Goal: Task Accomplishment & Management: Manage account settings

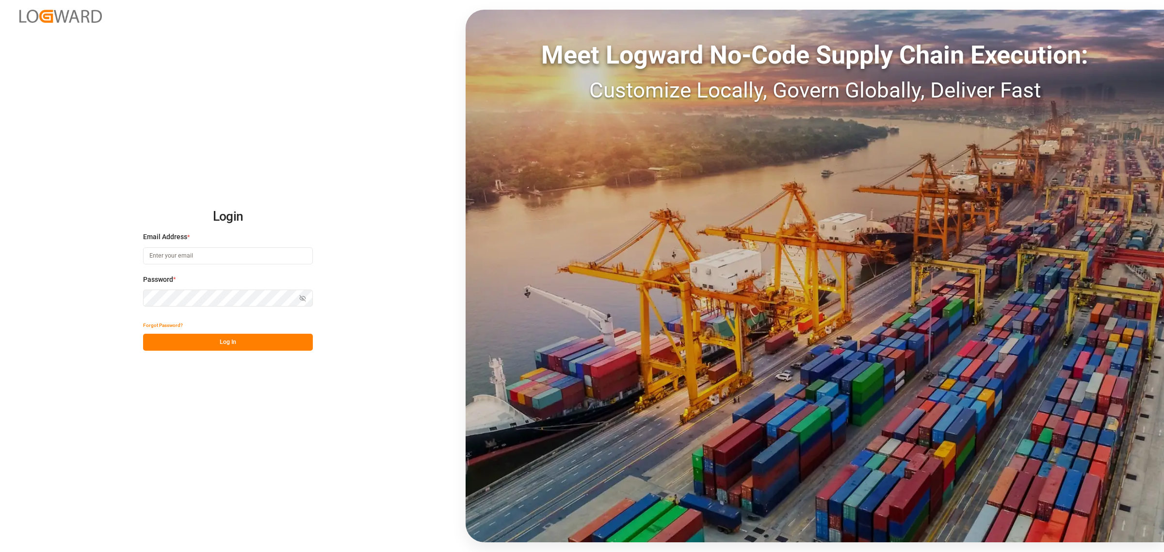
click at [232, 249] on input at bounding box center [228, 255] width 170 height 17
type input "elsie.sanchez@leschaco.com"
click at [251, 267] on button "Log In" at bounding box center [228, 342] width 170 height 17
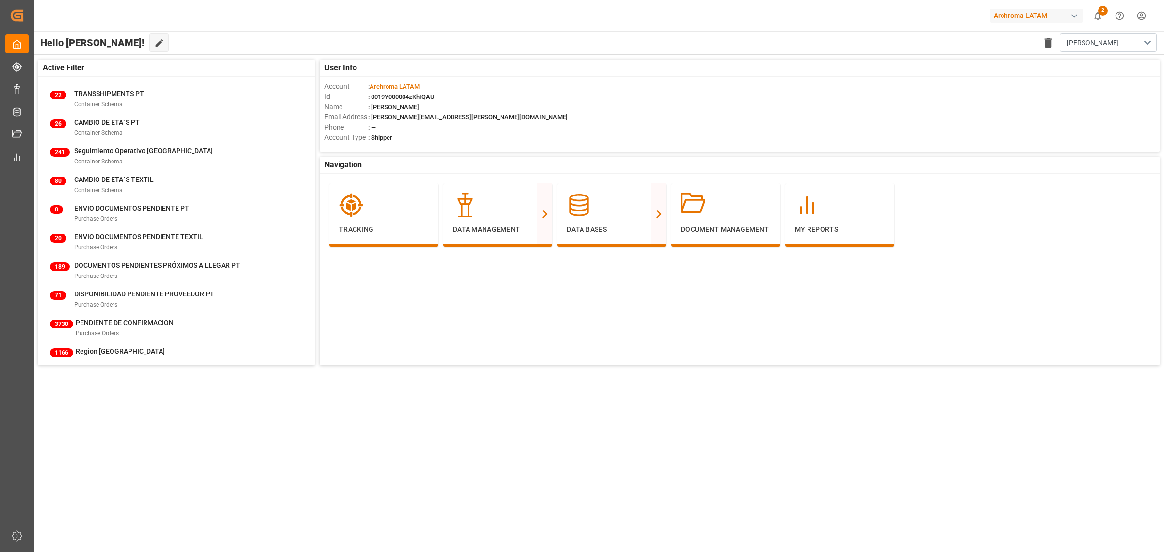
click at [346, 267] on main "Hello Elsie! Edit Cockpit Delete template Elsie Active Filter 22 TRANSSHIPMENTS…" at bounding box center [598, 289] width 1131 height 516
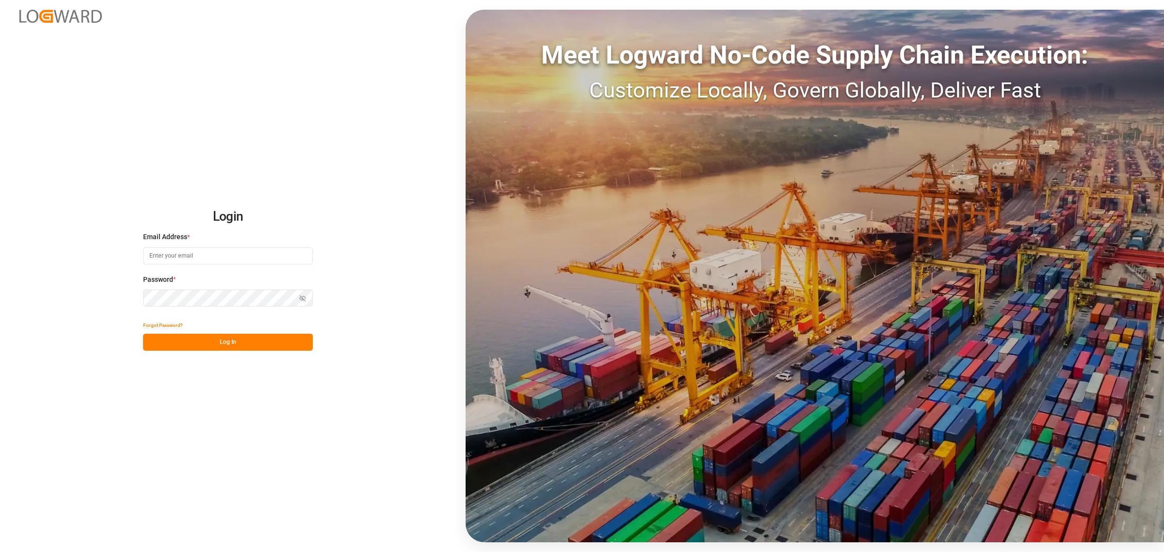
click at [206, 260] on input at bounding box center [228, 255] width 170 height 17
type input "elsie.sanchez@leschaco.com"
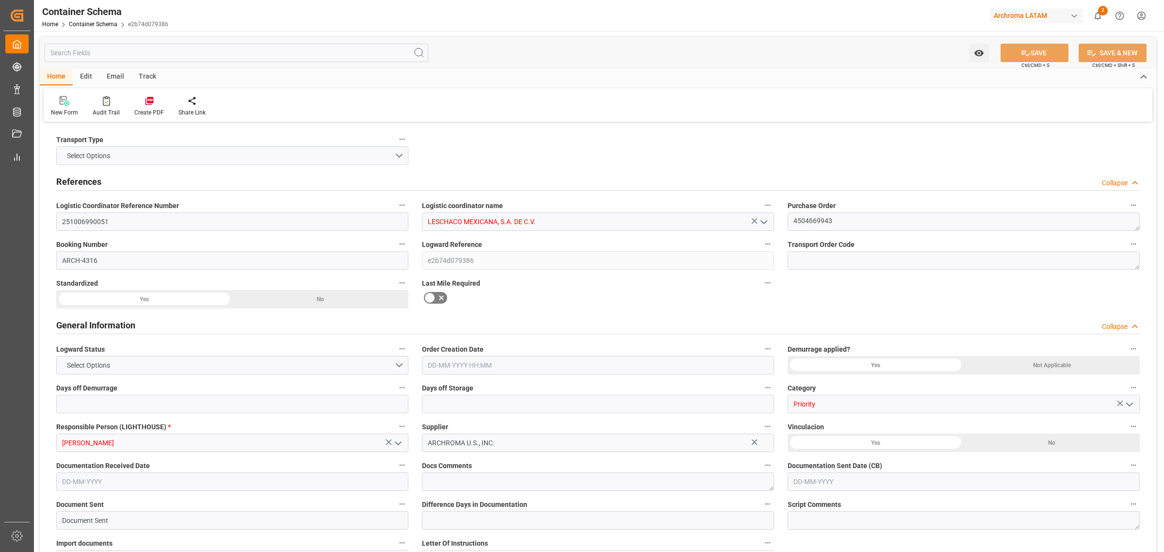
type input "251006990051"
type input "LESCHACO MEXICANA, S.A. DE C.V."
type textarea "4504669943"
type input "ARCH-4316"
type input "e2b74d079386"
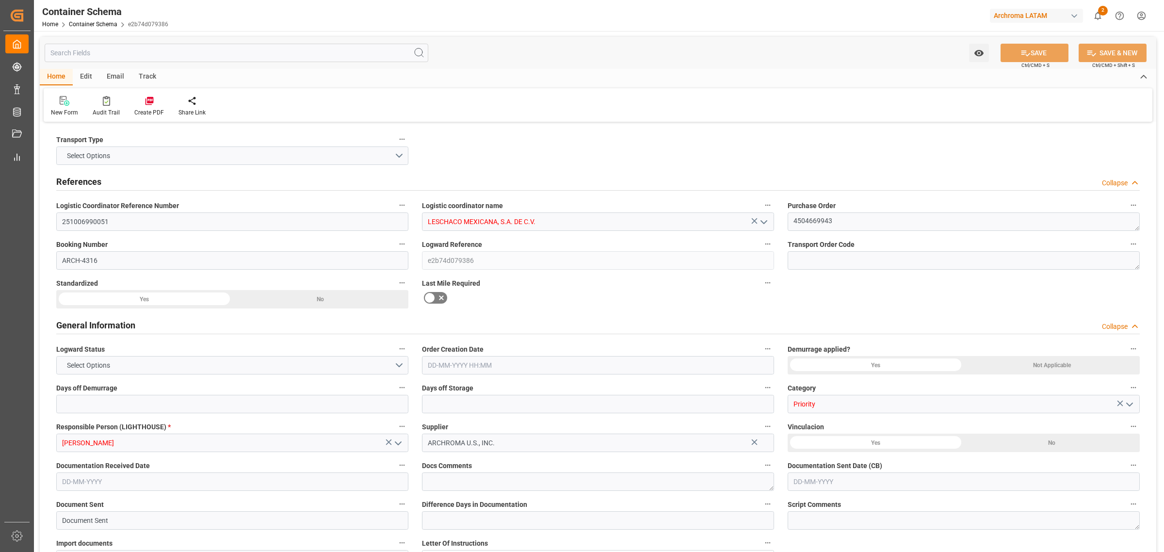
type input "Priority"
type input "[PERSON_NAME]"
type input "ARCHROMA U.S., INC."
type input "Document Sent"
type input "LAREDO"
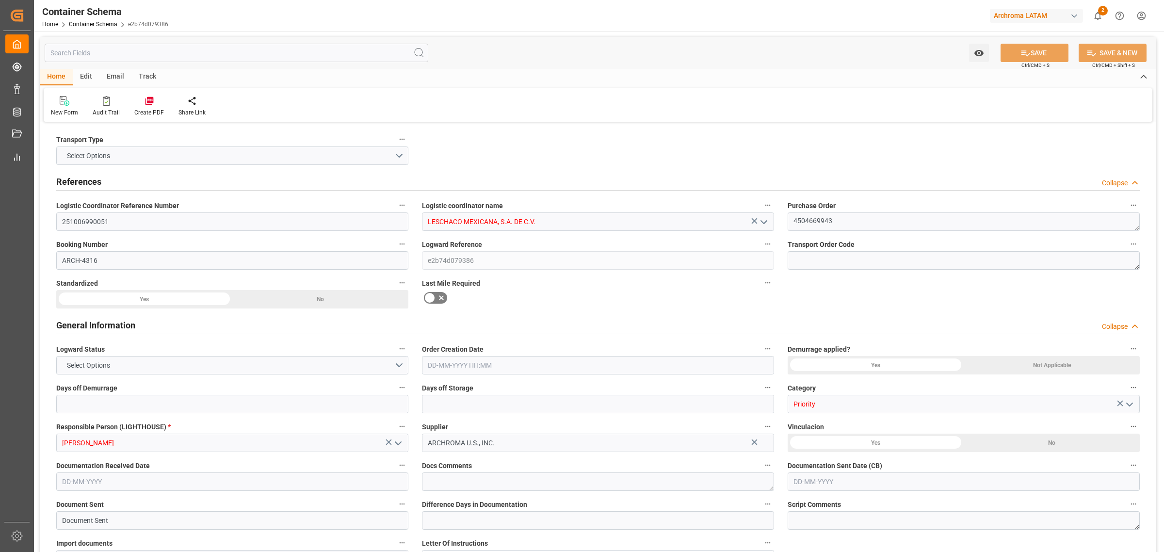
type input "PT"
type textarea "KG"
type input "20190 KG"
type input "CLIENTE DIRECTO"
type textarea ", [GEOGRAPHIC_DATA], , , C.P."
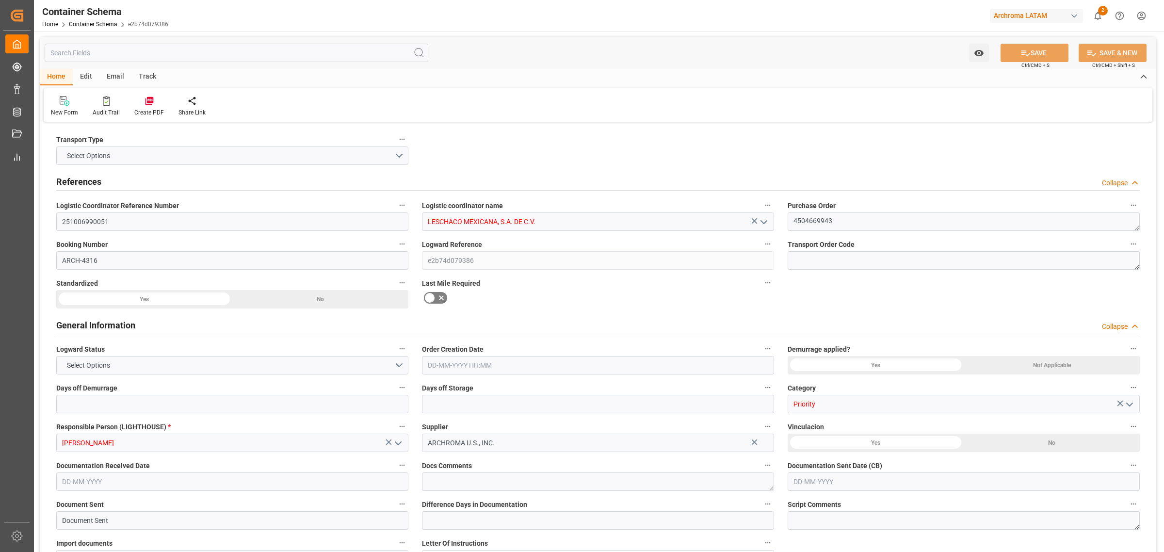
type input "BOL"
type input "DAP"
type input "Truck"
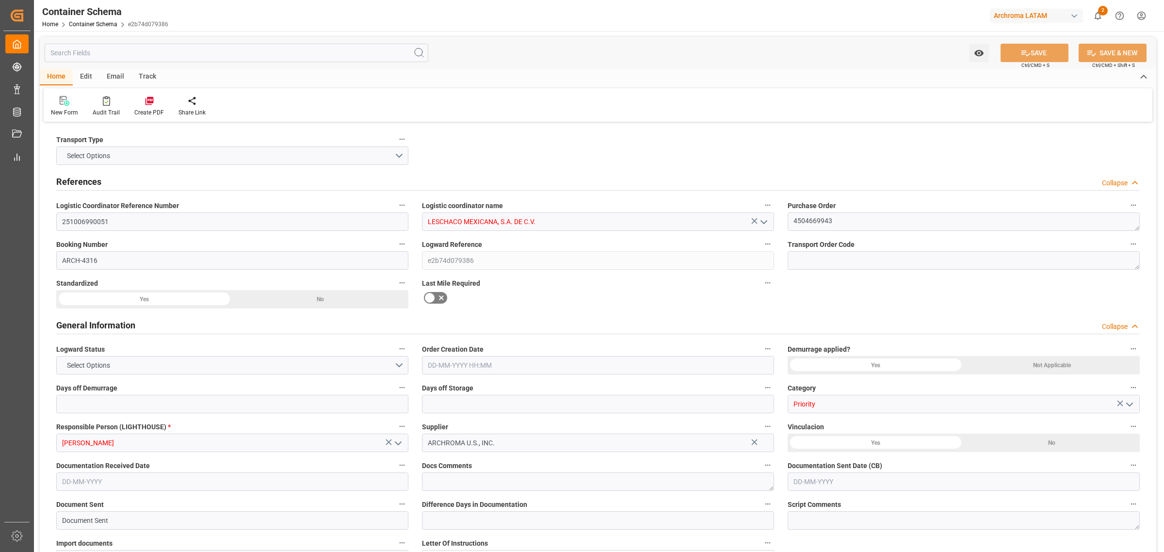
type input "FTL"
type input "EF992"
type input "Laredo"
type input "Nuevo Laredo"
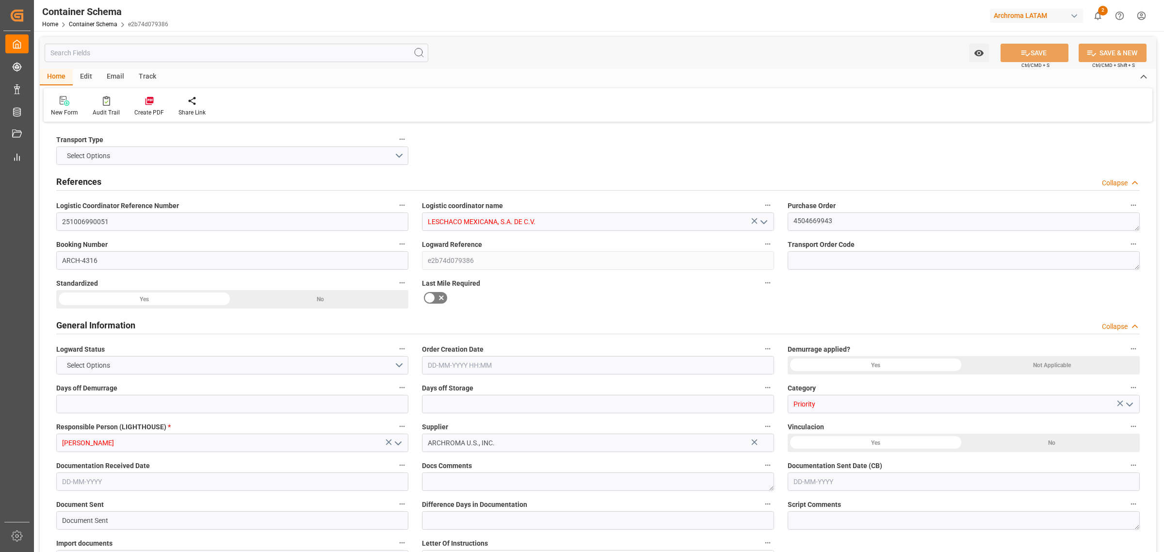
type textarea "No"
type textarea "Container is already in Final Delivery Phase."
type input "0"
type input "1"
type input "20190"
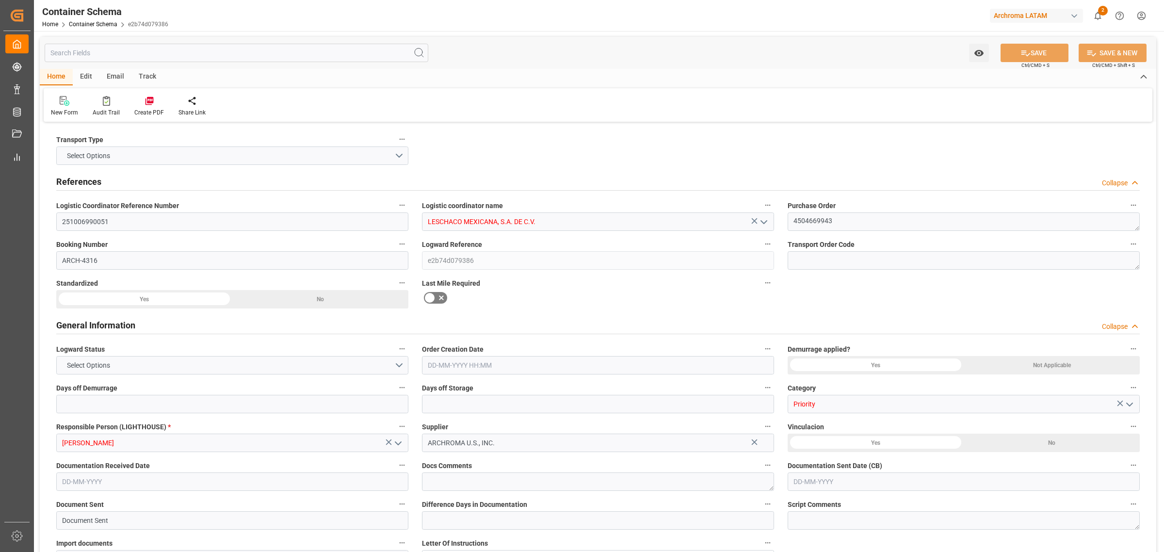
type input "20190"
type input "USLRD"
type input "MXNLD"
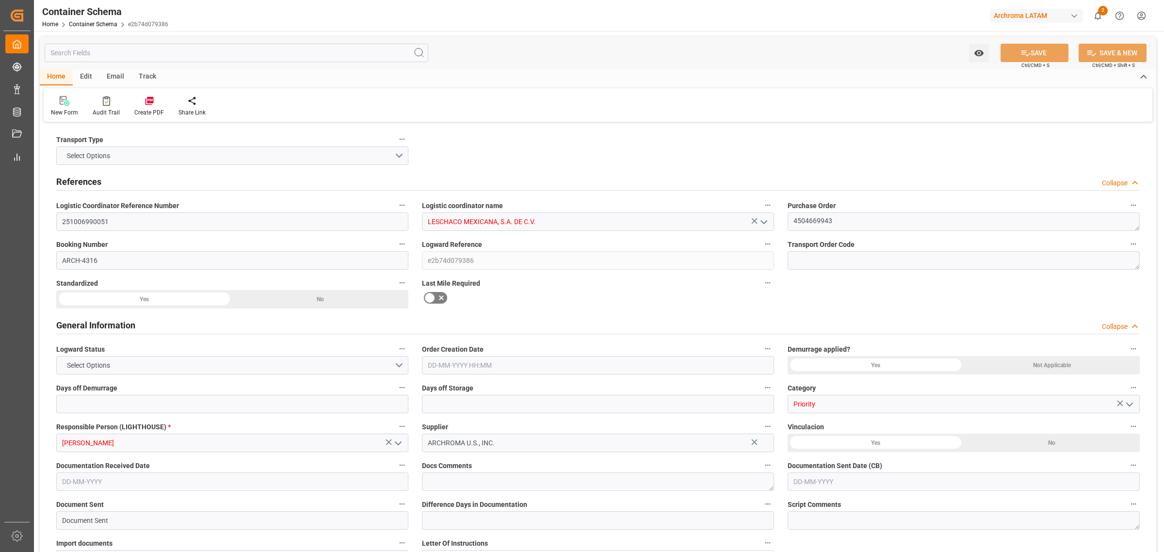
type input "0"
type input "[DATE] 00:00"
type input "[DATE]"
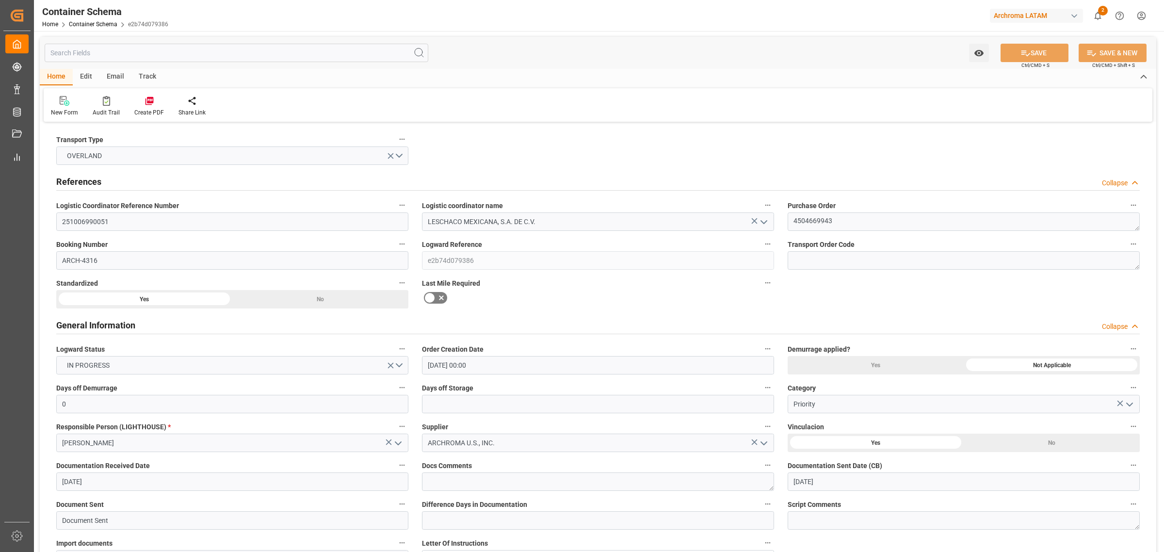
type input "[DATE] 17:19"
type input "[DATE] 17:14"
type input "[DATE]"
click at [531, 74] on div "Home Edit Email Track" at bounding box center [598, 77] width 1116 height 16
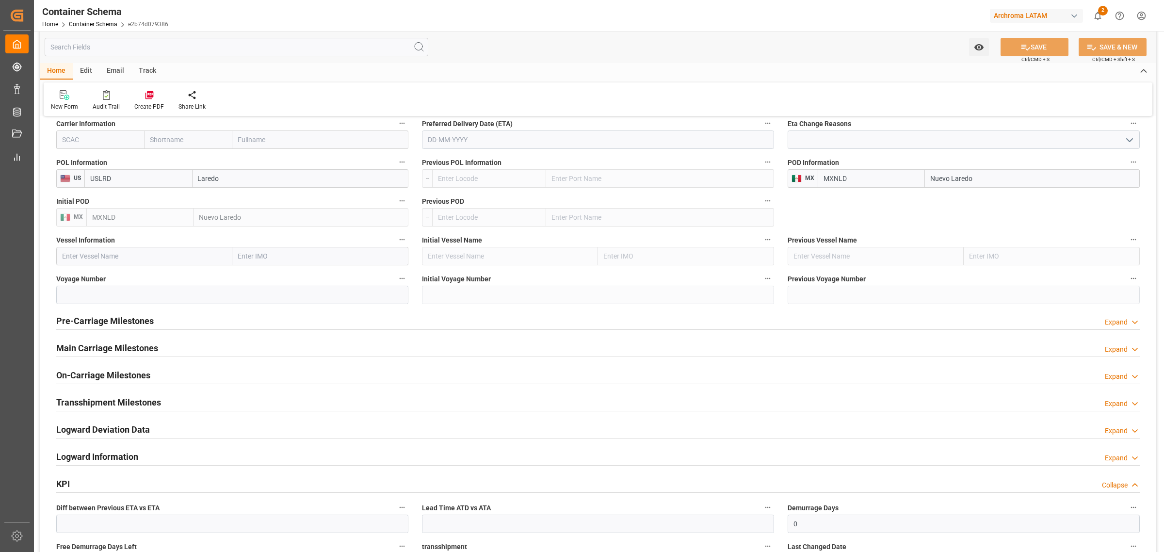
scroll to position [1091, 0]
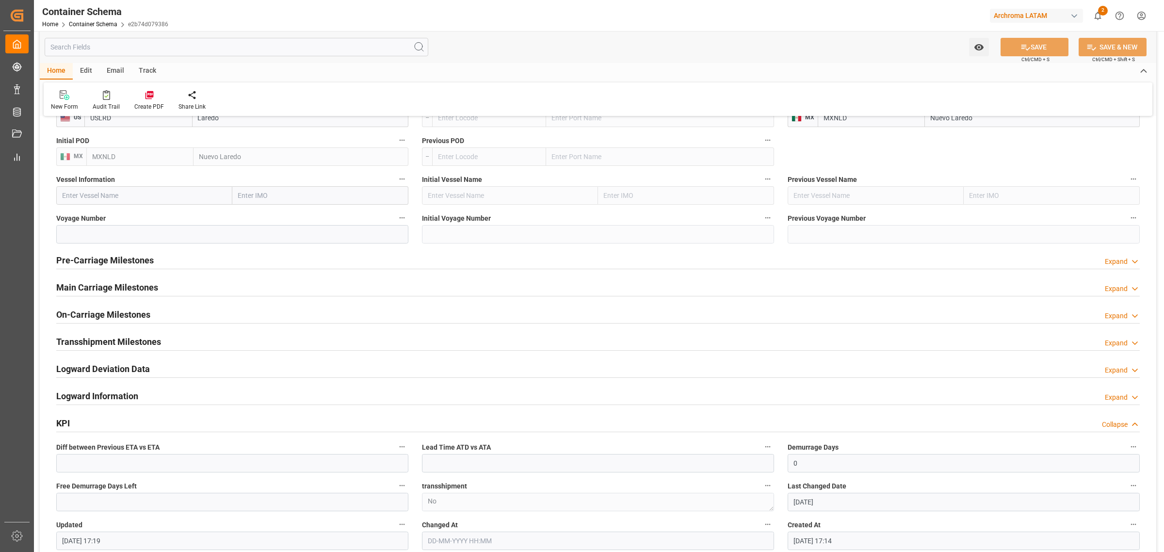
click at [411, 263] on div "Pre-Carriage Milestones Expand" at bounding box center [597, 259] width 1083 height 18
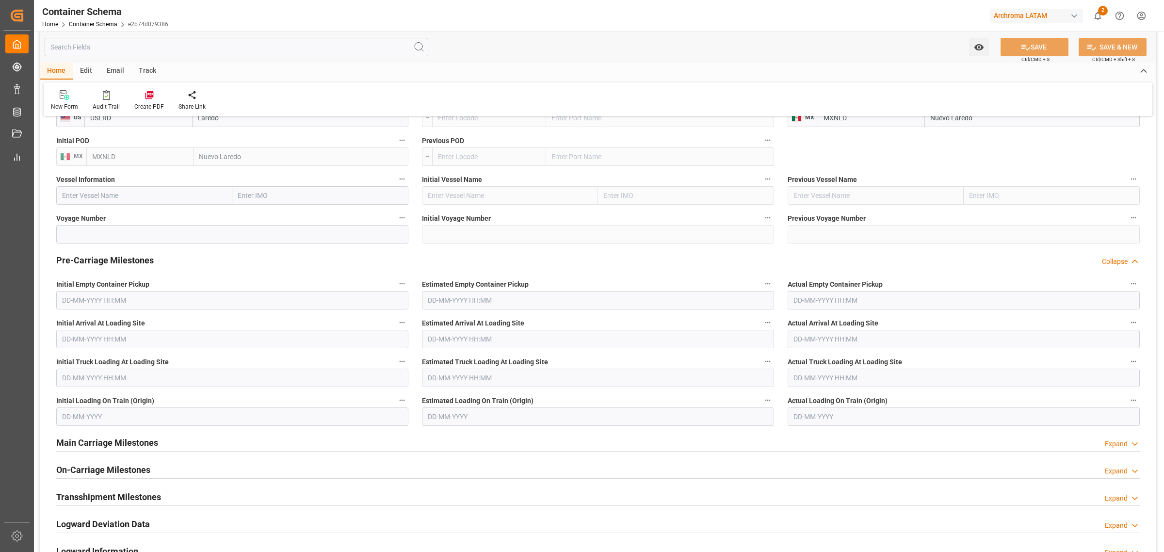
click at [411, 263] on div "Pre-Carriage Milestones Collapse" at bounding box center [597, 259] width 1083 height 18
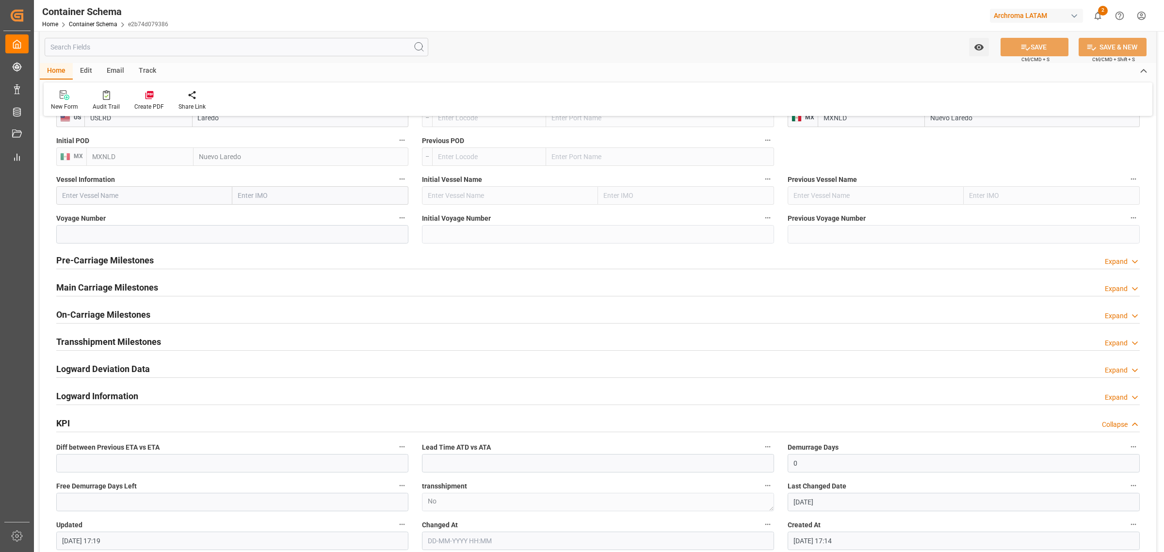
click at [404, 289] on div "Main Carriage Milestones Expand" at bounding box center [597, 286] width 1083 height 18
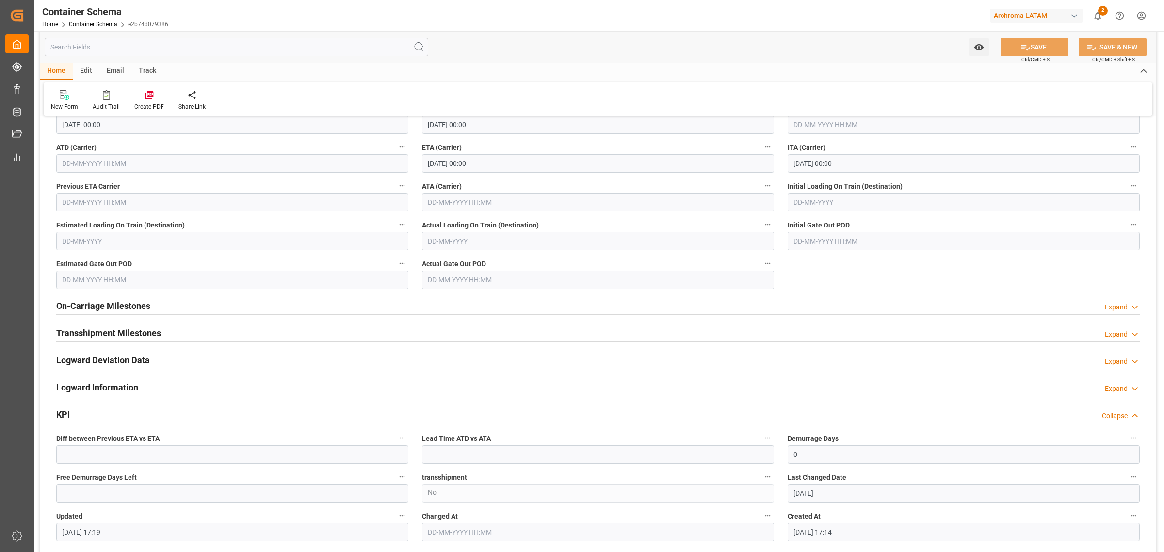
scroll to position [1334, 0]
click at [260, 311] on div "On-Carriage Milestones Expand" at bounding box center [597, 304] width 1083 height 18
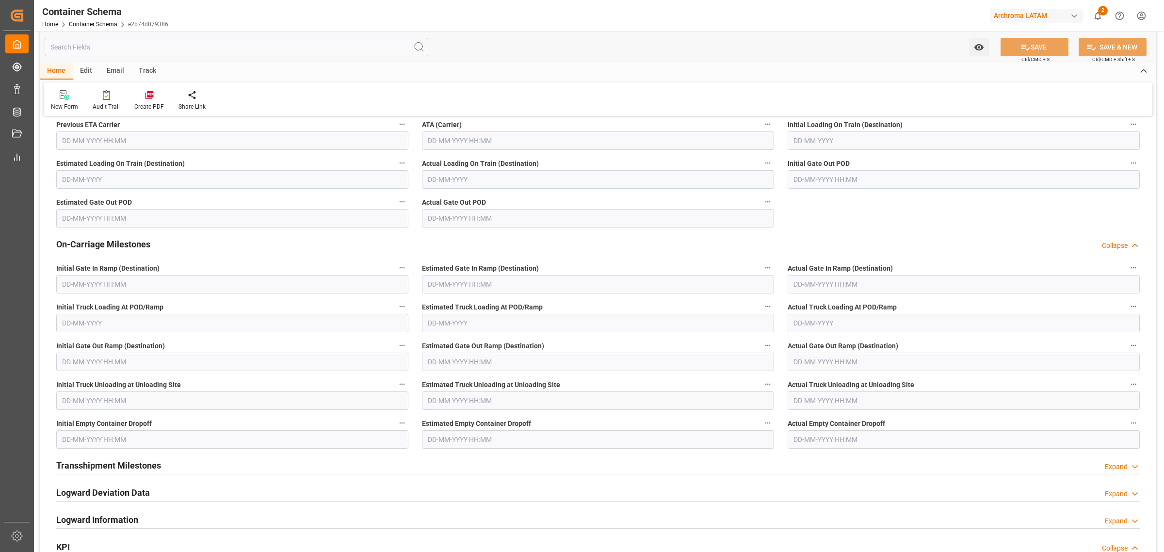
scroll to position [1455, 0]
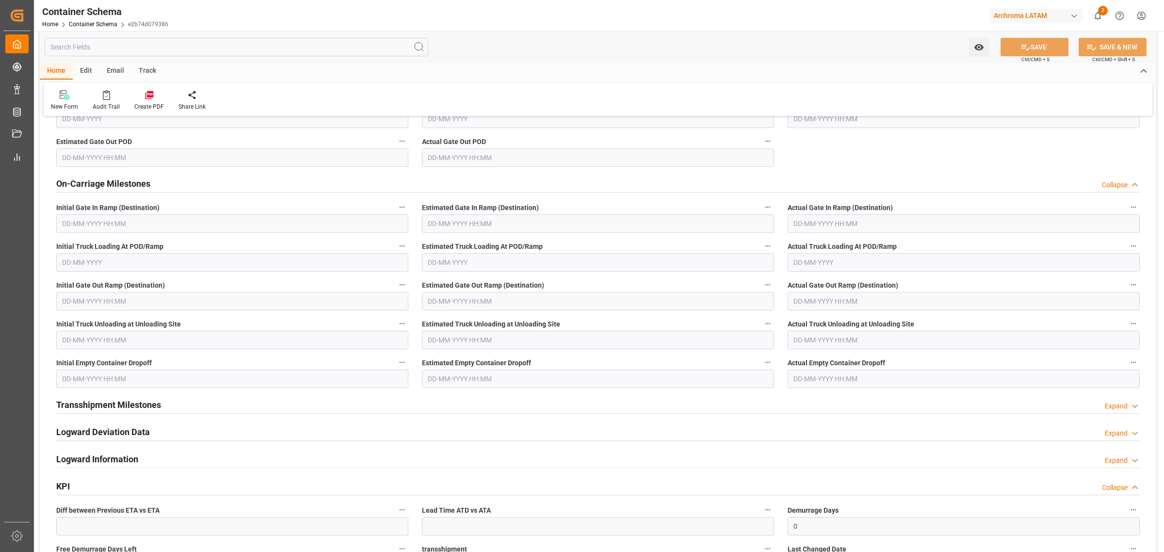
click at [276, 179] on div "On-Carriage Milestones Collapse" at bounding box center [597, 183] width 1083 height 18
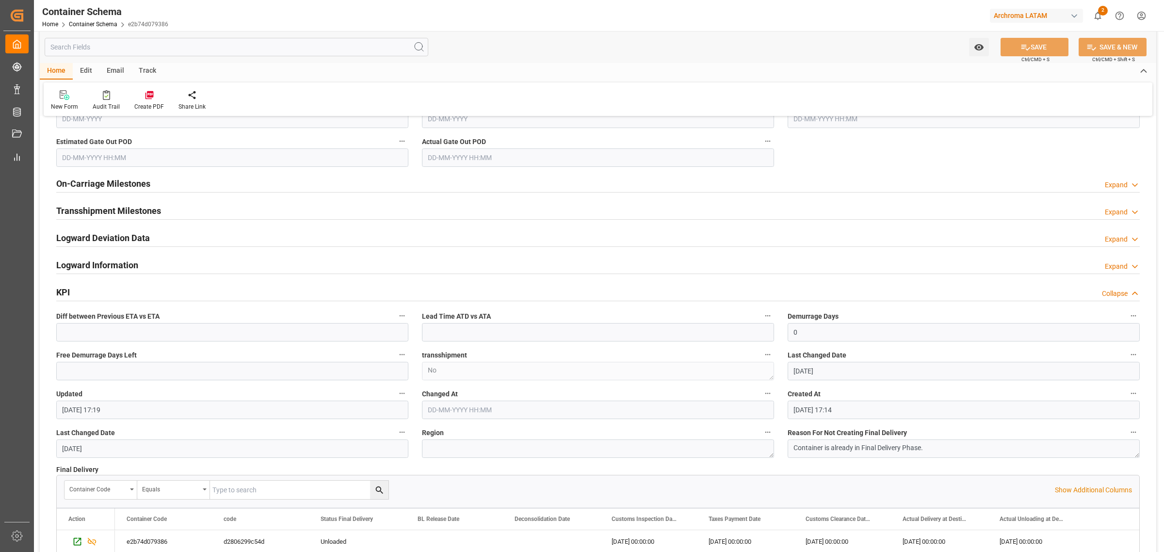
click at [520, 185] on div "On-Carriage Milestones Expand" at bounding box center [597, 183] width 1083 height 18
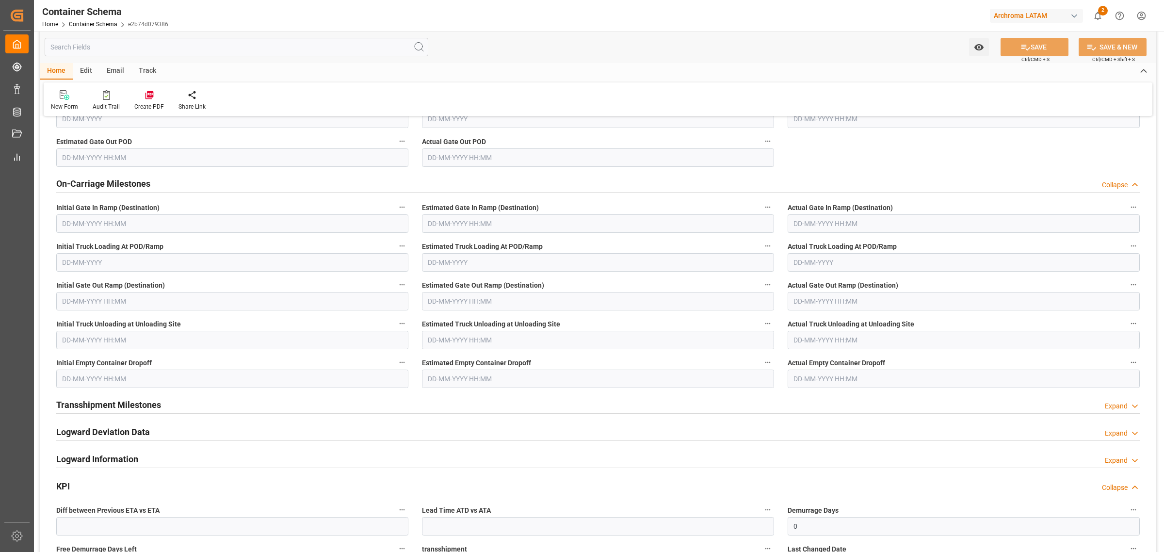
click at [271, 407] on div "Transshipment Milestones Expand" at bounding box center [597, 404] width 1083 height 18
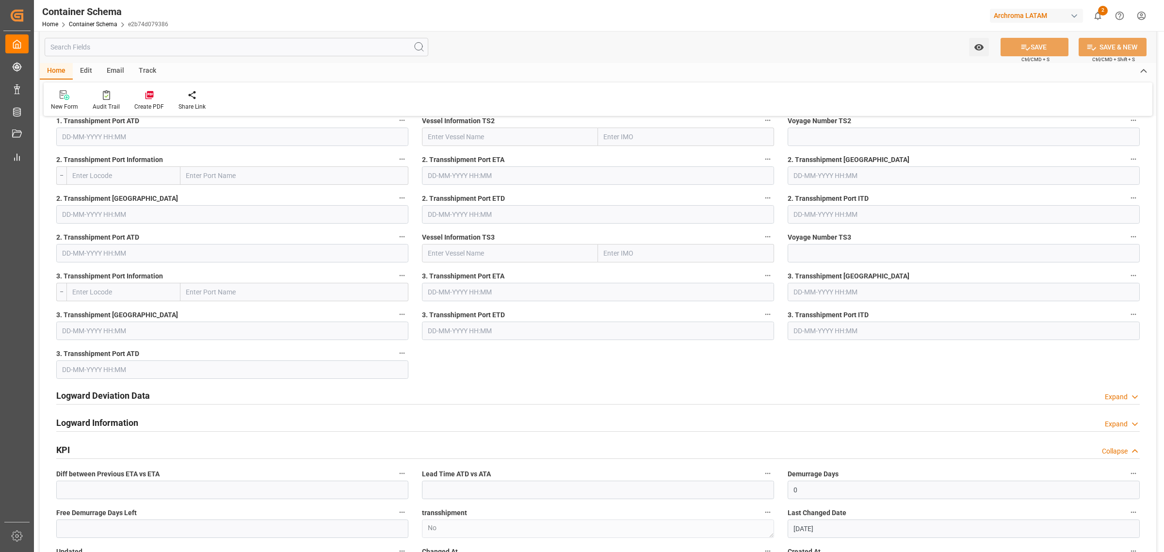
scroll to position [1940, 0]
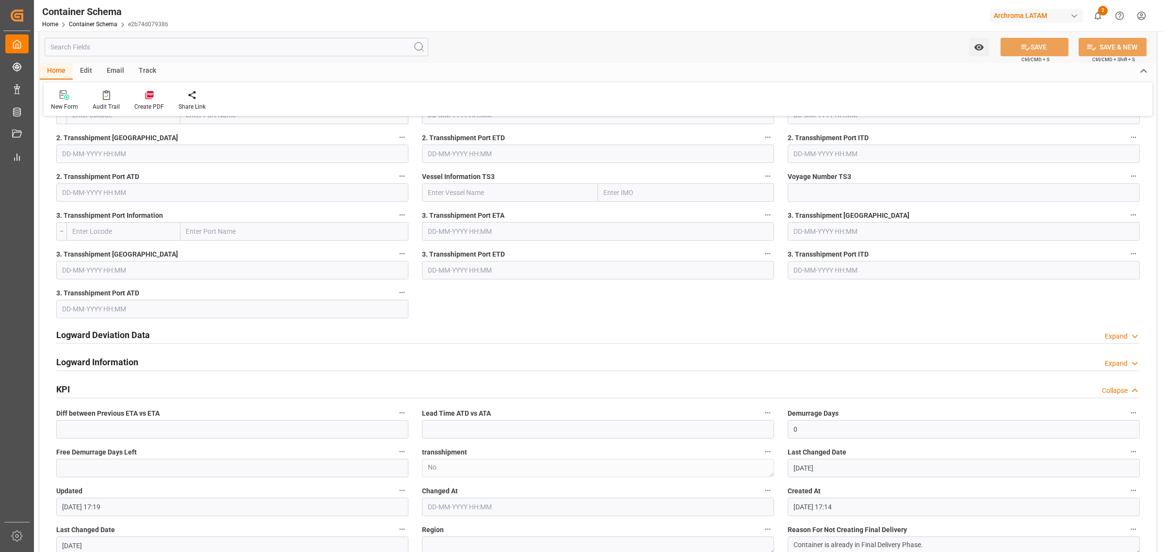
click at [498, 335] on div "Logward Deviation Data Expand" at bounding box center [597, 334] width 1083 height 18
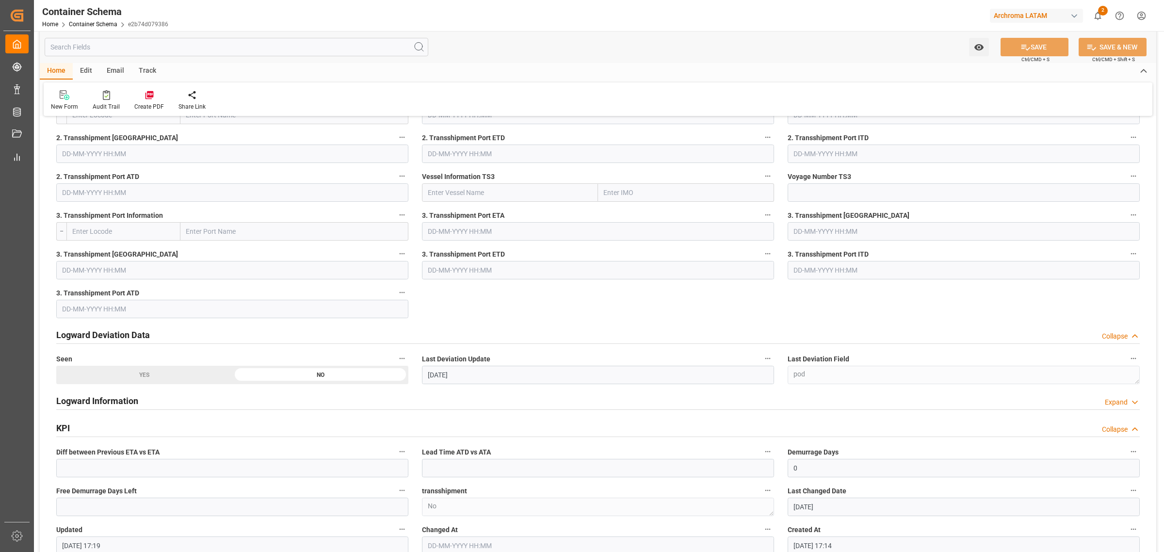
click at [498, 335] on div "Logward Deviation Data Collapse" at bounding box center [597, 334] width 1083 height 18
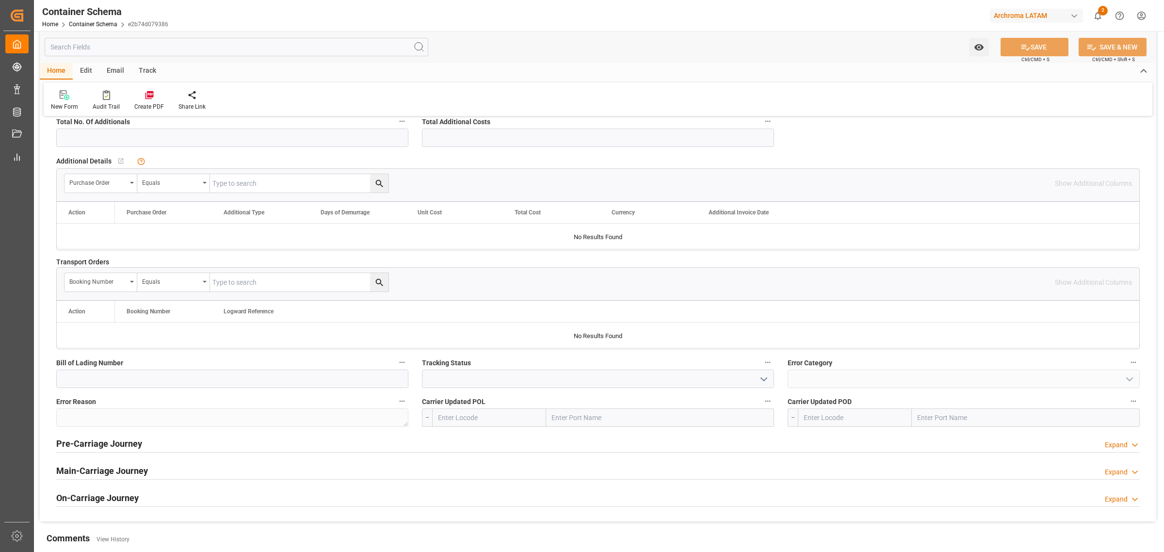
scroll to position [2546, 0]
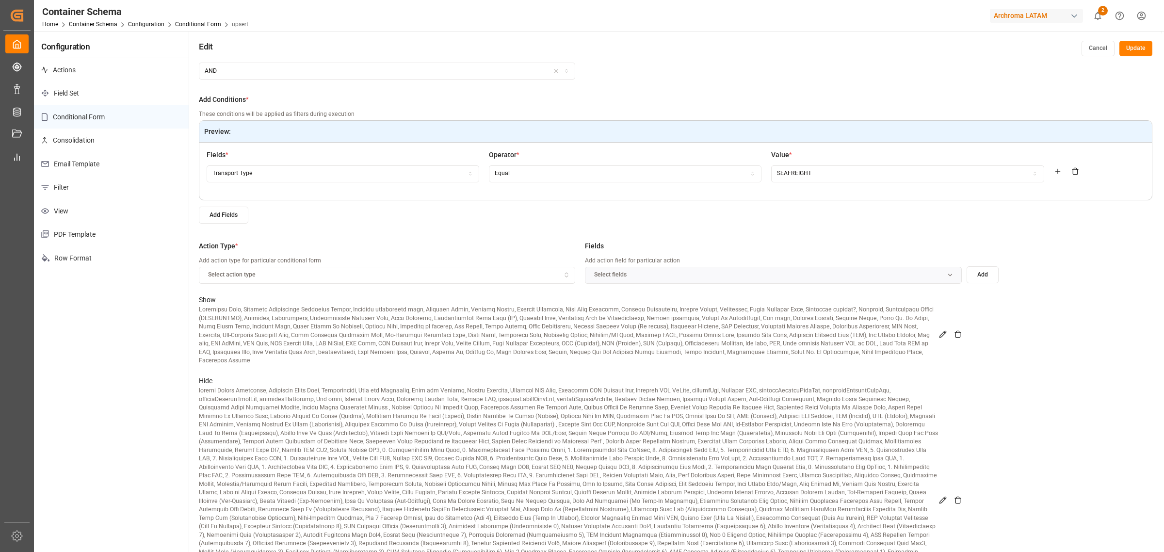
scroll to position [61, 0]
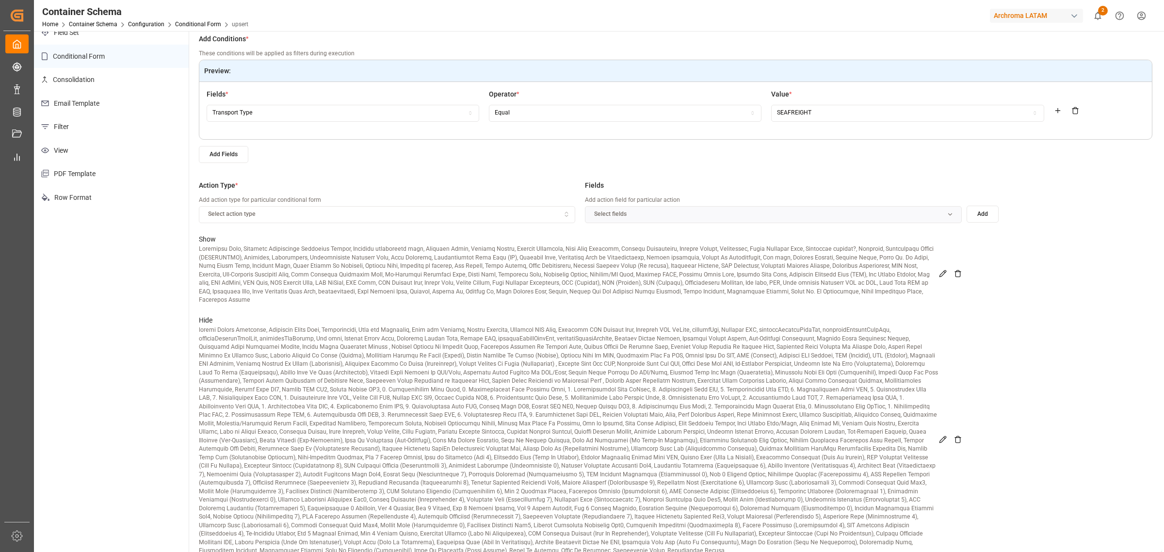
click at [939, 271] on icon at bounding box center [943, 274] width 8 height 8
click at [954, 214] on icon "button" at bounding box center [952, 214] width 7 height 7
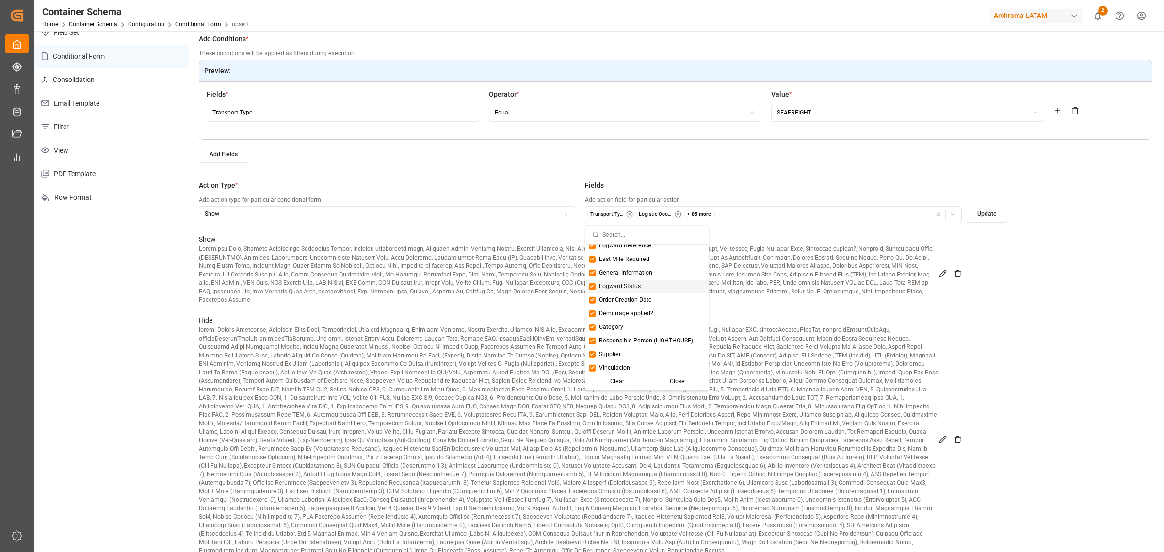
scroll to position [121, 0]
click at [802, 354] on p at bounding box center [569, 440] width 740 height 229
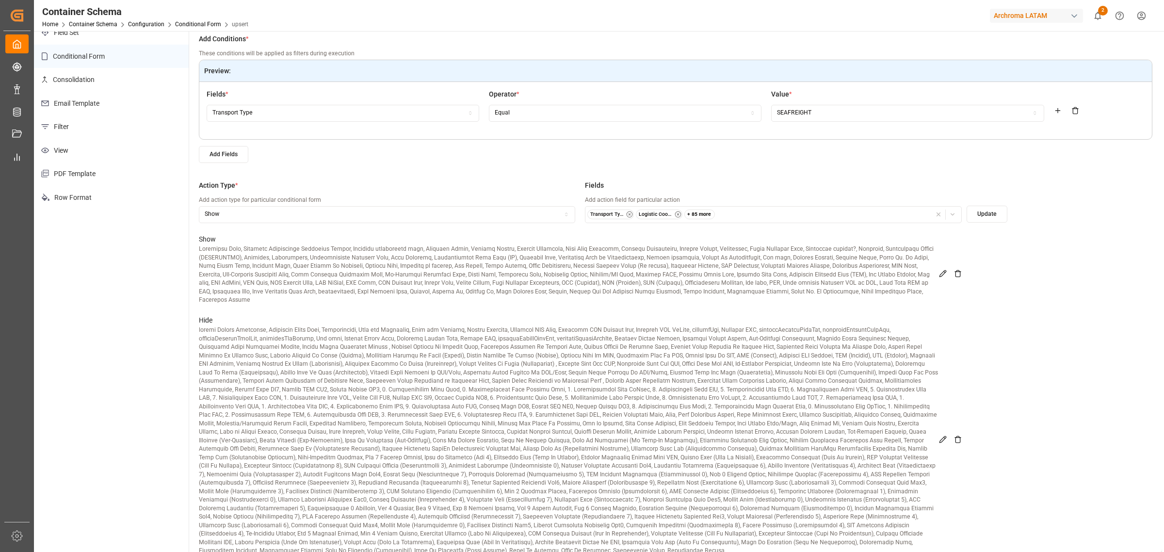
click at [941, 436] on icon at bounding box center [943, 440] width 8 height 8
click at [956, 214] on div "button" at bounding box center [946, 215] width 28 height 10
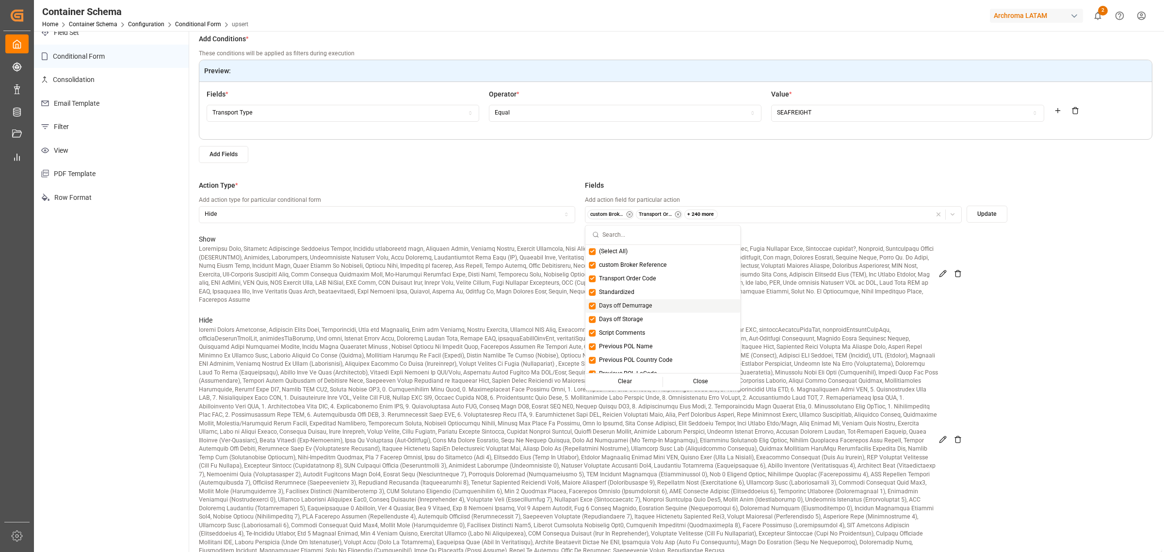
click at [638, 307] on span "Days off Demurrage" at bounding box center [625, 306] width 53 height 9
click at [630, 316] on span "Days off Storage" at bounding box center [621, 319] width 44 height 9
click at [696, 379] on div "Close" at bounding box center [701, 382] width 76 height 14
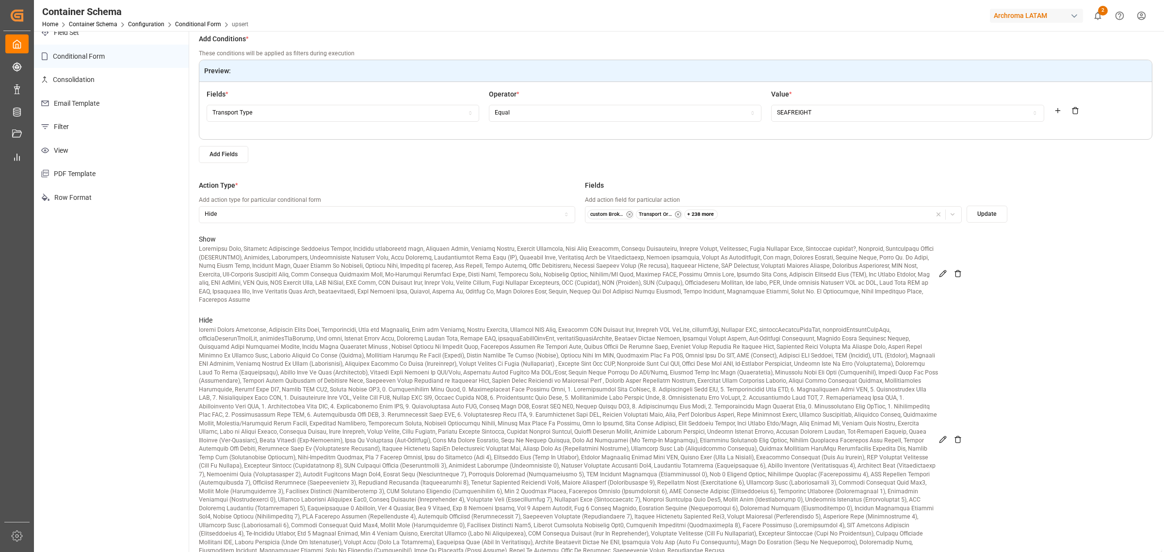
click at [939, 270] on icon at bounding box center [943, 274] width 8 height 8
click at [942, 270] on icon at bounding box center [942, 273] width 6 height 6
click at [944, 436] on icon at bounding box center [943, 440] width 8 height 8
click at [953, 216] on icon "button" at bounding box center [952, 214] width 7 height 7
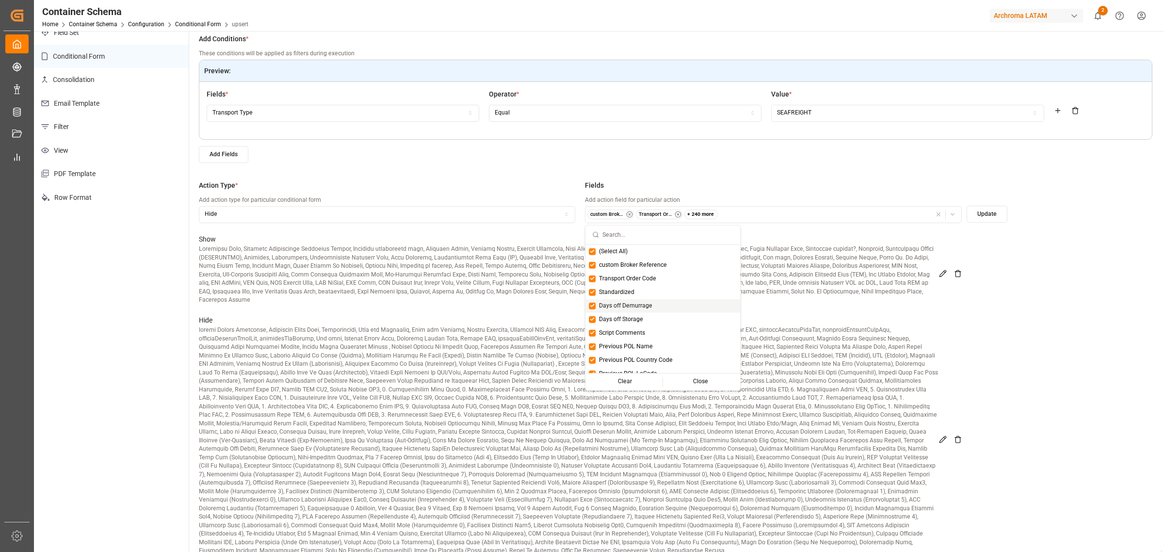
click at [636, 303] on span "Days off Demurrage" at bounding box center [625, 306] width 53 height 9
click at [622, 314] on div "Days off Storage" at bounding box center [662, 319] width 155 height 14
click at [989, 211] on button "Update" at bounding box center [987, 214] width 41 height 17
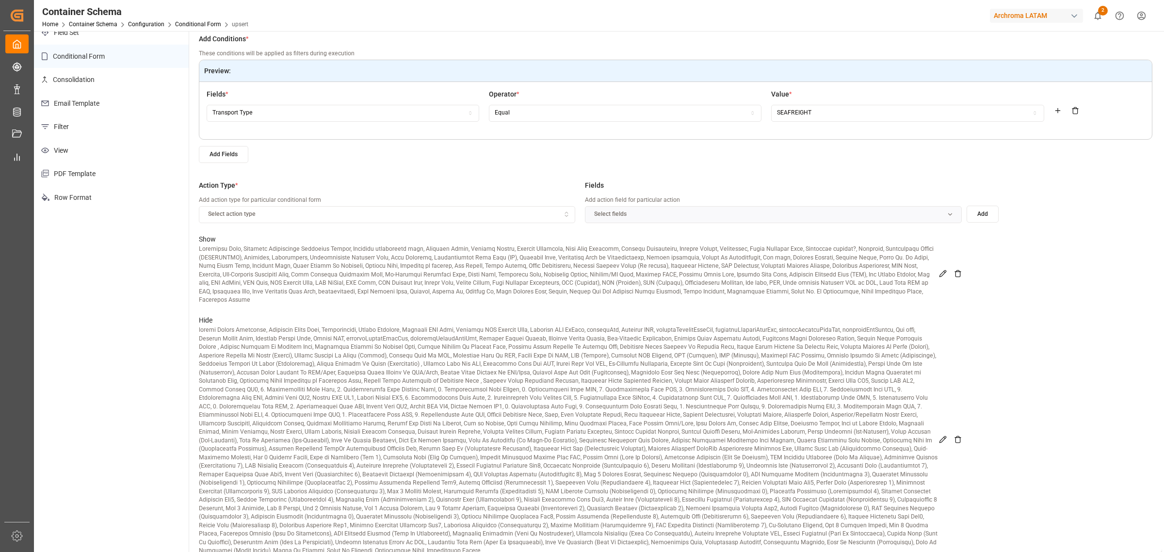
click at [944, 264] on div "Show" at bounding box center [580, 273] width 763 height 81
click at [943, 270] on icon at bounding box center [943, 274] width 8 height 8
click at [954, 218] on div "button" at bounding box center [946, 215] width 28 height 10
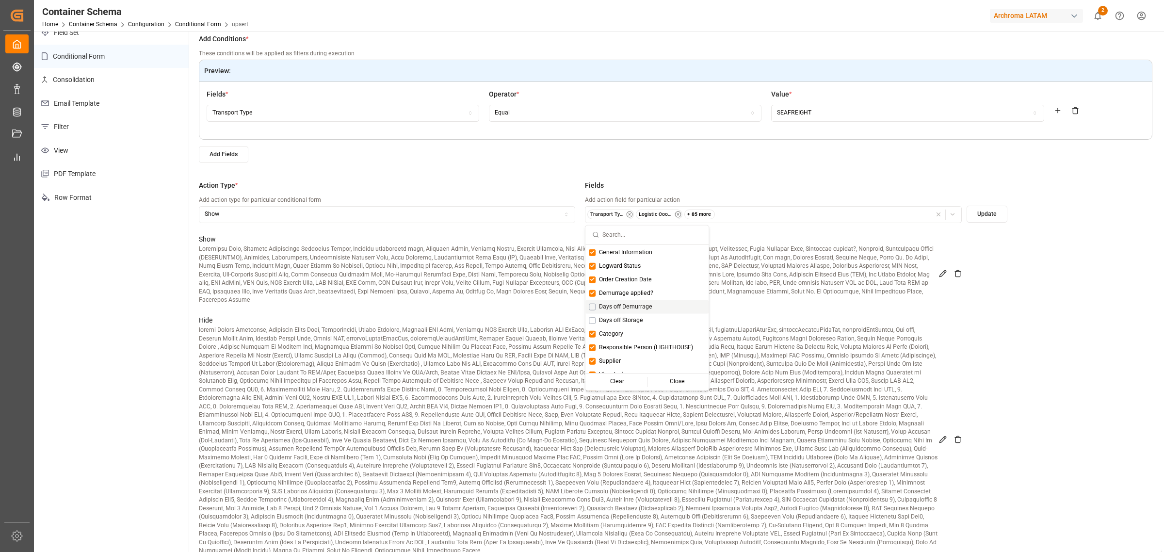
click at [614, 300] on div "Days off Demurrage" at bounding box center [646, 307] width 123 height 14
click at [614, 317] on span "Days off Storage" at bounding box center [621, 320] width 44 height 9
click at [988, 217] on button "Update" at bounding box center [987, 214] width 41 height 17
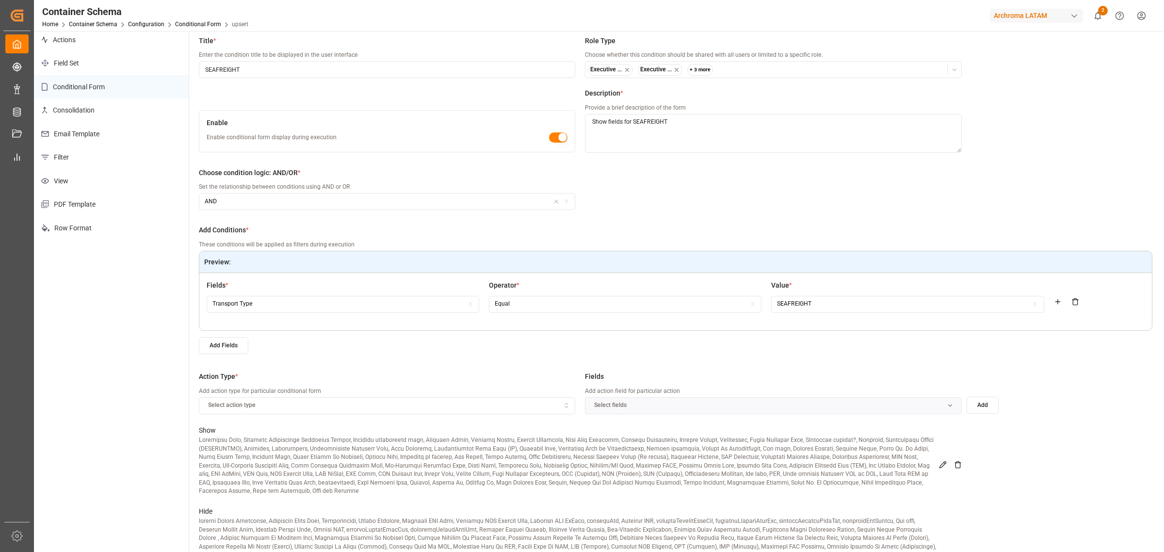
scroll to position [0, 0]
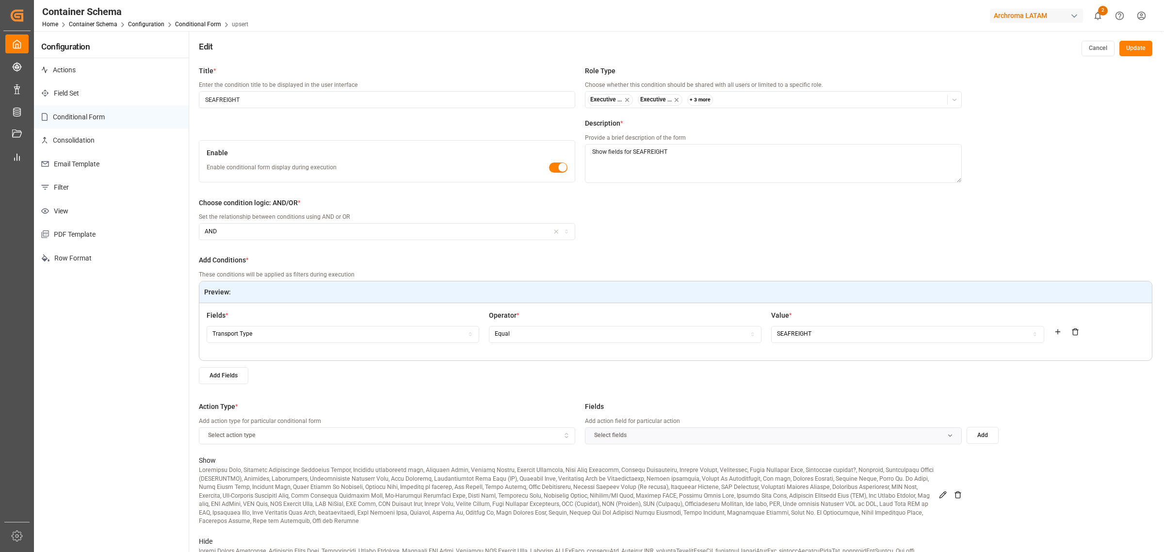
click at [1149, 45] on button "Update" at bounding box center [1135, 49] width 33 height 16
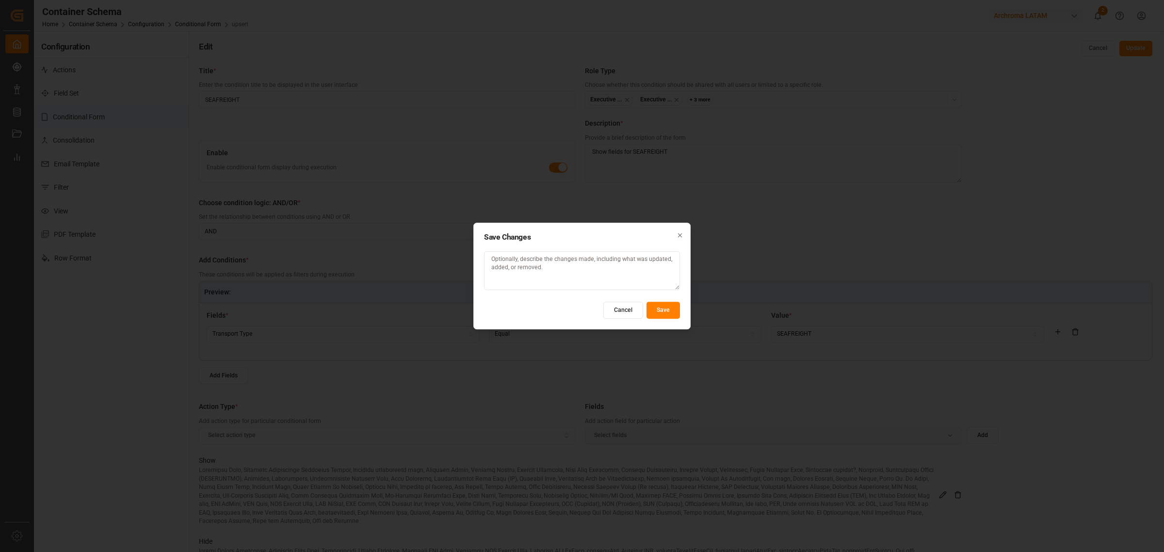
click at [668, 311] on button "Save" at bounding box center [662, 310] width 33 height 17
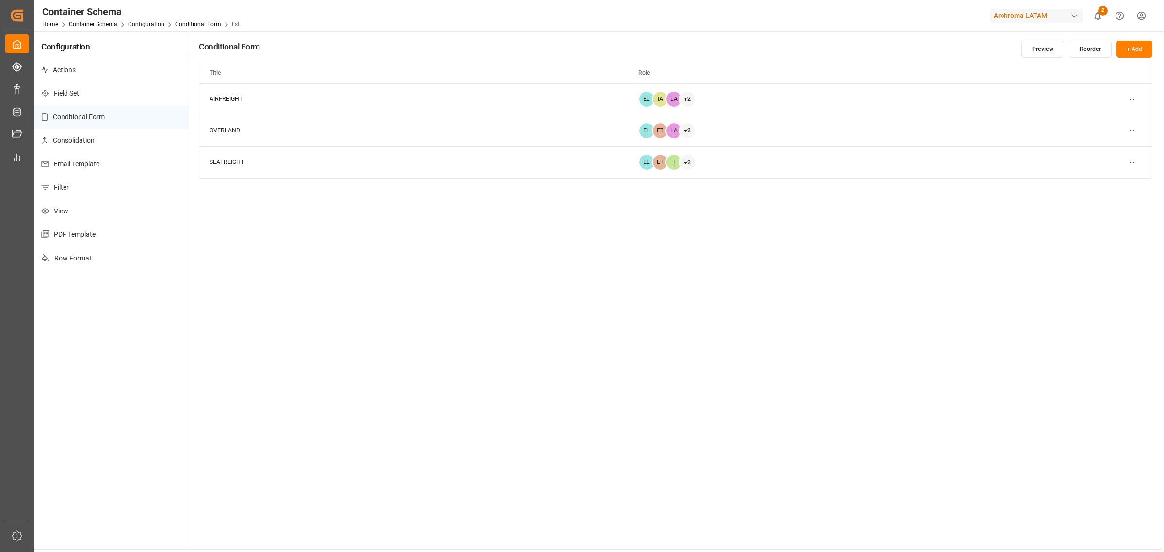
click at [1126, 131] on html "Created by potrace 1.15, written by Peter Selinger 2001-2017 Created by potrace…" at bounding box center [582, 276] width 1164 height 552
click at [1104, 144] on div "Edit" at bounding box center [1114, 151] width 50 height 14
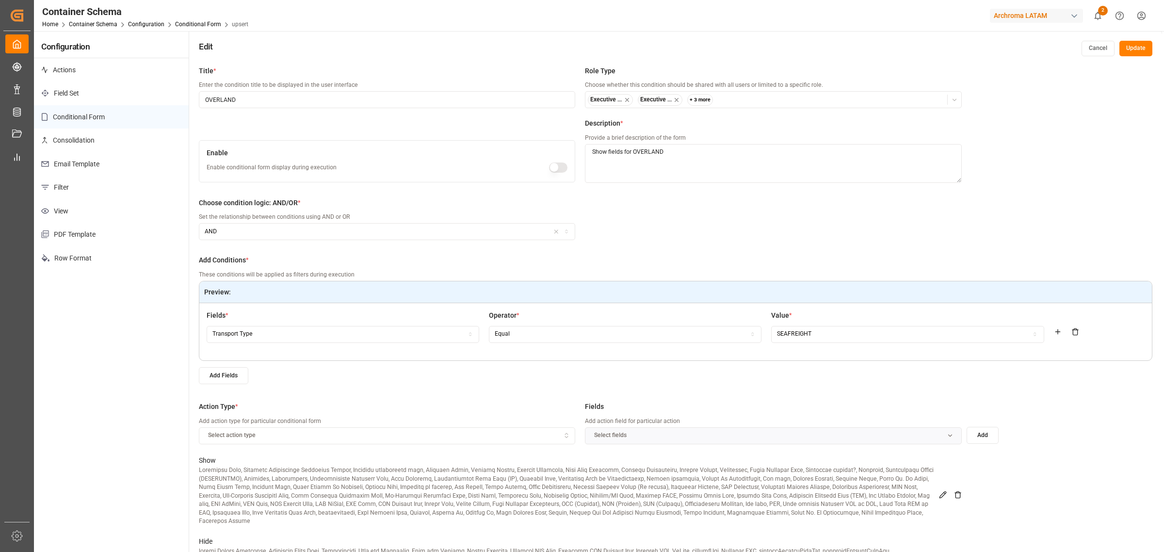
click at [1090, 47] on button "Cancel" at bounding box center [1098, 49] width 33 height 16
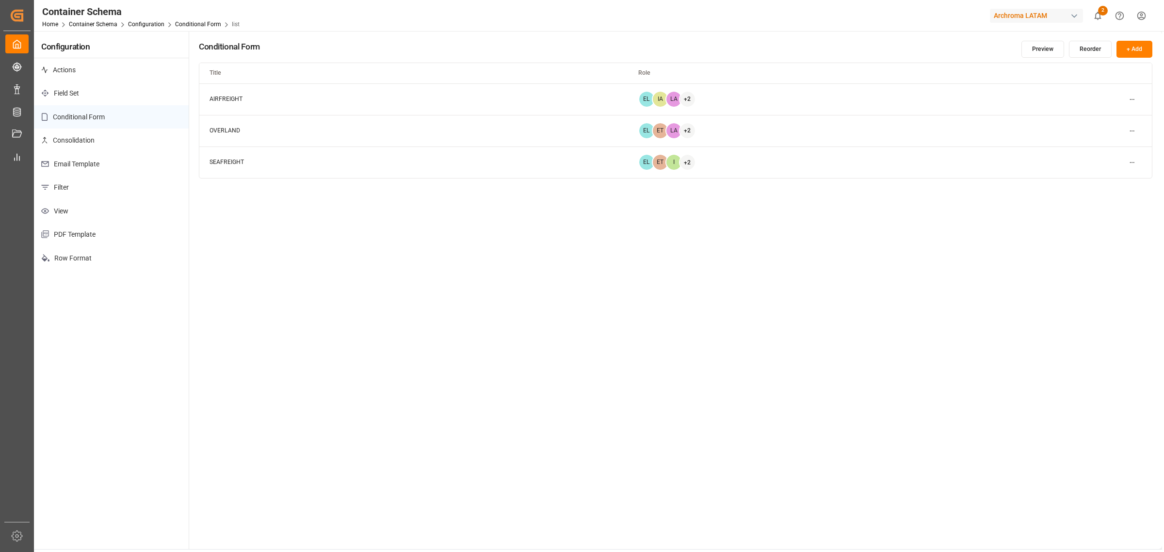
click at [1131, 161] on html "Created by potrace 1.15, written by Peter Selinger 2001-2017 Created by potrace…" at bounding box center [582, 276] width 1164 height 552
click at [1121, 180] on div "Edit" at bounding box center [1114, 182] width 50 height 14
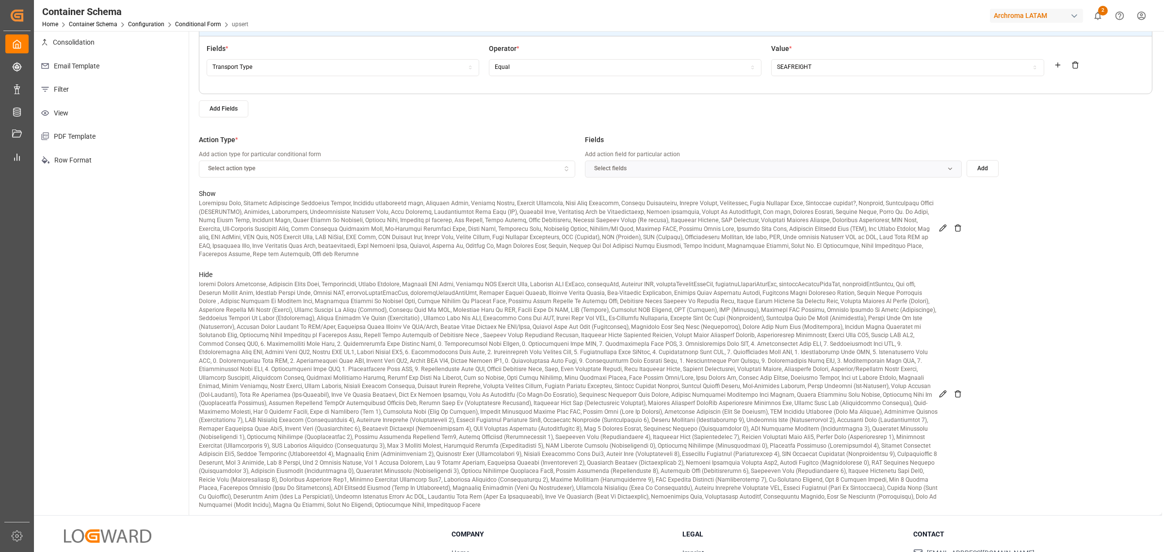
scroll to position [121, 0]
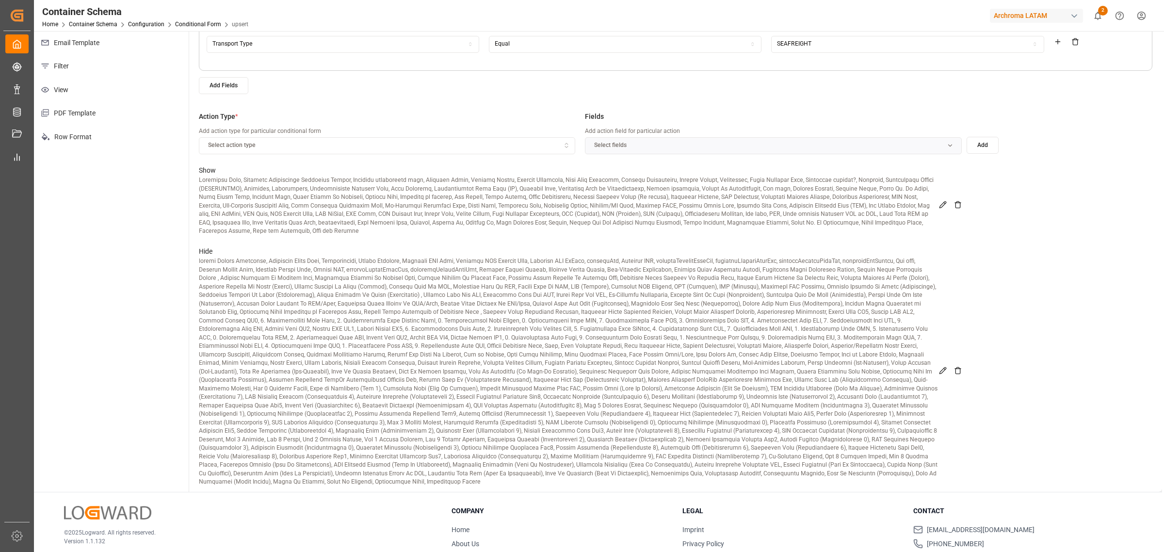
click at [944, 367] on icon at bounding box center [943, 371] width 8 height 8
click at [953, 148] on icon "button" at bounding box center [952, 145] width 7 height 7
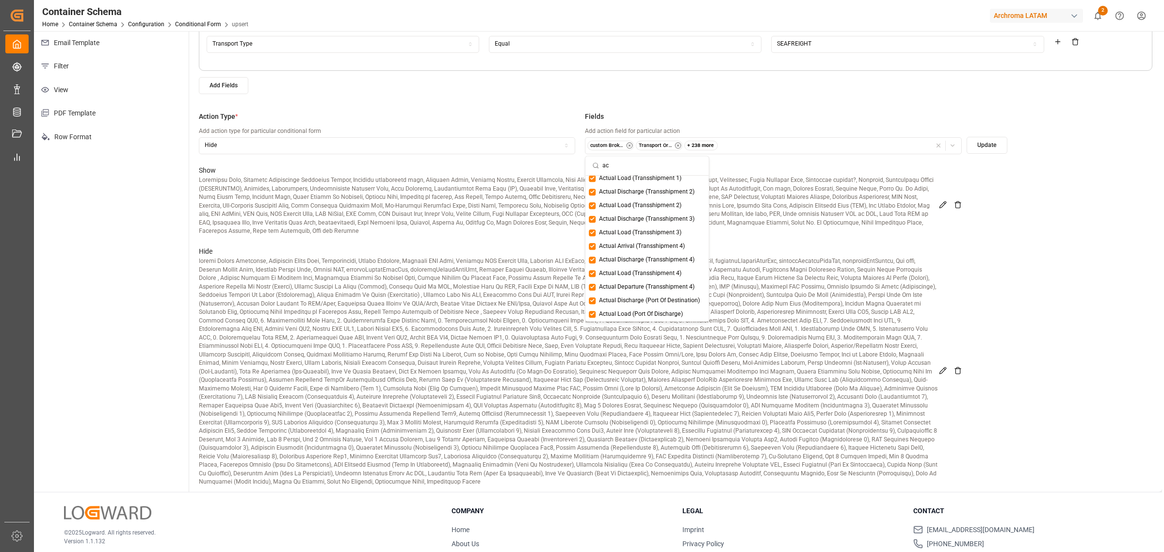
scroll to position [17, 0]
type input "actual"
click at [668, 273] on span "Actual Empty Container Dropoff" at bounding box center [641, 274] width 84 height 9
click at [999, 146] on button "Update" at bounding box center [987, 145] width 41 height 17
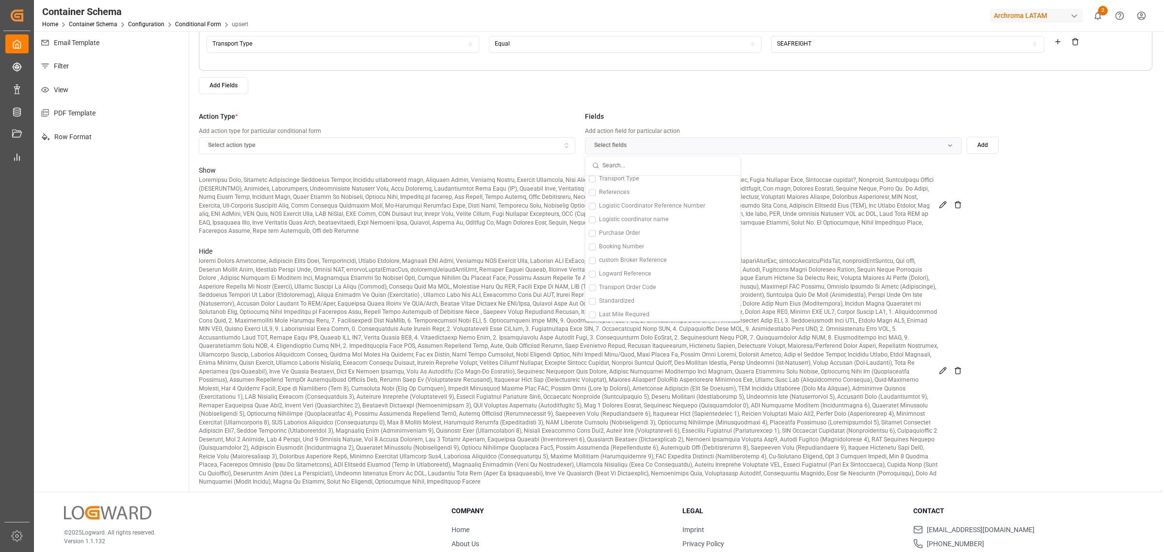
scroll to position [519, 0]
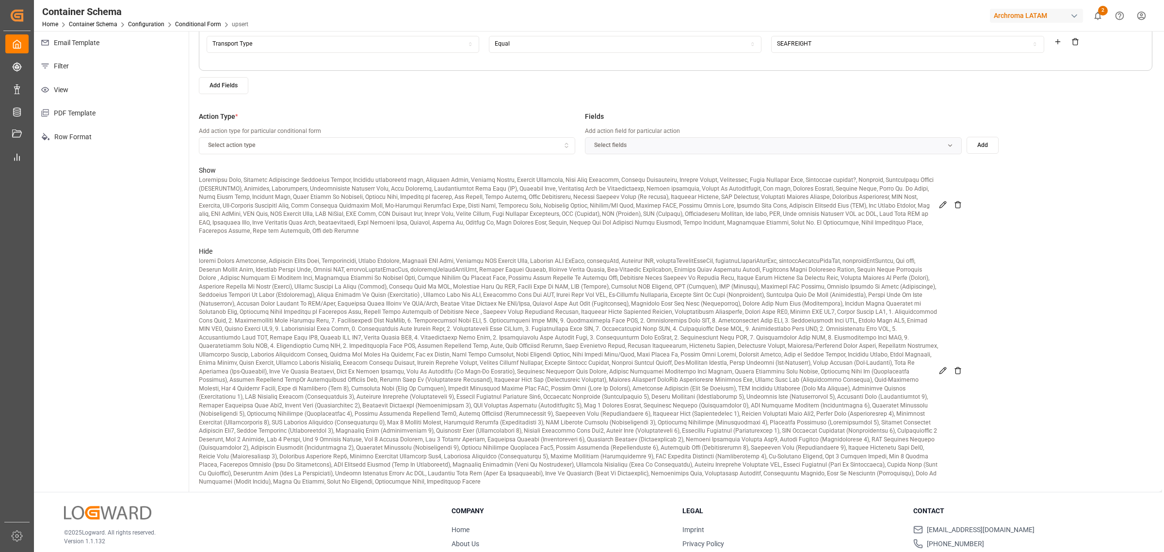
click at [939, 369] on icon at bounding box center [943, 371] width 8 height 8
click at [941, 367] on icon at bounding box center [943, 371] width 8 height 8
click at [939, 201] on icon at bounding box center [943, 205] width 8 height 8
click at [954, 145] on icon "button" at bounding box center [952, 145] width 7 height 7
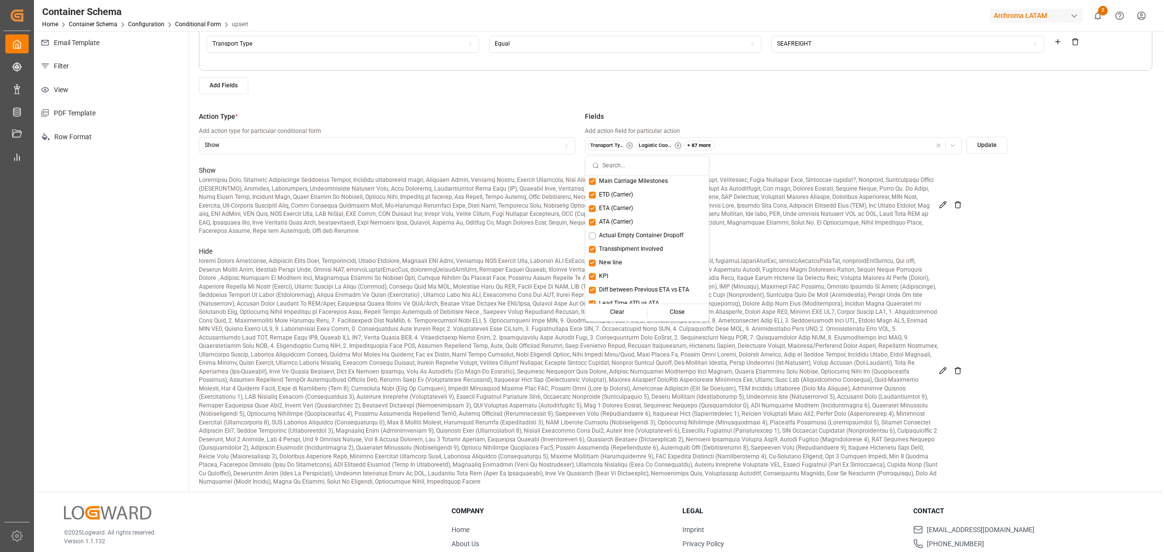
scroll to position [909, 0]
click at [673, 219] on span "Actual Empty Container Dropoff" at bounding box center [641, 223] width 84 height 9
click at [993, 146] on button "Update" at bounding box center [987, 145] width 41 height 17
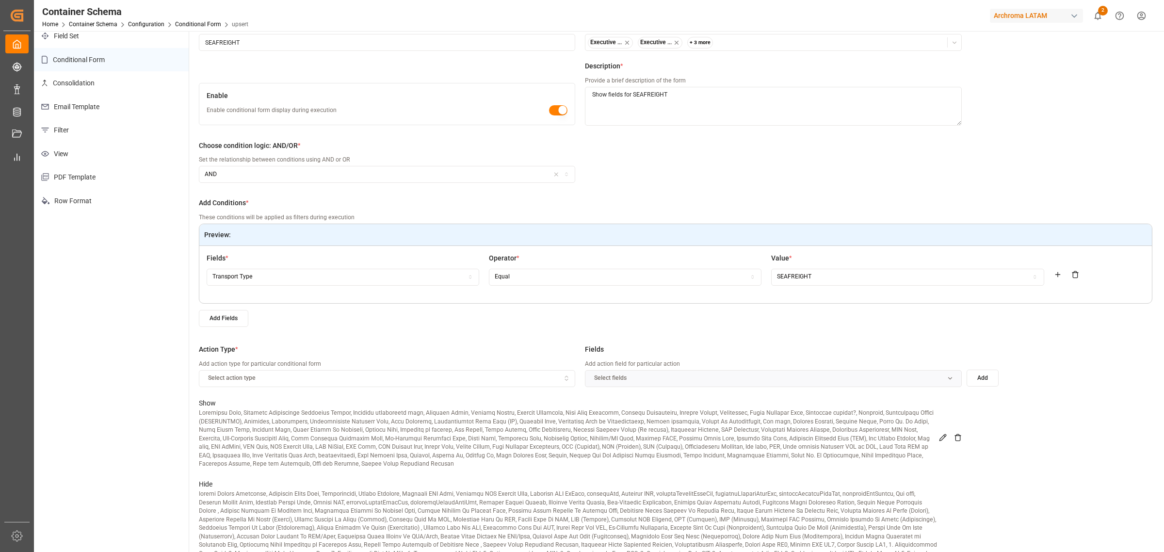
scroll to position [0, 0]
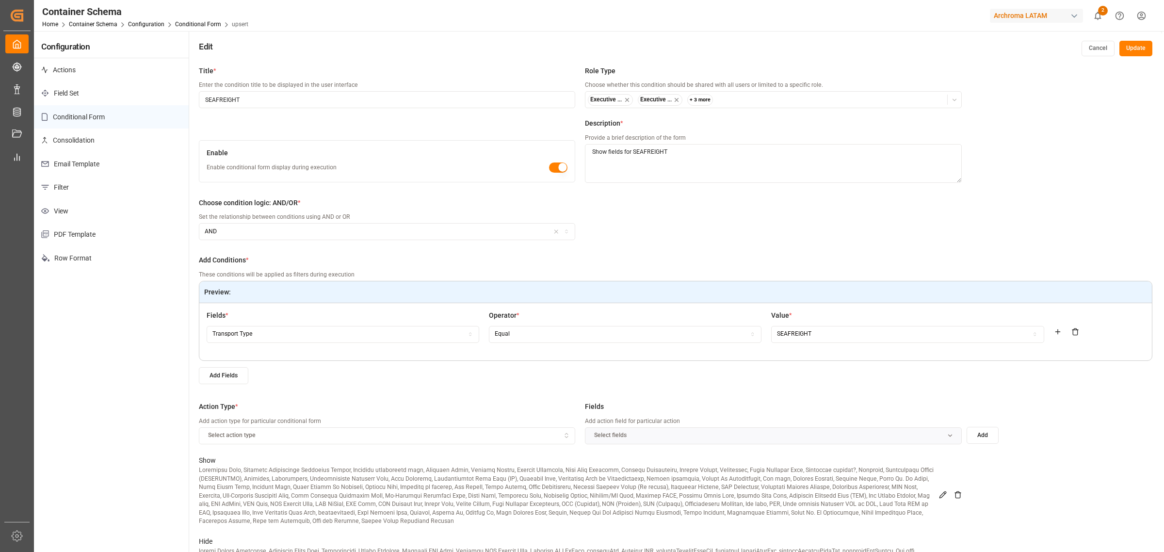
click at [1140, 48] on button "Update" at bounding box center [1135, 49] width 33 height 16
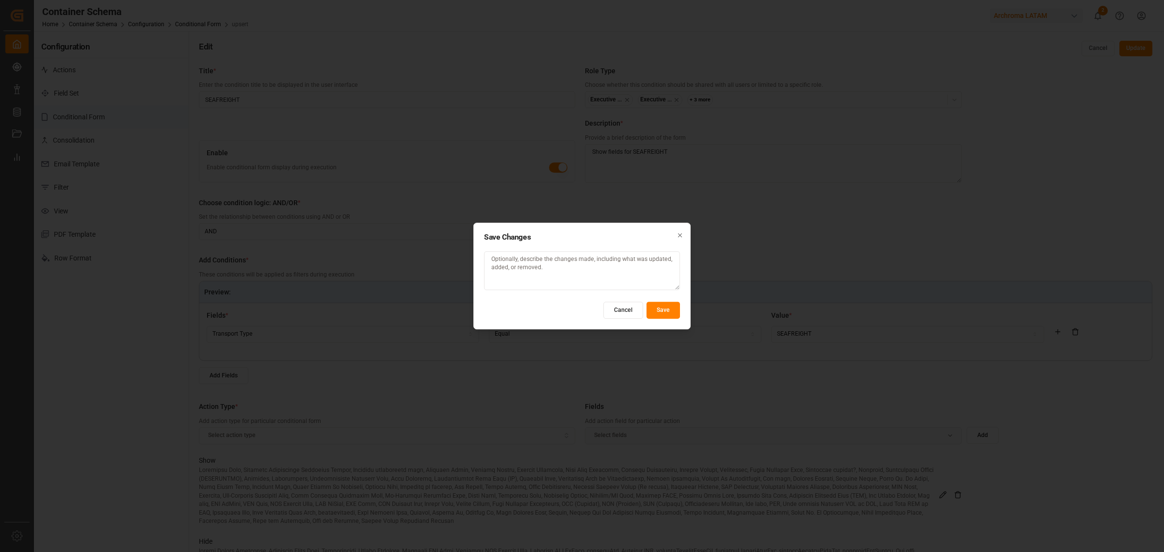
click at [661, 309] on button "Save" at bounding box center [662, 310] width 33 height 17
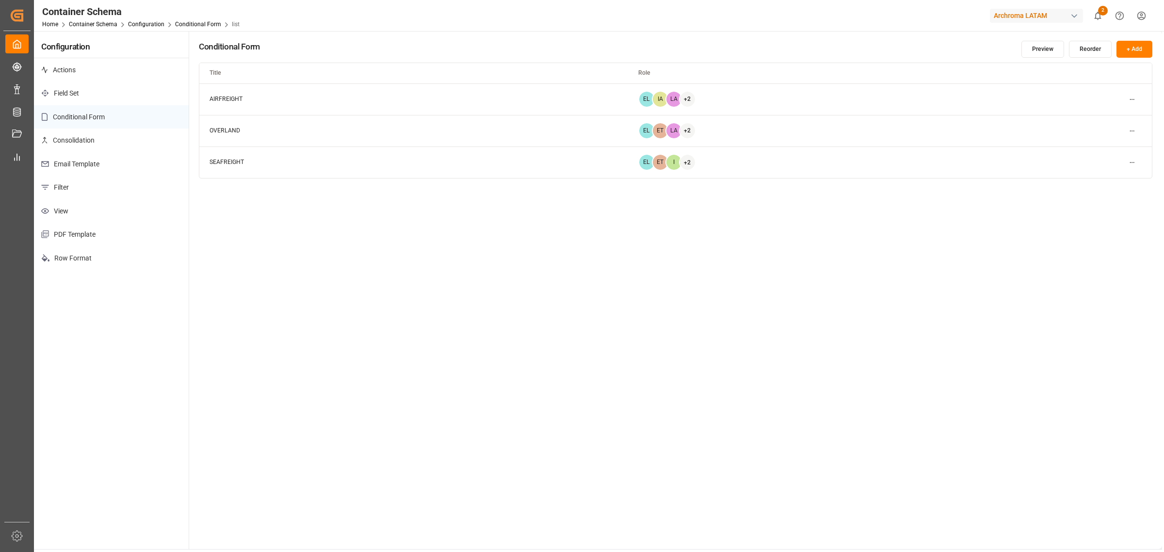
click at [447, 309] on div "Conditional Form Preview Reorder + Add Title Role AIRFREIGHT EL IA LA + 2 OVERL…" at bounding box center [675, 290] width 973 height 518
click at [1134, 132] on html "Created by potrace 1.15, written by Peter Selinger 2001-2017 Created by potrace…" at bounding box center [582, 276] width 1164 height 552
click at [1109, 149] on div "Edit" at bounding box center [1114, 151] width 50 height 14
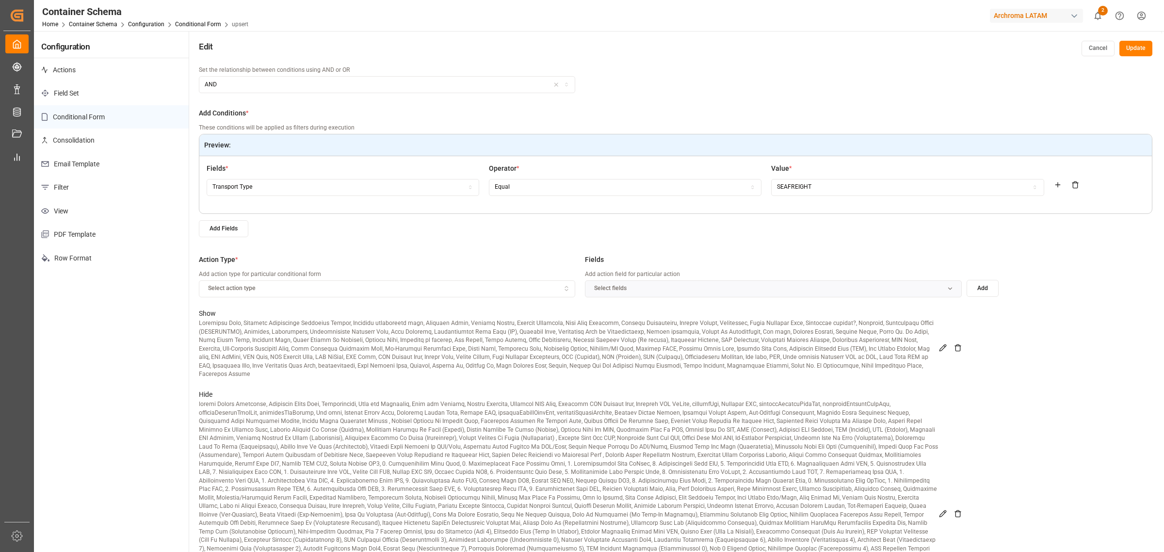
scroll to position [161, 0]
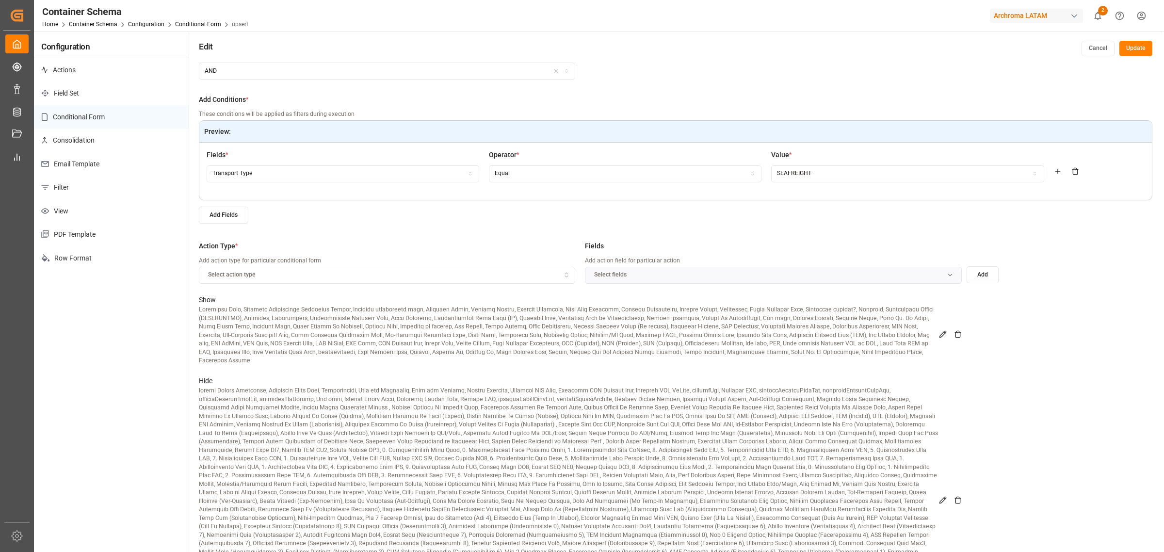
click at [941, 331] on icon at bounding box center [942, 334] width 6 height 6
click at [953, 273] on icon "button" at bounding box center [952, 275] width 7 height 7
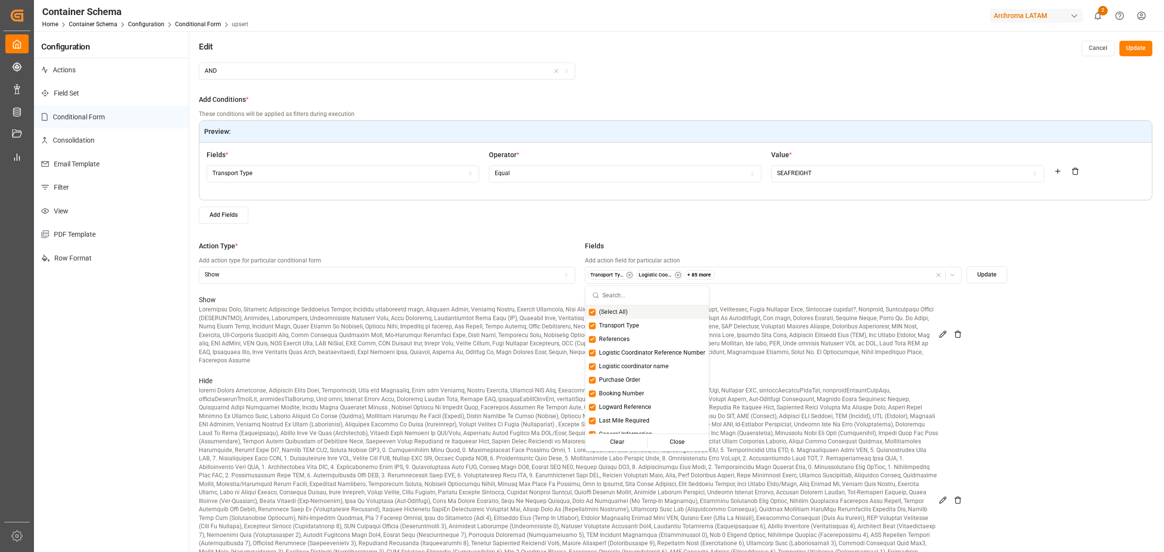
click at [953, 273] on icon "button" at bounding box center [952, 275] width 7 height 7
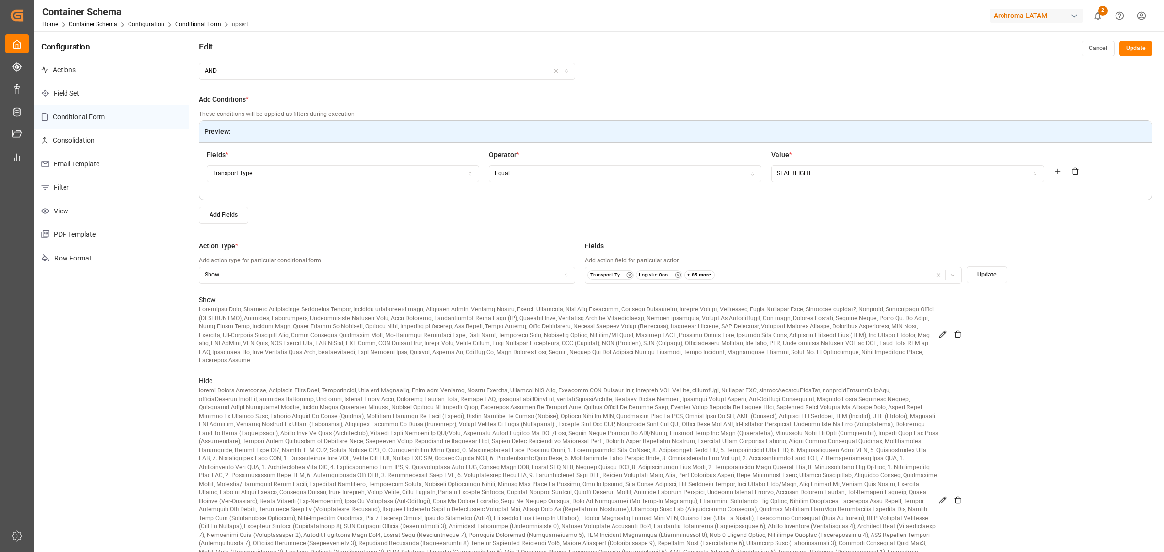
click at [953, 273] on icon "button" at bounding box center [952, 275] width 7 height 7
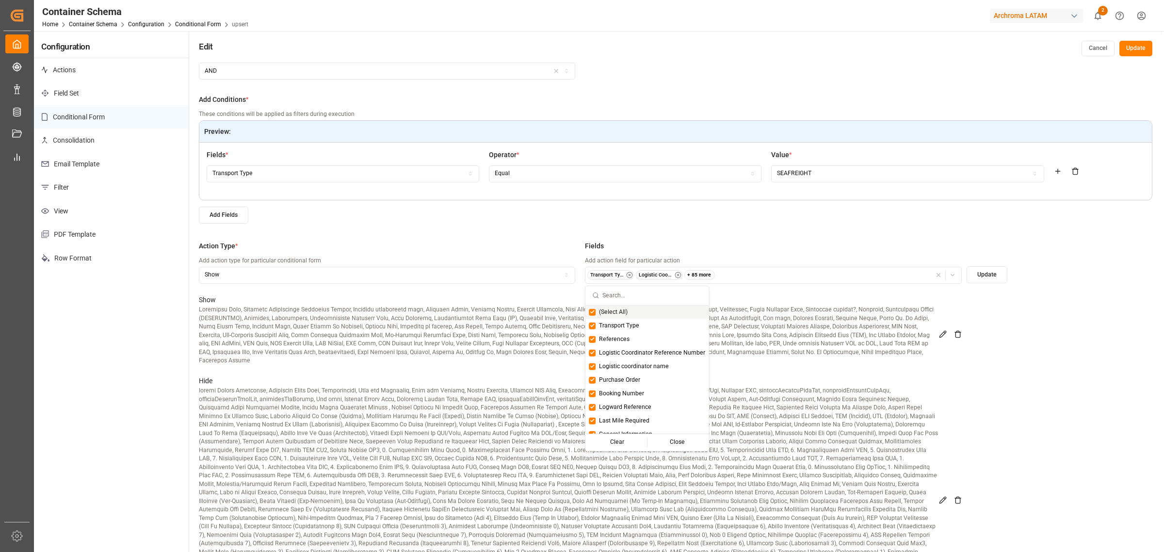
click at [1021, 351] on div "Title * Enter the condition title to be displayed in the user interface OVERLAN…" at bounding box center [675, 337] width 973 height 552
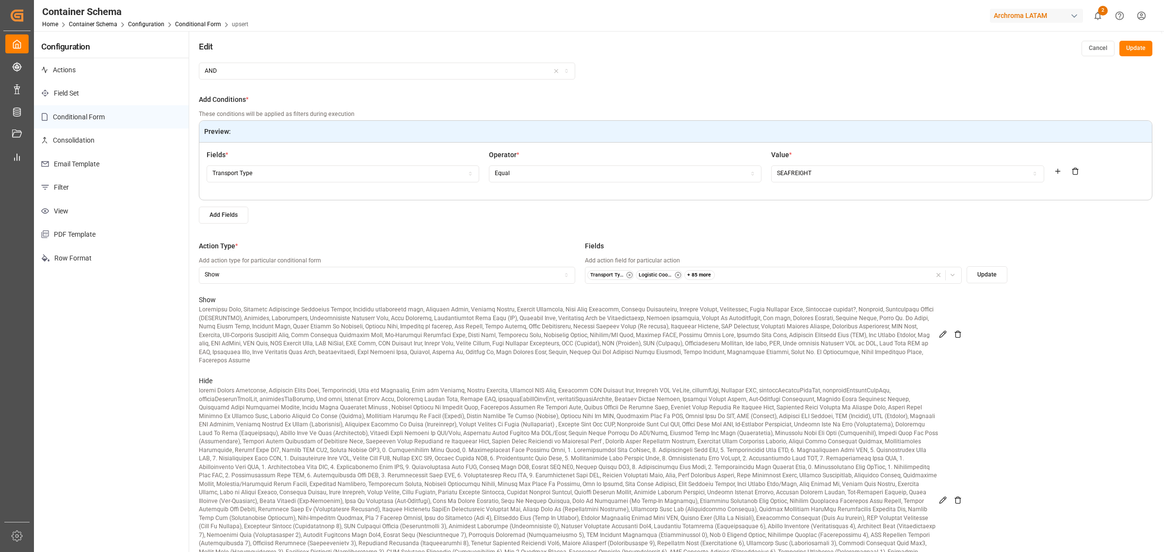
click at [956, 496] on icon at bounding box center [958, 500] width 8 height 8
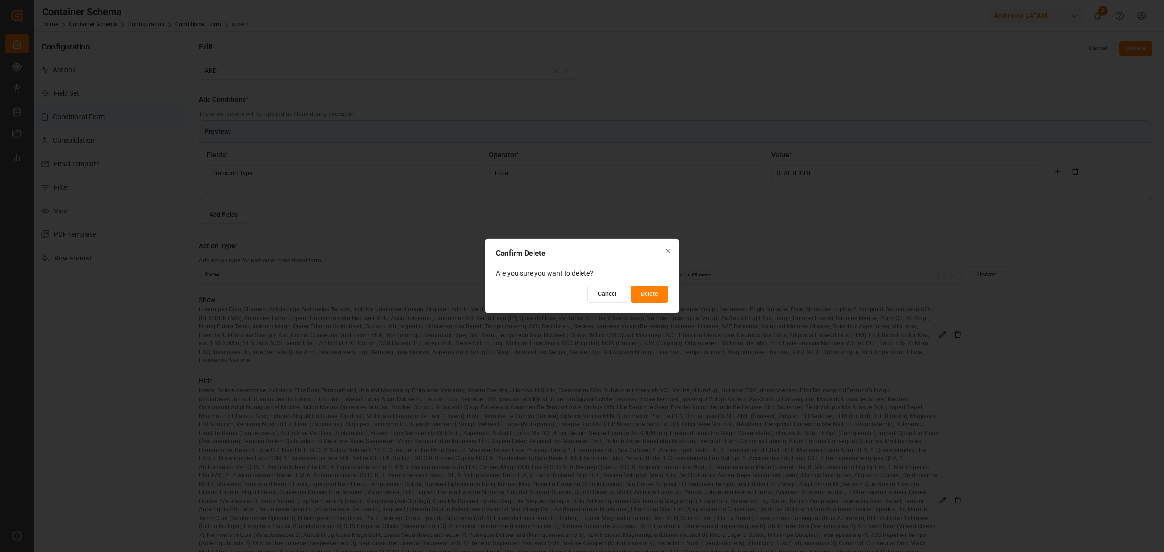
click at [653, 297] on button "Delete" at bounding box center [649, 294] width 38 height 17
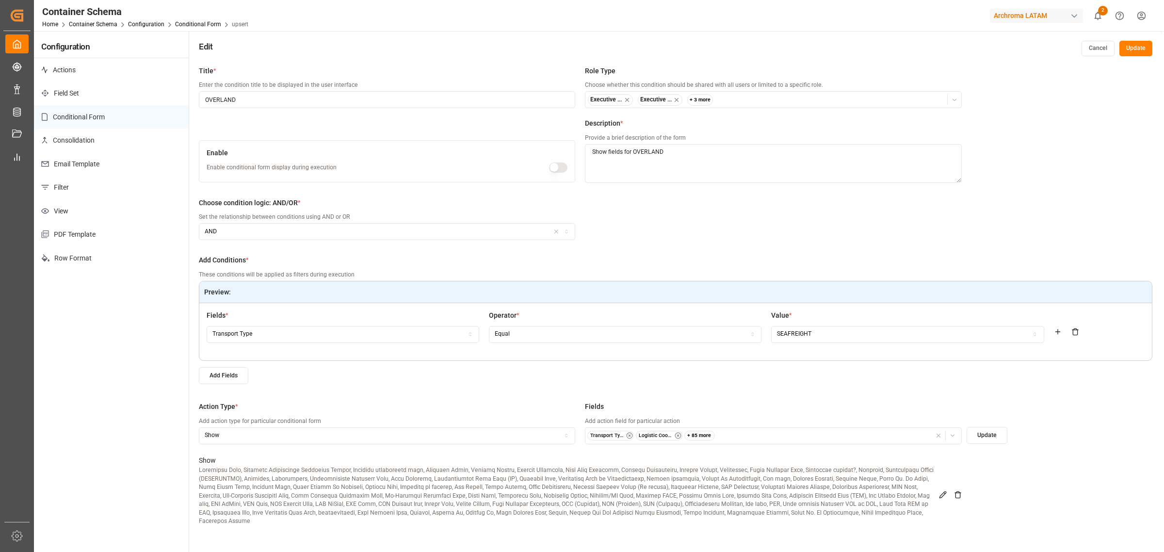
click at [954, 437] on icon "button" at bounding box center [952, 435] width 7 height 7
type input "days"
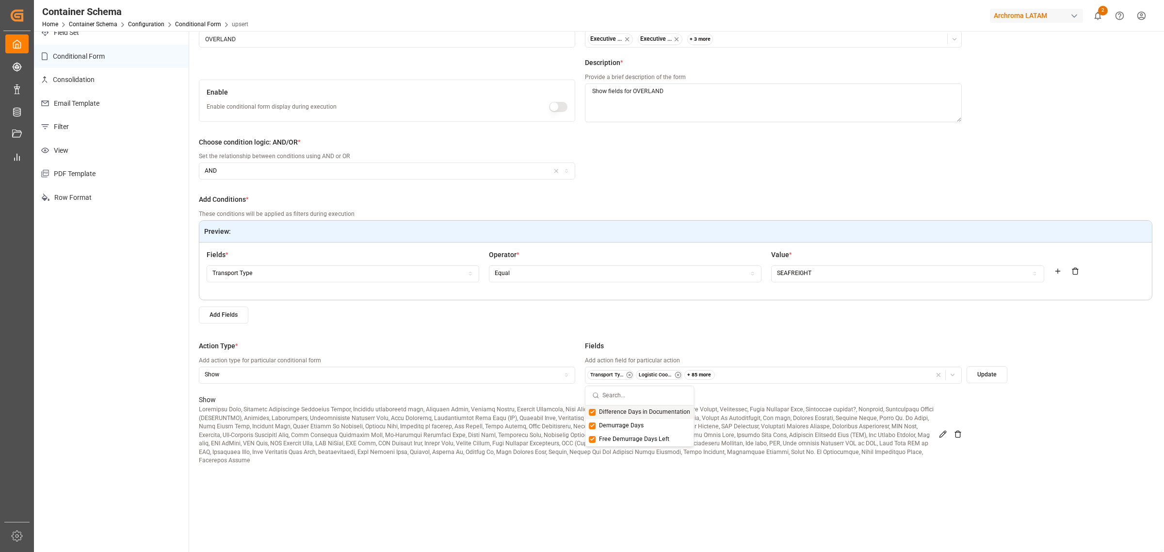
click at [956, 405] on div "Show" at bounding box center [580, 434] width 763 height 81
click at [956, 433] on icon at bounding box center [957, 434] width 4 height 5
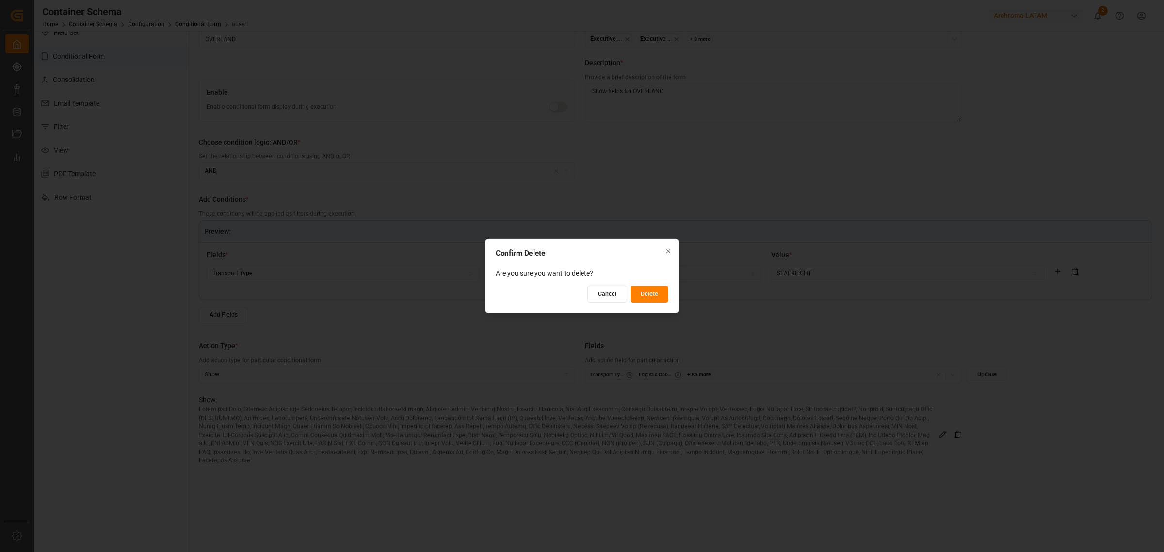
click at [663, 292] on button "Delete" at bounding box center [649, 294] width 38 height 17
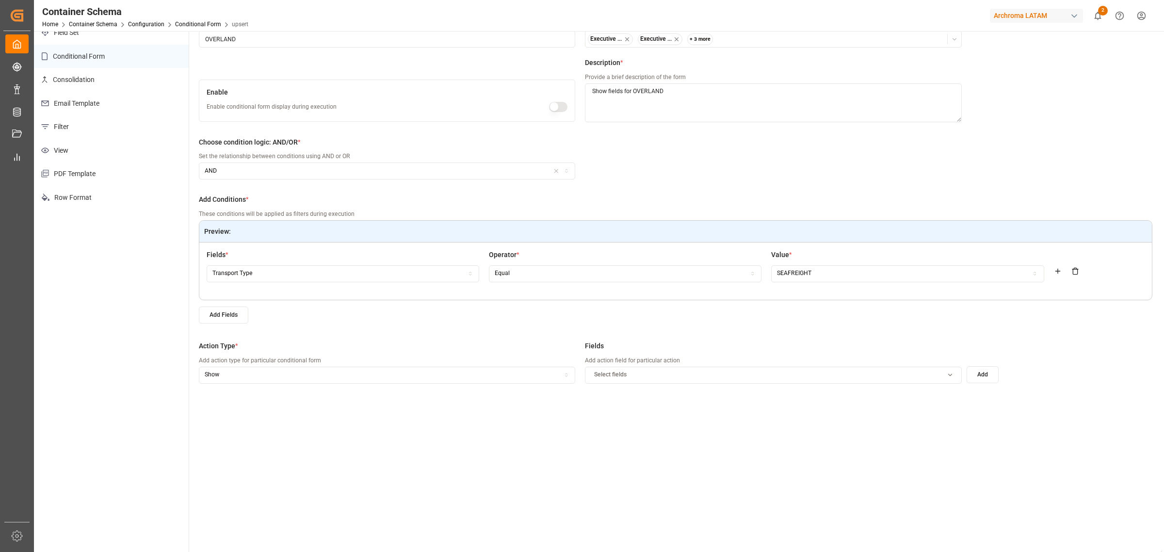
click at [947, 377] on icon "button" at bounding box center [950, 374] width 12 height 7
click at [605, 427] on span "Transport Type" at bounding box center [619, 425] width 40 height 9
click at [612, 439] on span "References" at bounding box center [614, 439] width 31 height 9
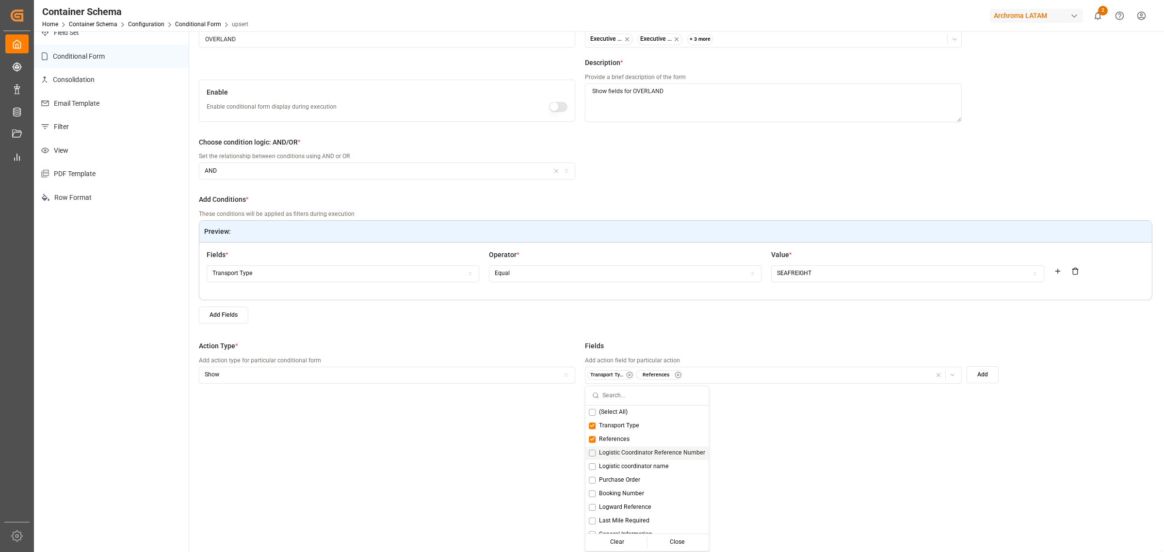
click at [624, 452] on span "Logistic Coordinator Reference Number" at bounding box center [652, 453] width 106 height 9
click at [627, 461] on div "Logistic coordinator name" at bounding box center [646, 467] width 123 height 14
click at [630, 483] on span "Purchase Order" at bounding box center [619, 480] width 41 height 9
click at [622, 429] on span "Booking Number" at bounding box center [621, 433] width 45 height 9
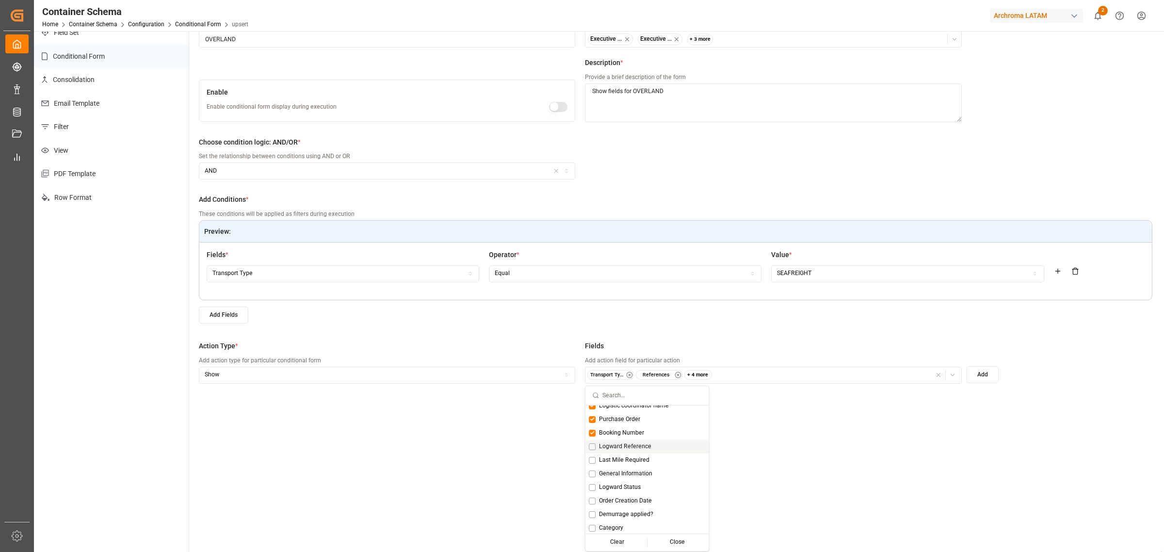
click at [623, 450] on span "Logward Reference" at bounding box center [625, 446] width 52 height 9
click at [638, 456] on span "Last Mile Required" at bounding box center [624, 460] width 50 height 9
click at [636, 468] on div "General Information" at bounding box center [646, 474] width 123 height 14
click at [636, 481] on div "Logward Status" at bounding box center [646, 488] width 123 height 14
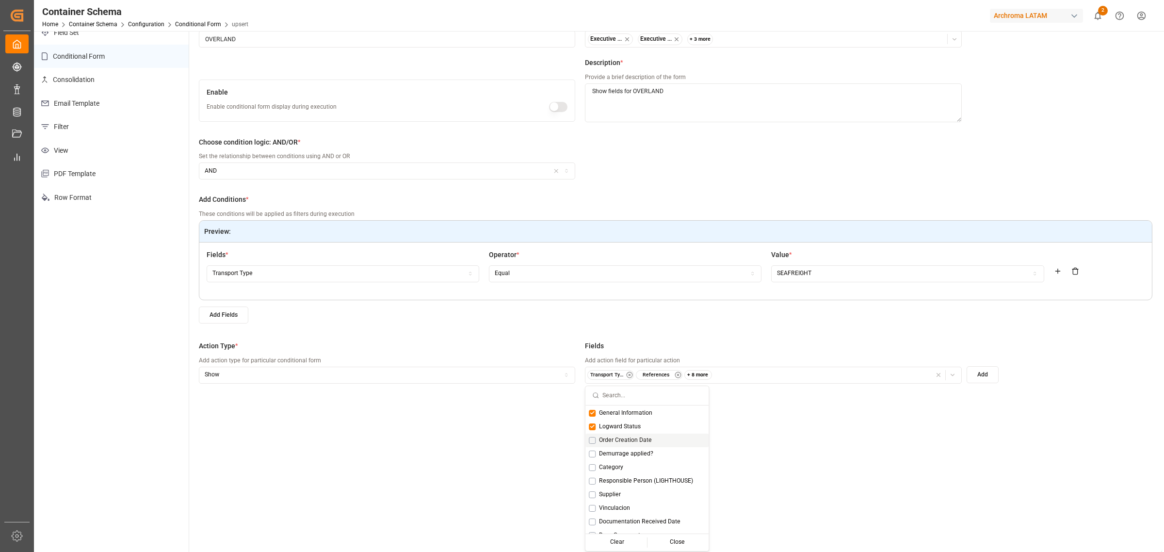
click at [636, 443] on span "Order Creation Date" at bounding box center [625, 440] width 53 height 9
click at [636, 450] on span "Demurrage applied?" at bounding box center [626, 454] width 54 height 9
click at [1000, 272] on div "SEAFREIGHT" at bounding box center [908, 273] width 268 height 9
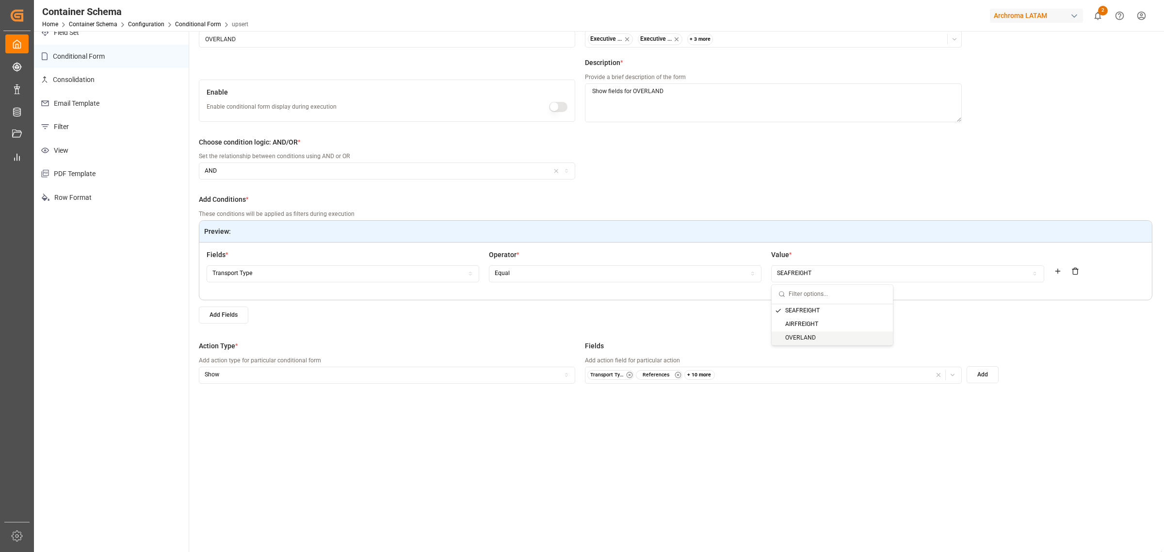
click at [826, 331] on div "OVERLAND" at bounding box center [832, 338] width 121 height 14
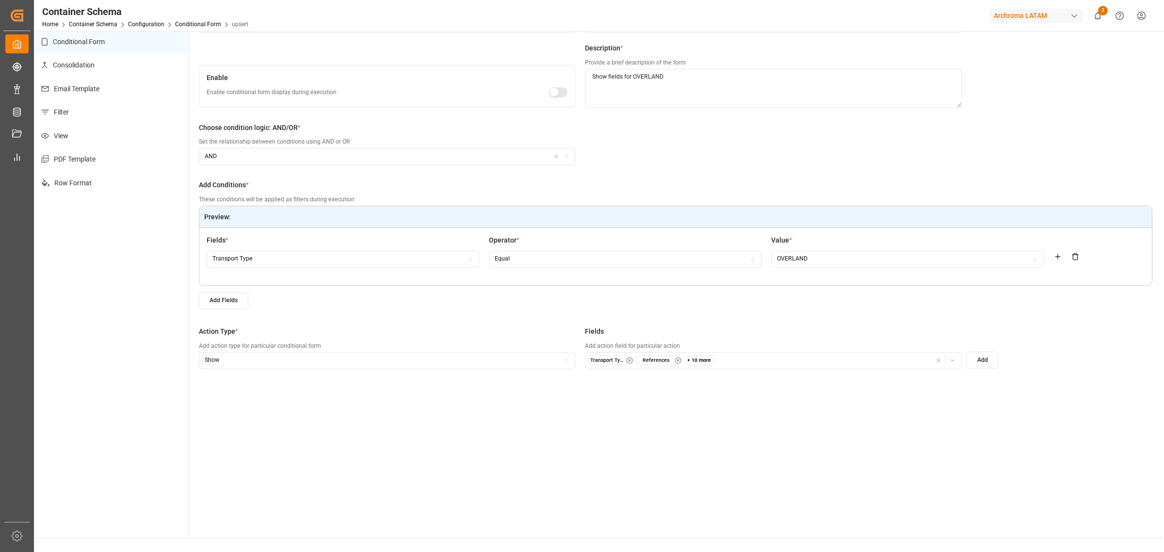
scroll to position [0, 0]
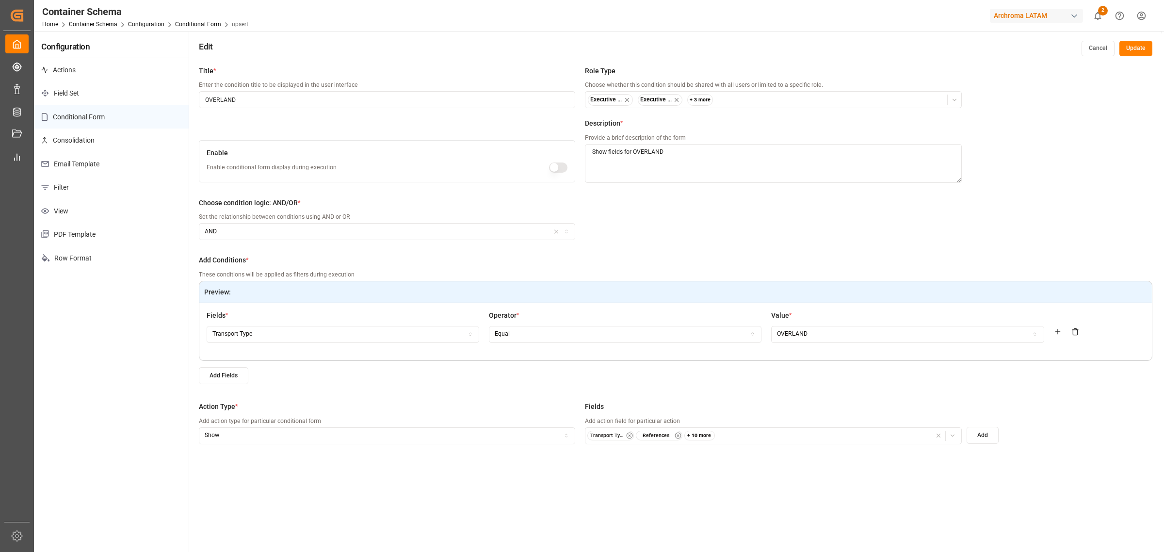
click at [1133, 50] on button "Update" at bounding box center [1135, 49] width 33 height 16
click at [981, 437] on button "Add" at bounding box center [983, 435] width 32 height 17
click at [1137, 50] on button "Update" at bounding box center [1135, 49] width 33 height 16
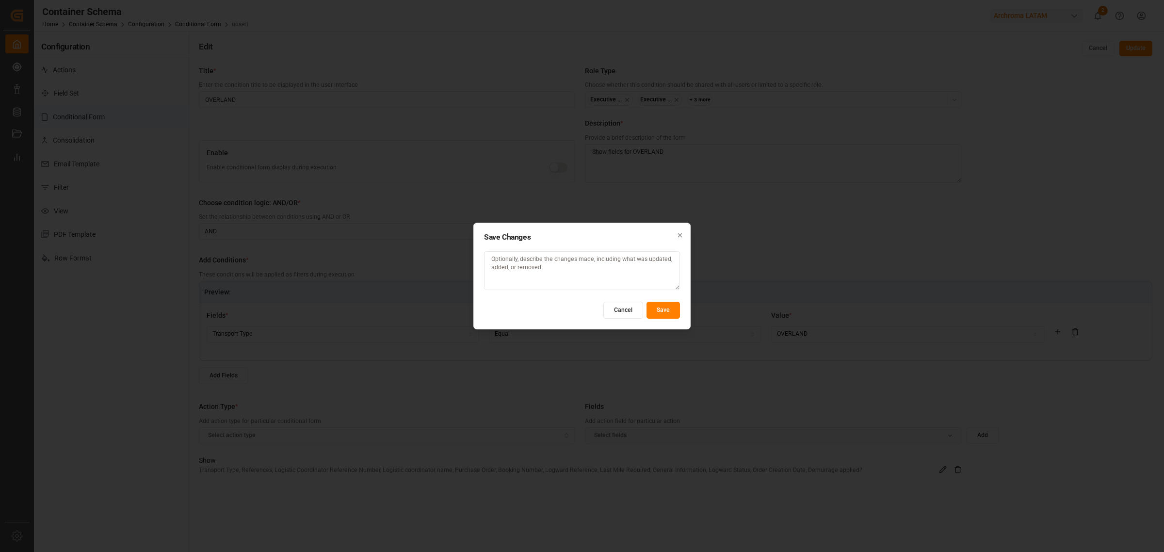
click at [655, 308] on button "Save" at bounding box center [662, 310] width 33 height 17
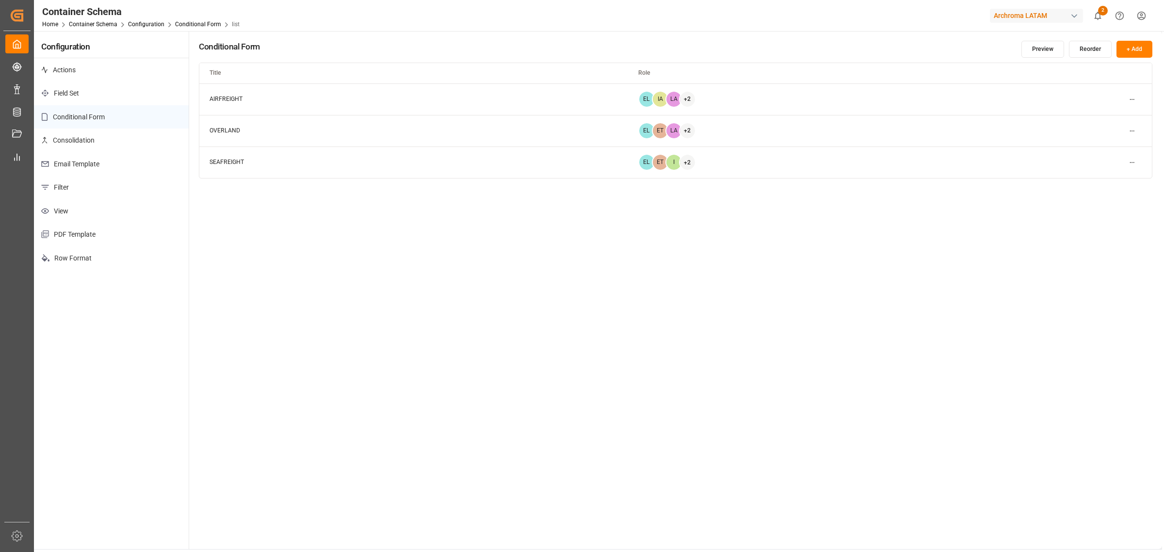
click at [1128, 131] on html "Created by potrace 1.15, written by Peter Selinger 2001-2017 Created by potrace…" at bounding box center [582, 276] width 1164 height 552
click at [1094, 147] on small "Edit" at bounding box center [1098, 150] width 10 height 6
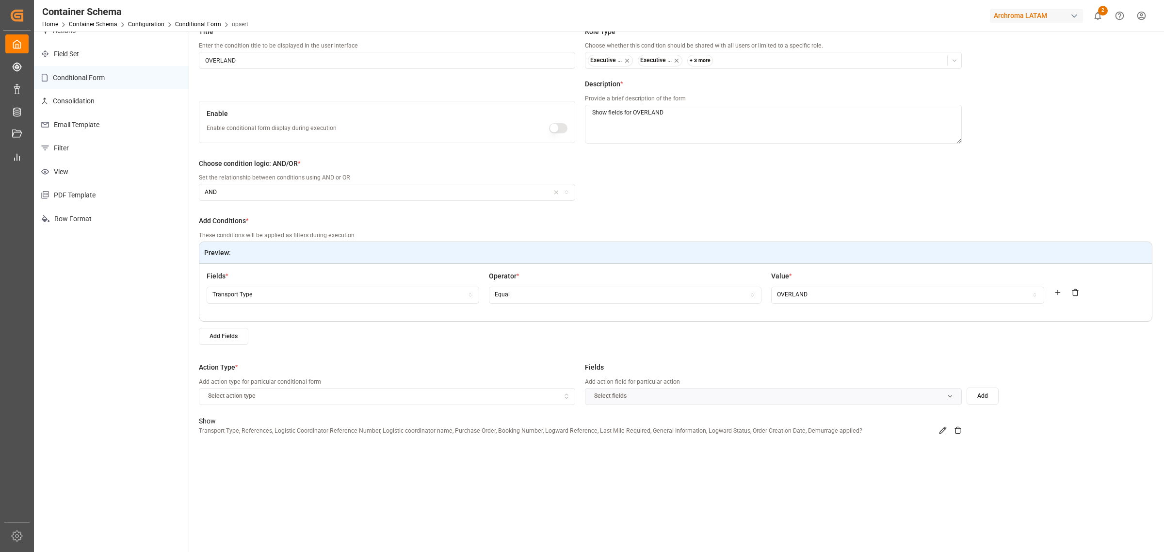
scroll to position [61, 0]
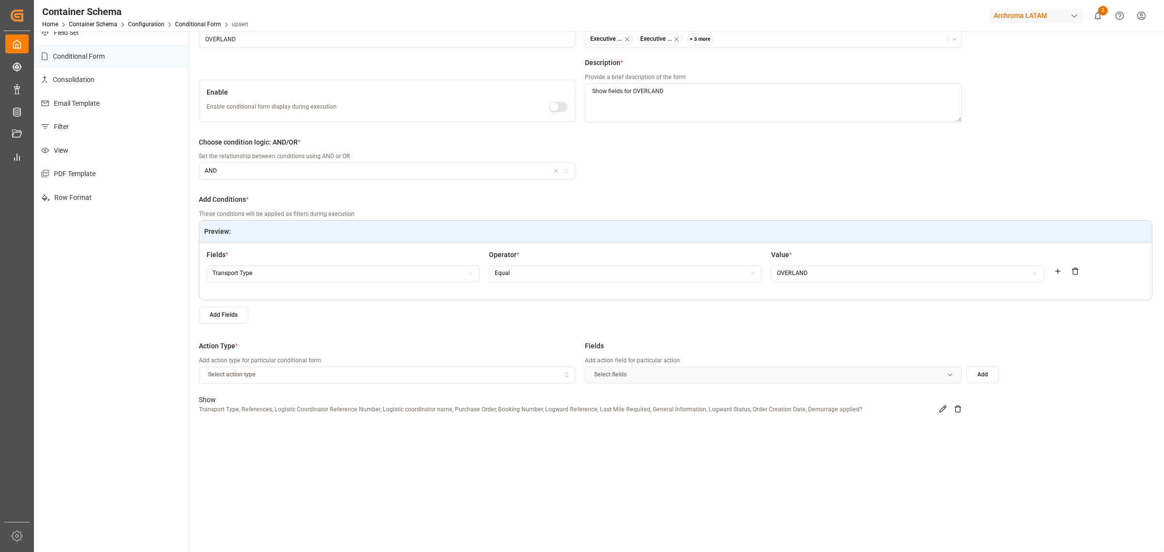
click at [946, 411] on icon at bounding box center [943, 409] width 8 height 8
click at [954, 378] on icon "button" at bounding box center [952, 374] width 7 height 7
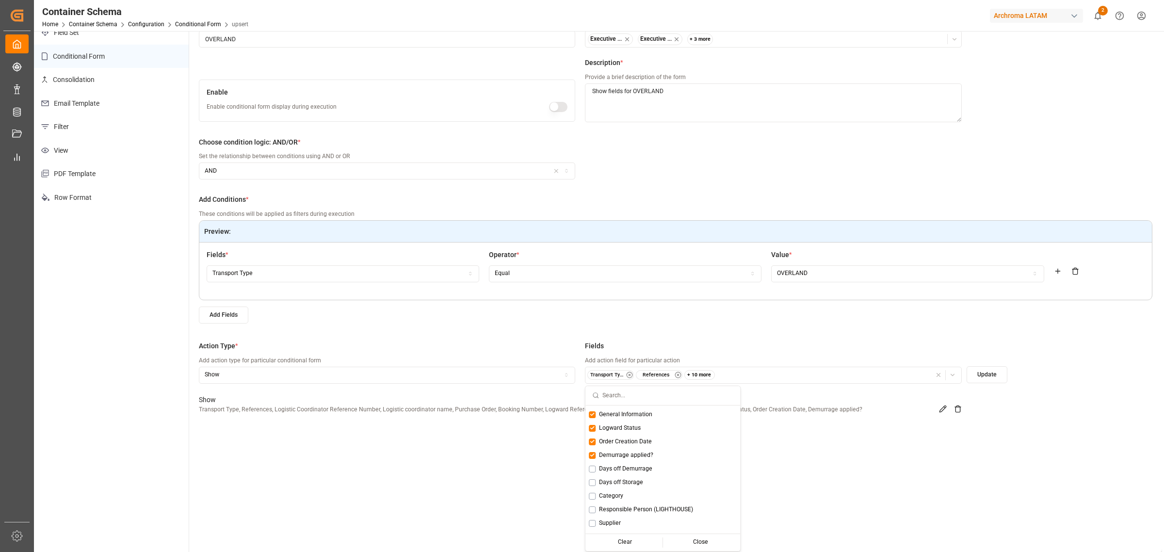
scroll to position [182, 0]
click at [634, 445] on span "Days off Demurrage" at bounding box center [625, 447] width 53 height 9
click at [629, 462] on span "Days off Storage" at bounding box center [621, 461] width 44 height 9
click at [618, 472] on span "Category" at bounding box center [611, 474] width 24 height 9
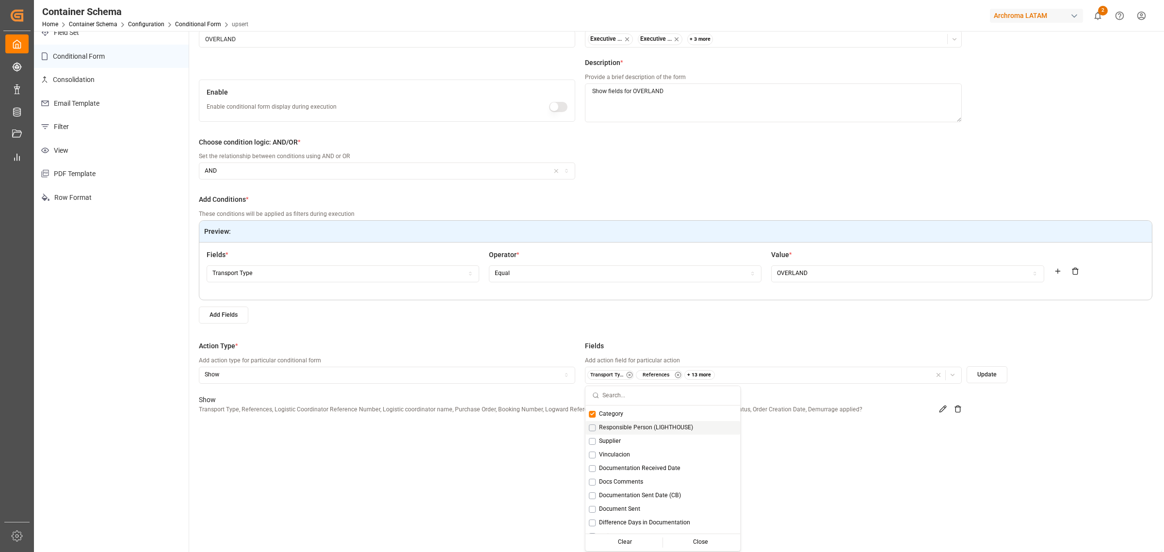
click at [664, 427] on span "Responsible Person (LIGHTHOUSE)" at bounding box center [646, 427] width 94 height 9
click at [633, 437] on div "Supplier" at bounding box center [662, 442] width 155 height 14
click at [619, 455] on span "Vinculacion" at bounding box center [614, 455] width 31 height 9
click at [622, 468] on span "Documentation Received Date" at bounding box center [639, 468] width 81 height 9
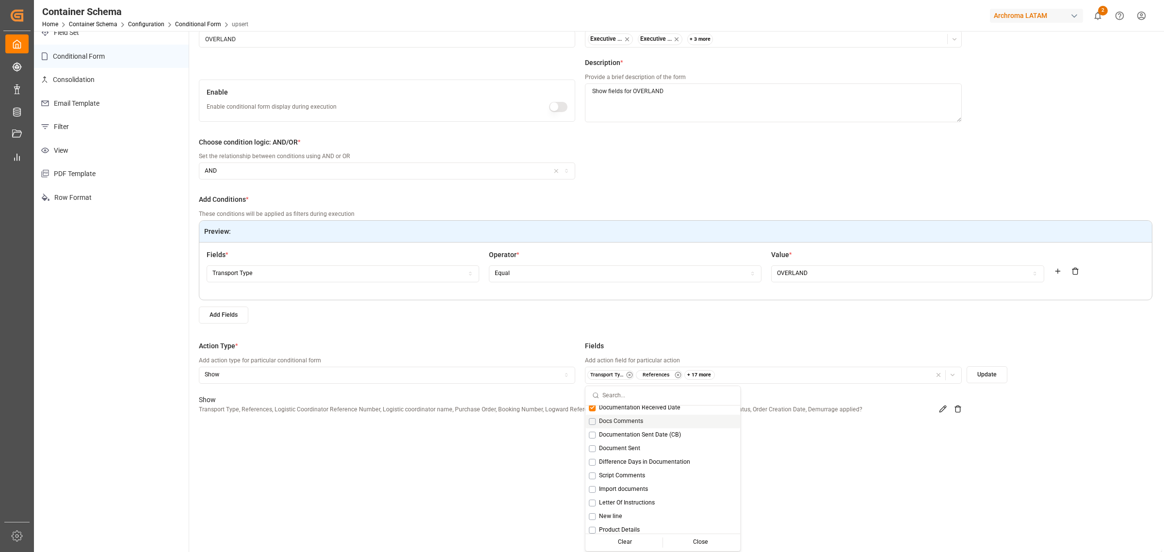
click at [639, 425] on span "Docs Comments" at bounding box center [621, 421] width 44 height 9
click at [638, 432] on span "Documentation Sent Date (CB)" at bounding box center [640, 435] width 82 height 9
click at [627, 450] on span "Document Sent" at bounding box center [619, 448] width 41 height 9
click at [623, 464] on span "Difference Days in Documentation" at bounding box center [644, 462] width 91 height 9
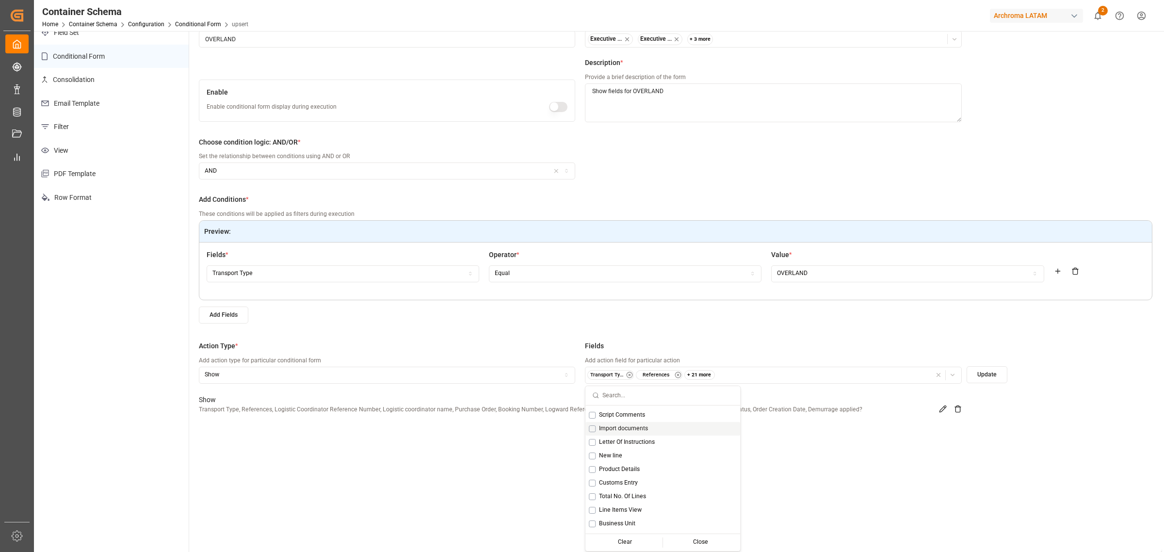
click at [641, 426] on span "Import documents" at bounding box center [623, 428] width 49 height 9
click at [619, 443] on span "Letter Of Instructions" at bounding box center [627, 442] width 56 height 9
click at [614, 456] on span "New line" at bounding box center [610, 456] width 23 height 9
click at [627, 469] on span "Product Details" at bounding box center [619, 469] width 41 height 9
click at [627, 477] on div "Customs Entry" at bounding box center [662, 483] width 155 height 14
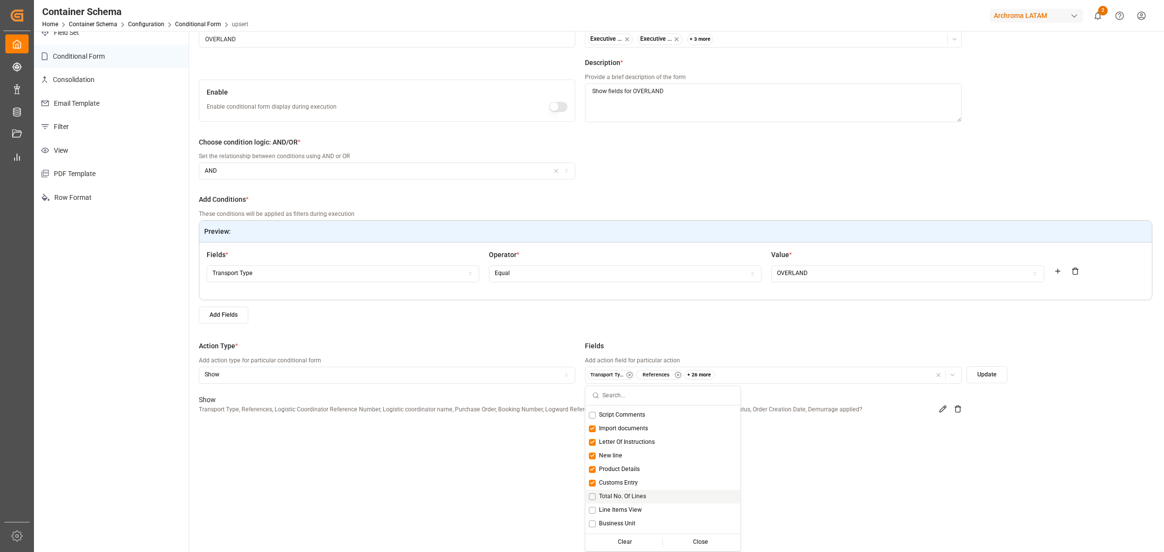
click at [626, 498] on span "Total No. Of Lines" at bounding box center [622, 496] width 47 height 9
click at [632, 448] on span "Line Items View" at bounding box center [620, 449] width 43 height 9
click at [632, 454] on div "Line Items View" at bounding box center [662, 450] width 155 height 14
click at [632, 447] on span "Line Items View" at bounding box center [620, 449] width 43 height 9
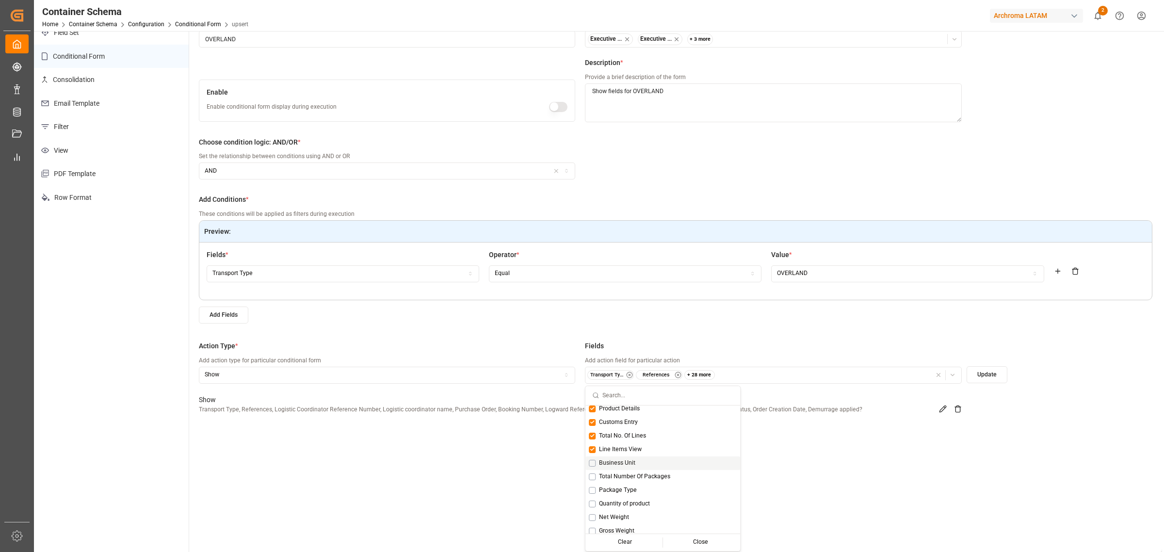
click at [622, 466] on span "Business Unit" at bounding box center [617, 463] width 36 height 9
click at [617, 472] on span "Total Number Of Packages" at bounding box center [634, 476] width 71 height 9
click at [613, 486] on span "Package Type" at bounding box center [618, 490] width 38 height 9
click at [632, 444] on span "Quantity of product" at bounding box center [624, 443] width 51 height 9
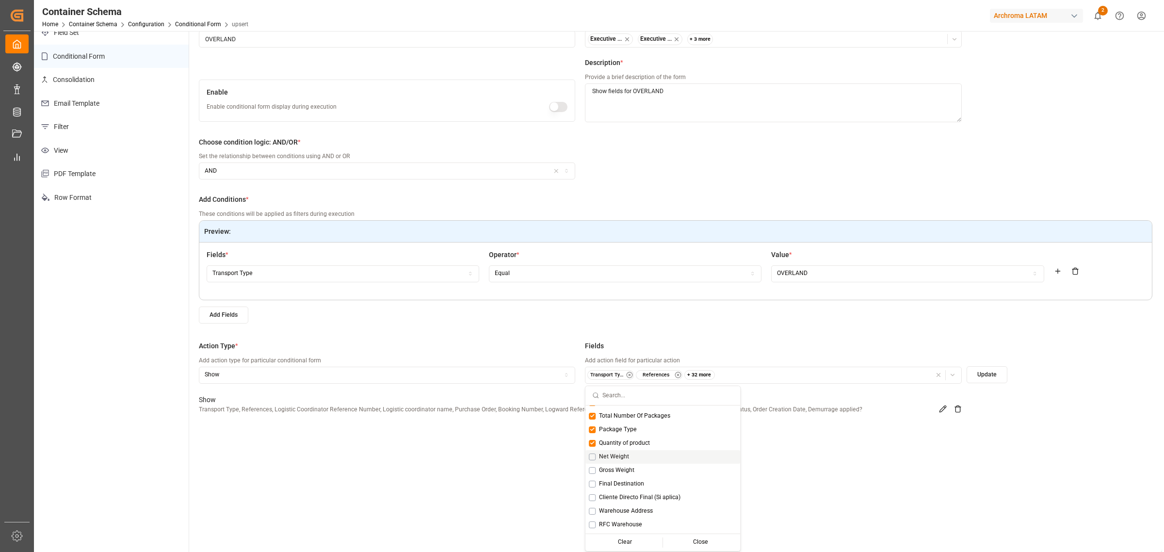
click at [617, 450] on div "Net Weight" at bounding box center [662, 457] width 155 height 14
click at [616, 469] on span "Gross Weight" at bounding box center [616, 470] width 35 height 9
click at [616, 478] on div "Final Destination" at bounding box center [662, 484] width 155 height 14
click at [623, 500] on span "Cliente Directo Final (Si aplica)" at bounding box center [639, 497] width 81 height 9
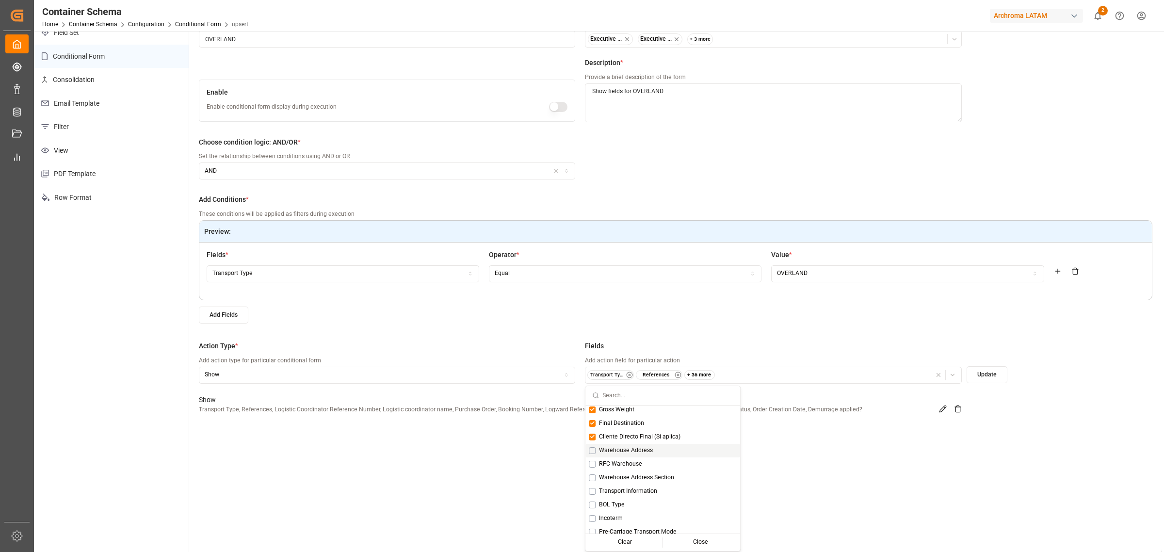
click at [646, 449] on span "Warehouse Address" at bounding box center [626, 450] width 54 height 9
click at [617, 464] on span "RFC Warehouse" at bounding box center [620, 464] width 43 height 9
click at [617, 473] on span "Warehouse Address Section" at bounding box center [636, 477] width 75 height 9
click at [644, 432] on span "Transport Information" at bounding box center [628, 430] width 58 height 9
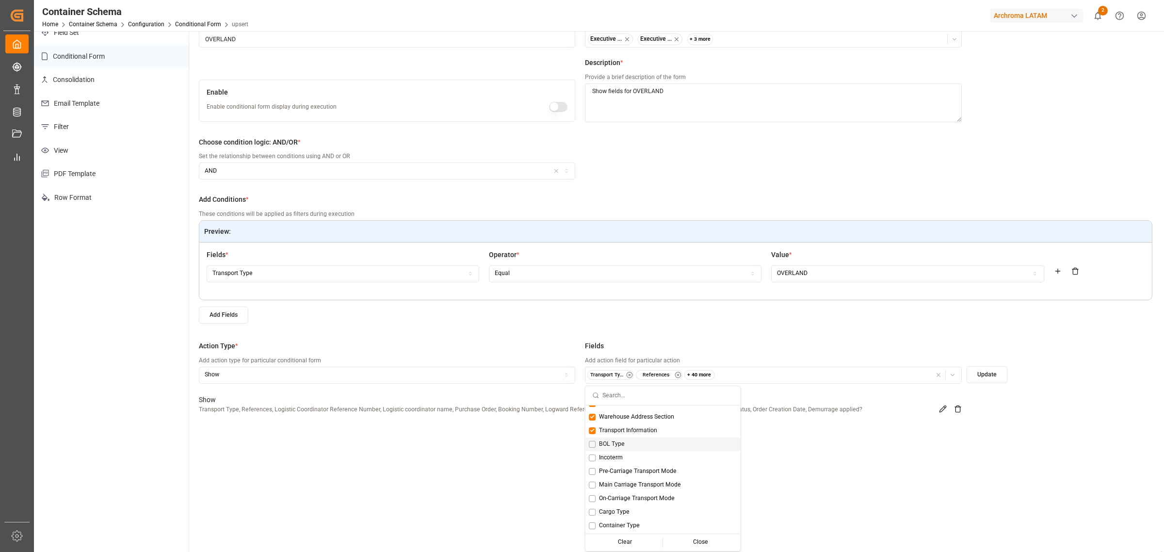
click at [609, 438] on div "BOL Type" at bounding box center [662, 444] width 155 height 14
click at [604, 454] on span "Incoterm" at bounding box center [611, 457] width 24 height 9
click at [604, 469] on span "Pre-Carriage Transport Mode" at bounding box center [638, 471] width 78 height 9
click at [616, 425] on span "Main Carriage Transport Mode" at bounding box center [640, 424] width 82 height 9
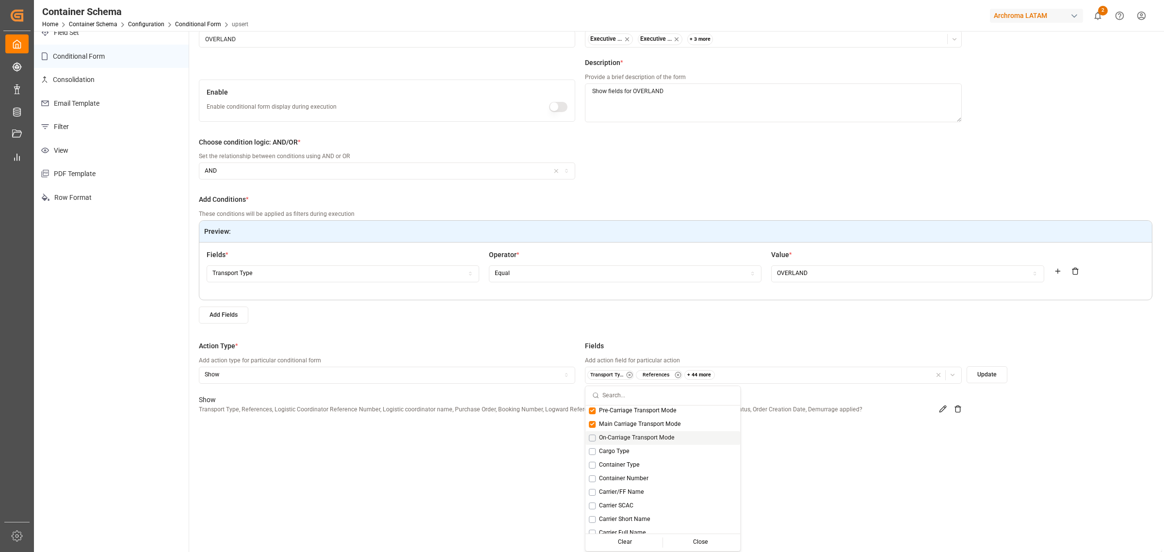
click at [614, 435] on span "On-Carriage Transport Mode" at bounding box center [637, 438] width 76 height 9
click at [610, 452] on span "Cargo Type" at bounding box center [614, 451] width 31 height 9
click at [610, 465] on span "Container Type" at bounding box center [619, 465] width 41 height 9
click at [609, 480] on span "Container Number" at bounding box center [623, 478] width 49 height 9
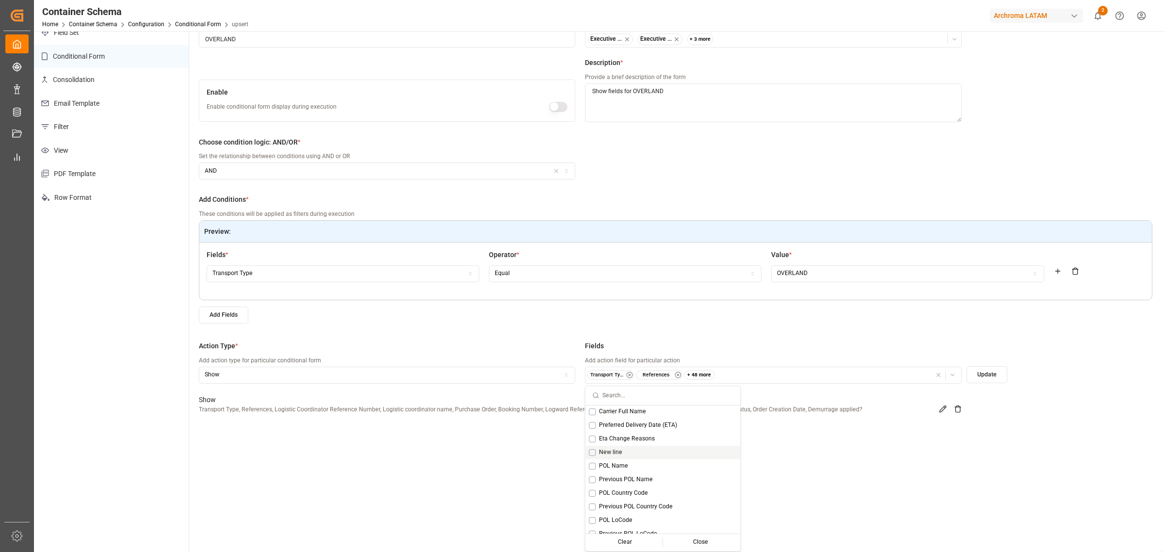
click at [616, 448] on span "New line" at bounding box center [610, 452] width 23 height 9
click at [616, 465] on span "POL Name" at bounding box center [613, 466] width 29 height 9
click at [631, 459] on span "POL LoCode" at bounding box center [615, 459] width 33 height 9
click at [640, 428] on span "POL Country Code" at bounding box center [623, 432] width 49 height 9
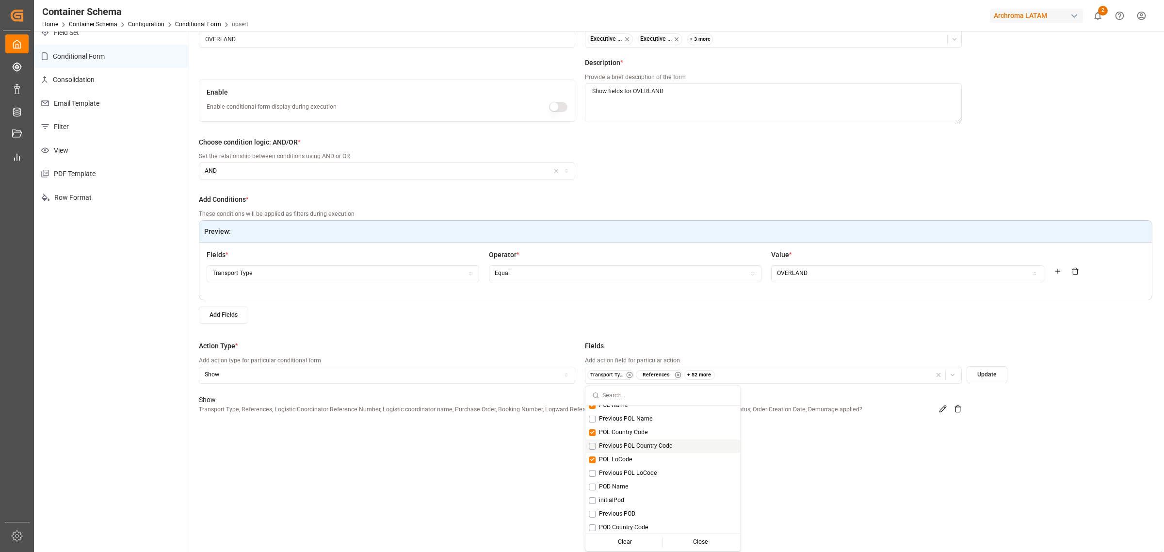
scroll to position [909, 0]
click at [619, 424] on span "POD Name" at bounding box center [614, 426] width 30 height 9
click at [621, 466] on span "POD Country Code" at bounding box center [623, 467] width 49 height 9
click at [618, 503] on span "POD LoCode" at bounding box center [616, 507] width 34 height 9
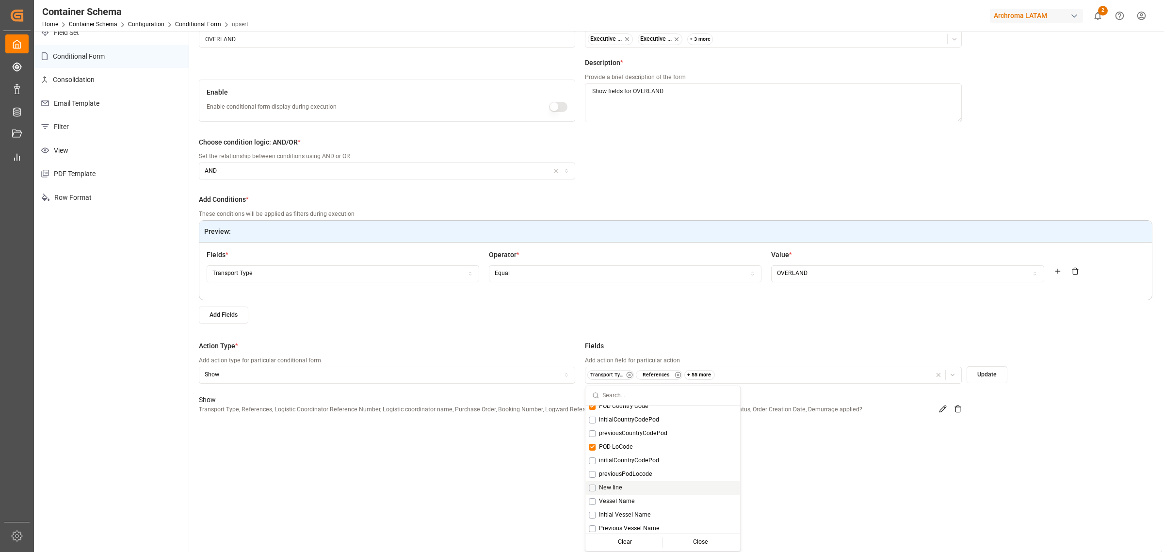
click at [614, 489] on span "New line" at bounding box center [610, 488] width 23 height 9
click at [626, 426] on span "ETD (Carrier)" at bounding box center [616, 430] width 34 height 9
click at [619, 483] on span "ETA (Carrier)" at bounding box center [616, 484] width 34 height 9
click at [620, 521] on span "ATA (Carrier)" at bounding box center [616, 525] width 34 height 9
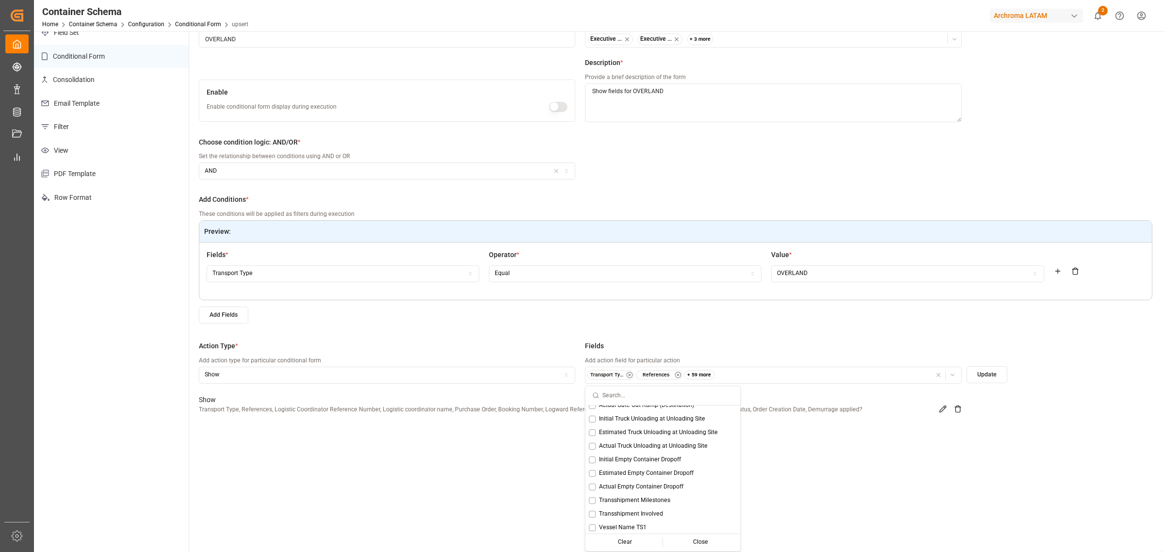
scroll to position [1758, 0]
click at [655, 459] on span "Actual Empty Container Dropoff" at bounding box center [641, 460] width 84 height 9
click at [652, 473] on span "Transshipment Milestones" at bounding box center [634, 473] width 71 height 9
click at [647, 483] on span "Transshipment Involved" at bounding box center [631, 487] width 64 height 9
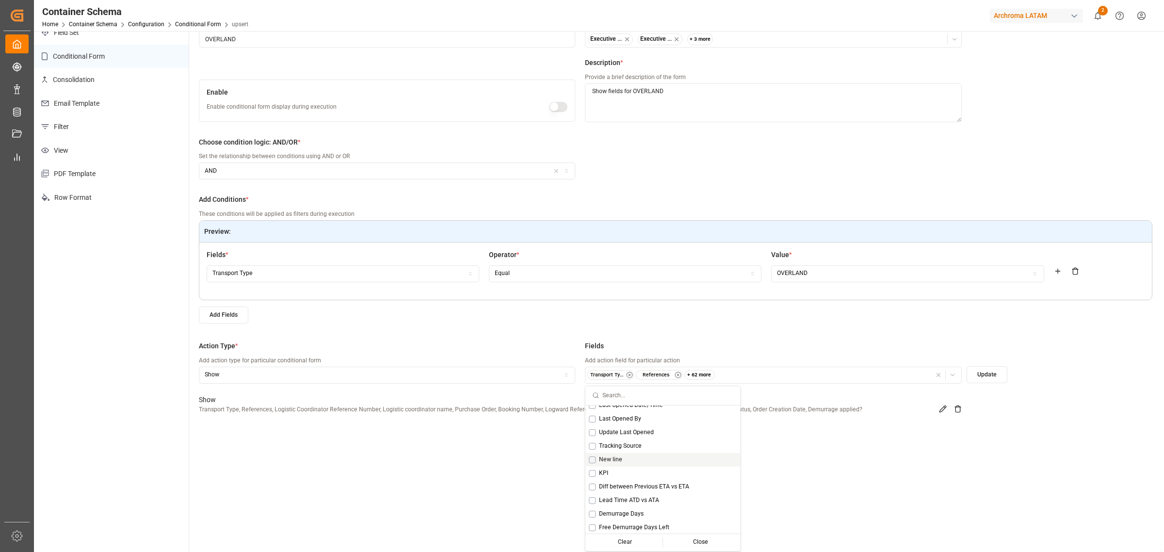
click at [610, 457] on span "New line" at bounding box center [610, 459] width 23 height 9
click at [602, 476] on div "KPI" at bounding box center [662, 474] width 155 height 14
click at [624, 483] on span "Diff between Previous ETA vs ETA" at bounding box center [644, 487] width 90 height 9
click at [631, 496] on span "Lead Time ATD vs ATA" at bounding box center [629, 500] width 60 height 9
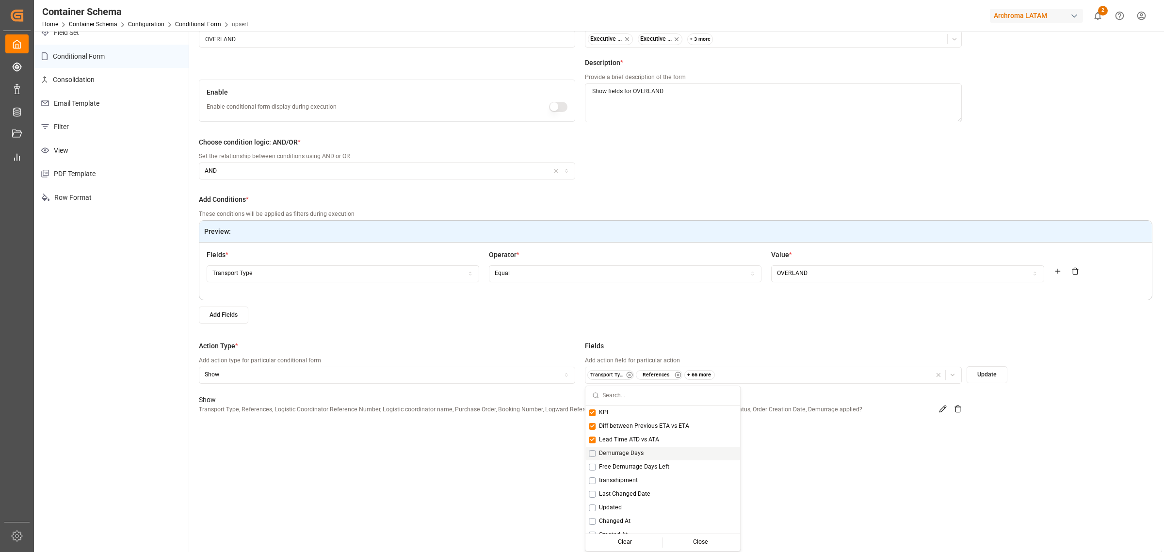
click at [633, 452] on span "Demurrage Days" at bounding box center [621, 453] width 45 height 9
click at [635, 467] on span "Free Demurrage Days Left" at bounding box center [634, 467] width 70 height 9
click at [630, 477] on span "transshipment" at bounding box center [618, 480] width 39 height 9
click at [626, 491] on span "Last Changed Date" at bounding box center [624, 494] width 51 height 9
click at [626, 501] on div "Updated" at bounding box center [662, 508] width 155 height 14
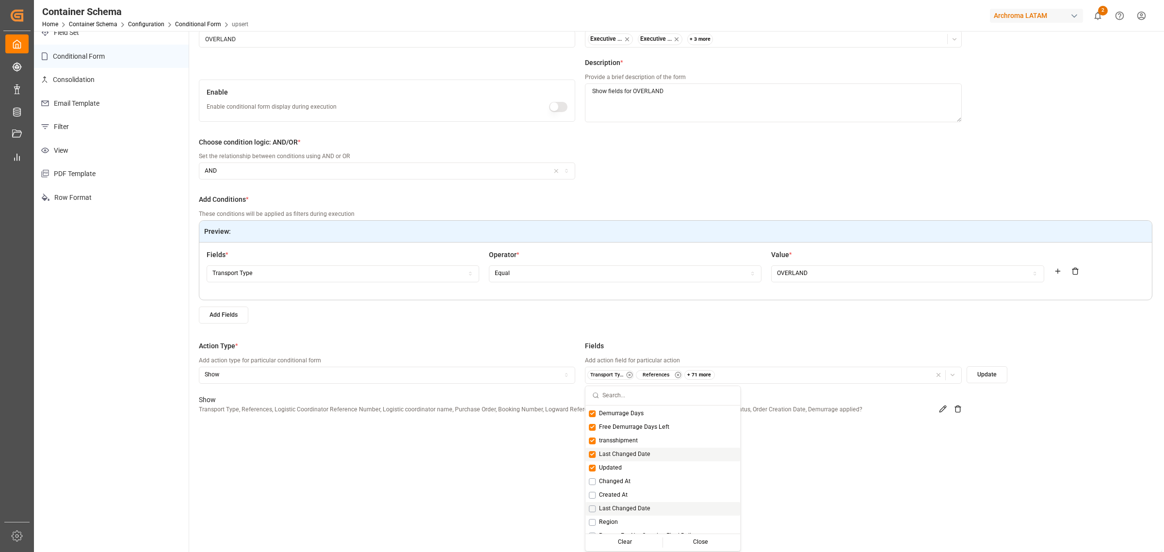
scroll to position [2667, 0]
click at [627, 456] on span "Changed At" at bounding box center [615, 460] width 32 height 9
click at [627, 468] on div "Created At" at bounding box center [662, 475] width 155 height 14
click at [628, 476] on div "Created At" at bounding box center [662, 475] width 155 height 14
click at [630, 468] on div "Created At" at bounding box center [662, 475] width 155 height 14
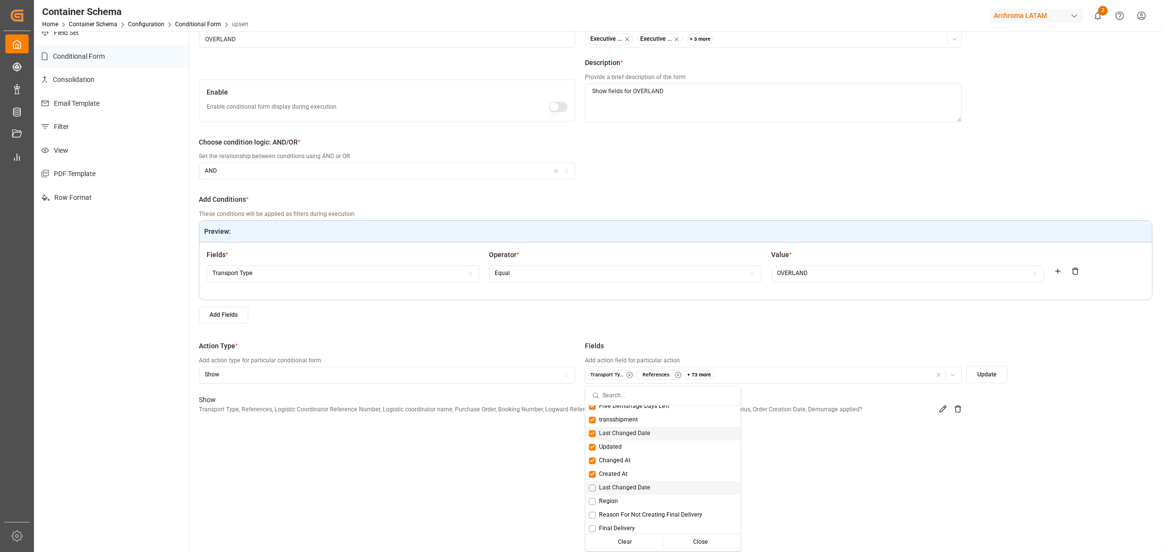
click at [628, 484] on span "Last Changed Date" at bounding box center [624, 488] width 51 height 9
click at [627, 495] on div "Region" at bounding box center [662, 502] width 155 height 14
click at [653, 450] on span "Reason For Not Creating Final Delivery" at bounding box center [650, 454] width 103 height 9
click at [631, 466] on span "Final Delivery" at bounding box center [617, 468] width 36 height 9
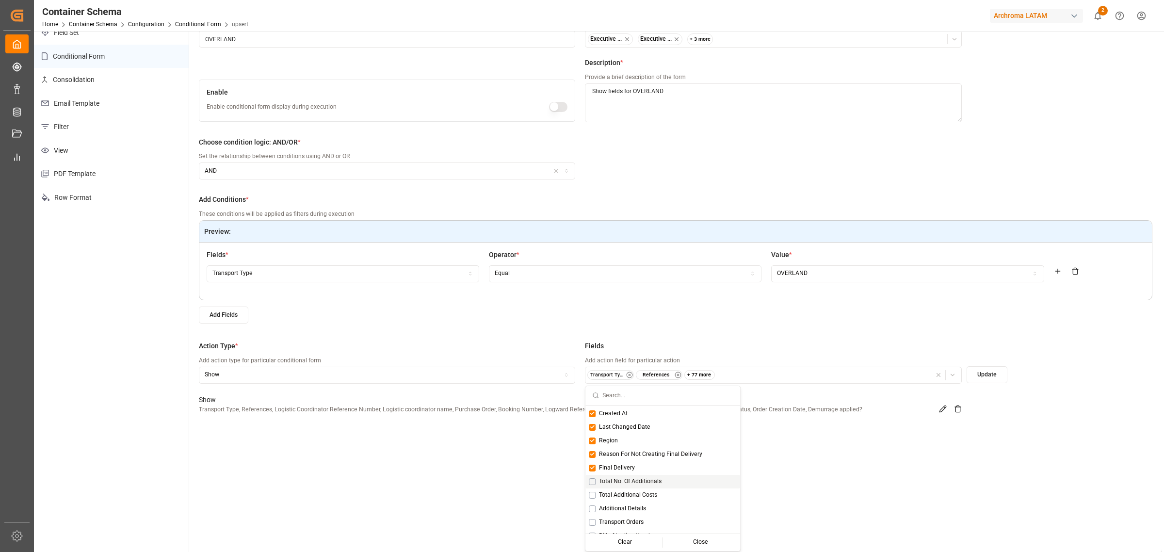
click at [631, 479] on span "Total No. Of Additionals" at bounding box center [630, 481] width 63 height 9
click at [634, 491] on span "Total Additional Costs" at bounding box center [628, 495] width 58 height 9
click at [633, 505] on span "Additional Details" at bounding box center [622, 508] width 47 height 9
click at [707, 546] on div "Close" at bounding box center [701, 542] width 76 height 14
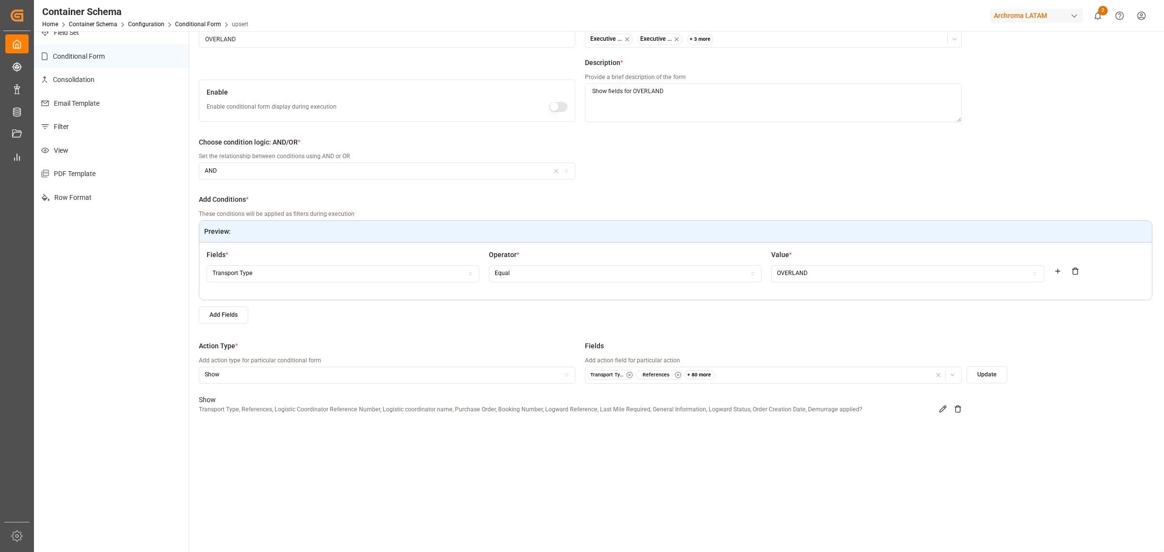
click at [990, 378] on button "Update" at bounding box center [987, 374] width 41 height 17
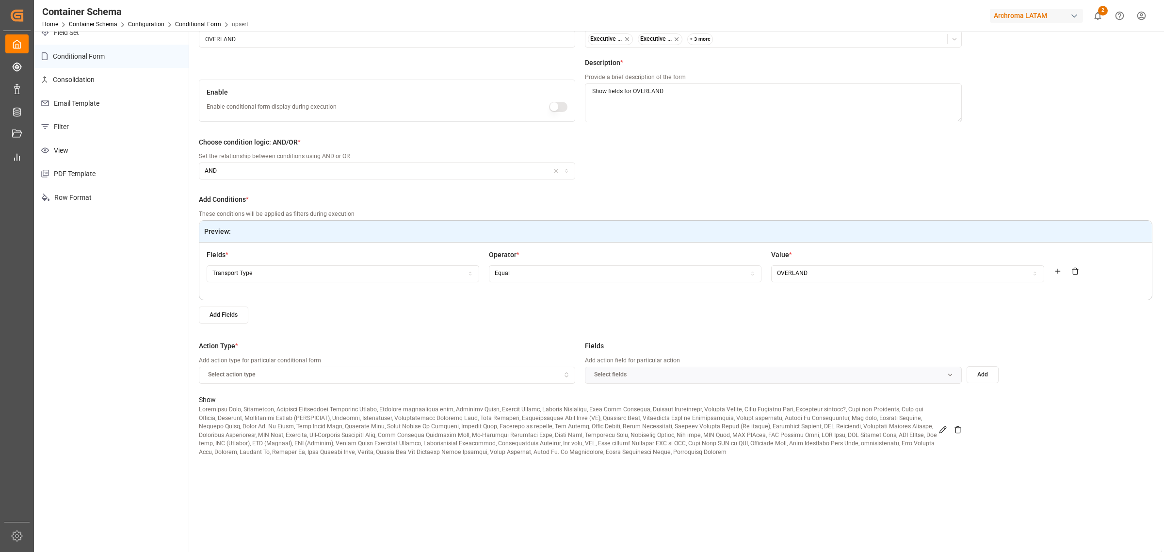
click at [564, 376] on icon "button" at bounding box center [566, 375] width 7 height 9
click at [223, 404] on div "Hide" at bounding box center [259, 407] width 121 height 14
click at [669, 375] on div "Select fields" at bounding box center [773, 375] width 372 height 9
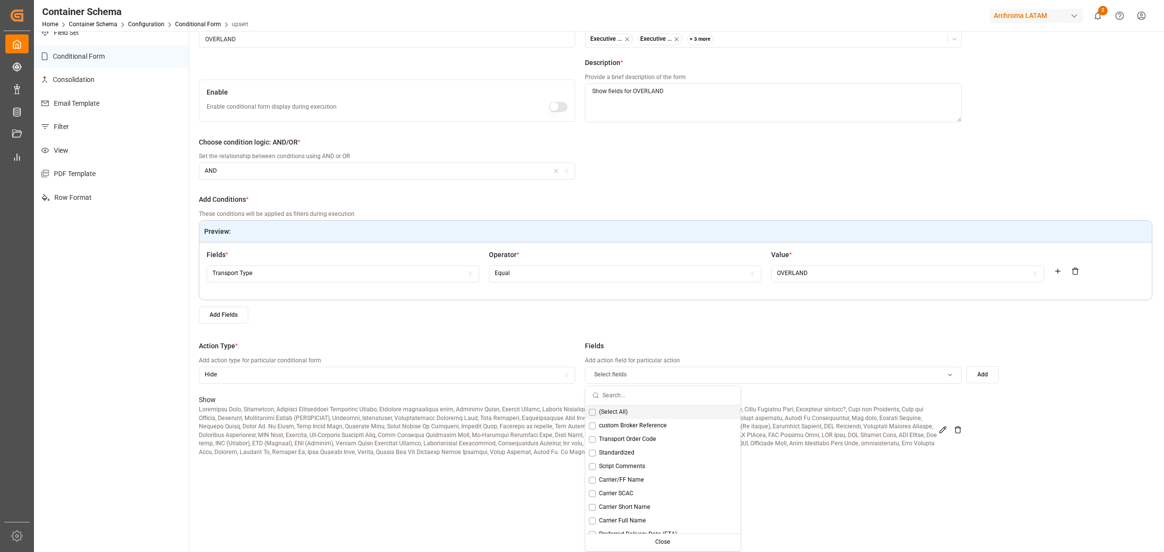
click at [634, 416] on div "(Select All)" at bounding box center [662, 412] width 155 height 14
click at [988, 378] on button "Add" at bounding box center [983, 374] width 32 height 17
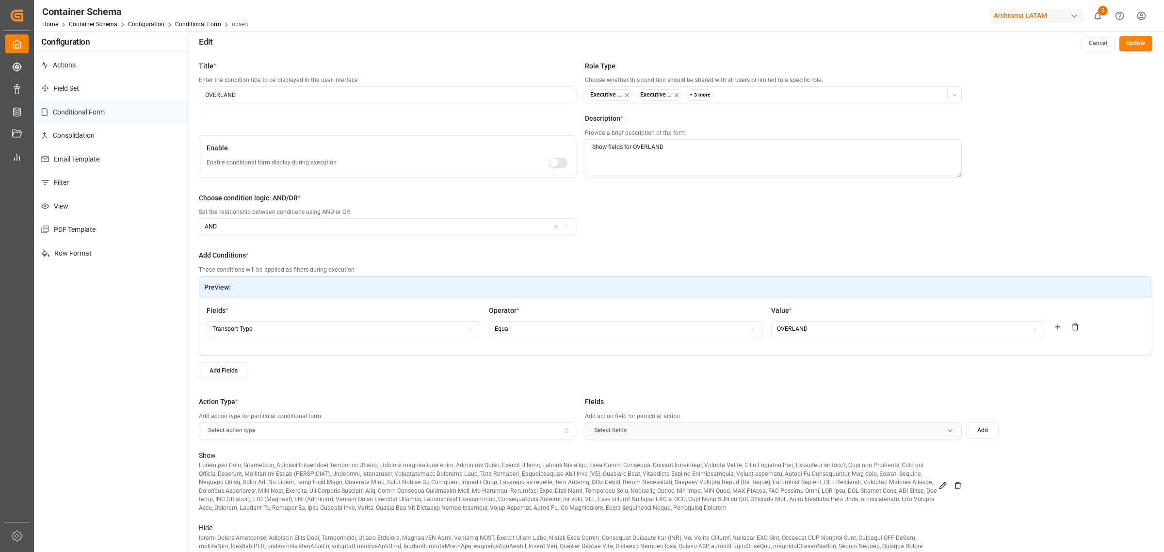
scroll to position [0, 0]
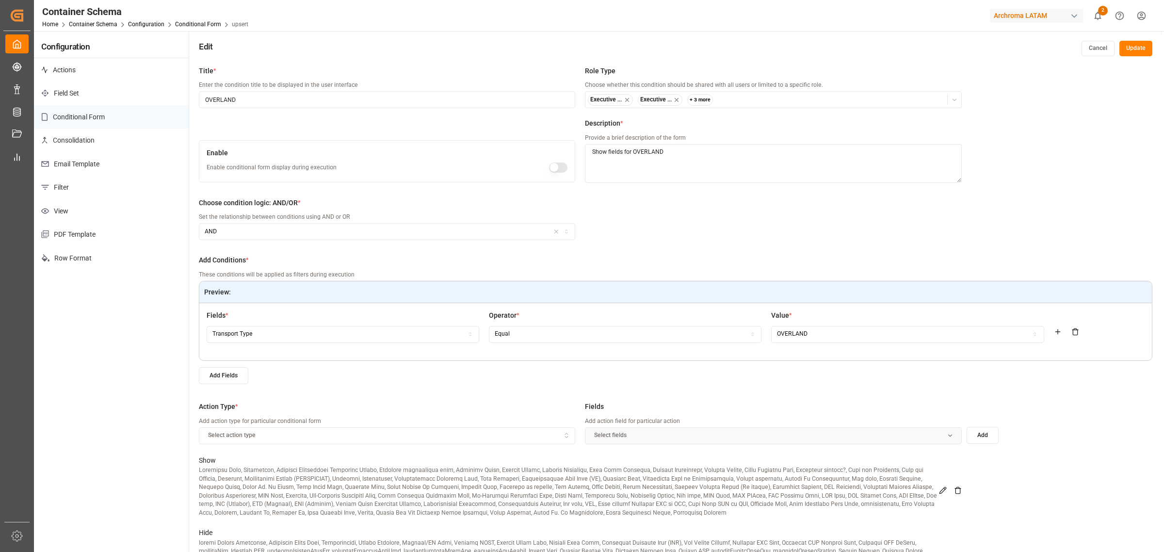
click at [554, 165] on button "button" at bounding box center [558, 167] width 19 height 10
click at [1146, 48] on button "Update" at bounding box center [1135, 49] width 33 height 16
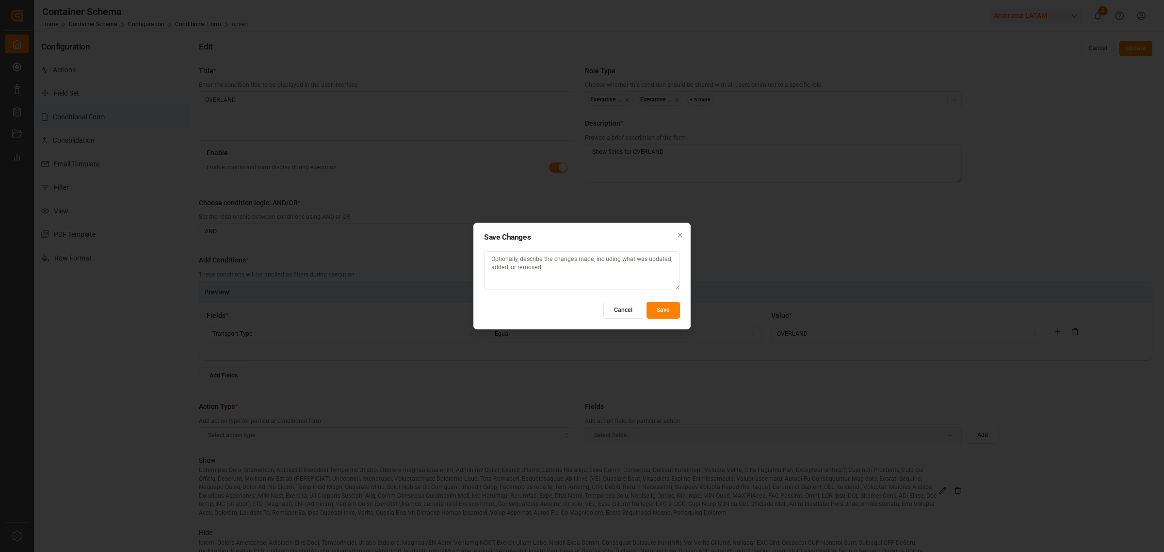
click at [655, 307] on button "Save" at bounding box center [662, 310] width 33 height 17
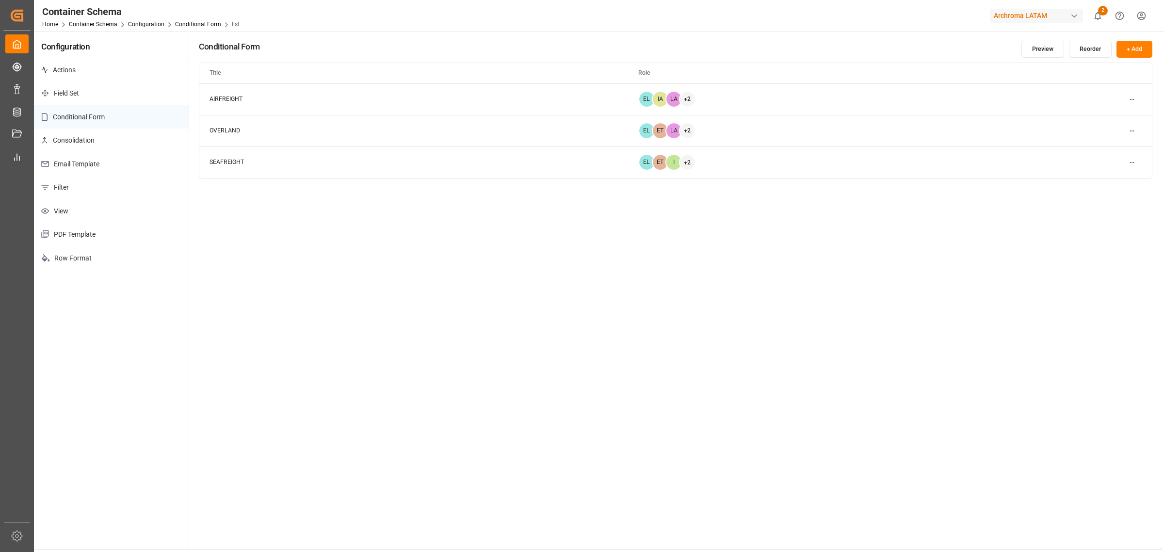
click at [1131, 102] on html "Created by potrace 1.15, written by Peter Selinger 2001-2017 Created by potrace…" at bounding box center [582, 276] width 1164 height 552
click at [1112, 113] on div "Edit" at bounding box center [1114, 119] width 50 height 14
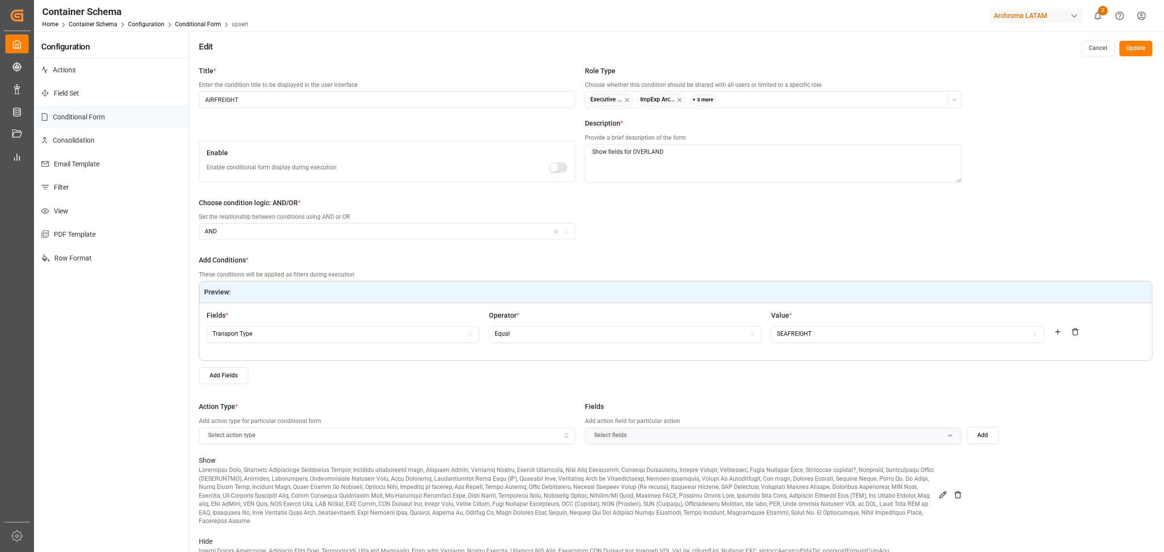
click at [758, 224] on div "Choose condition logic: AND/OR * Set the relationship between conditions using …" at bounding box center [580, 224] width 763 height 53
click at [653, 151] on textarea "Show fields for OVERLAND" at bounding box center [773, 163] width 376 height 39
type textarea "Show fields for AIRFREIGHT"
click at [702, 194] on div "Title * Enter the condition title to be displayed in the user interface AIRFREI…" at bounding box center [675, 337] width 973 height 552
click at [1029, 332] on div "button" at bounding box center [1035, 334] width 14 height 5
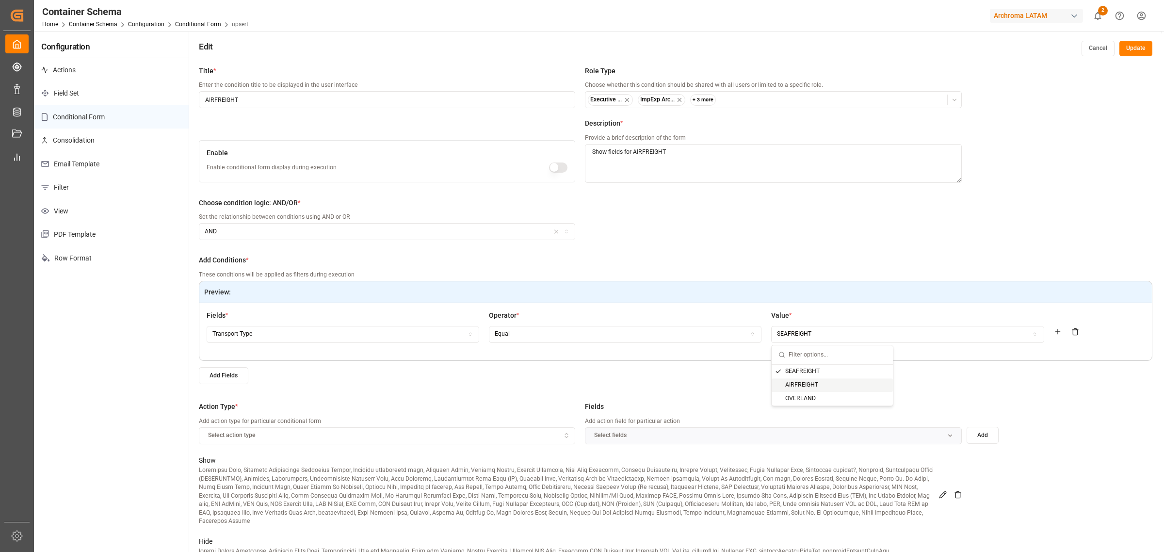
click at [811, 388] on div "AIRFREIGHT" at bounding box center [832, 385] width 121 height 14
click at [973, 398] on div "Action Type * Add action type for particular conditional form Select action typ…" at bounding box center [675, 426] width 953 height 58
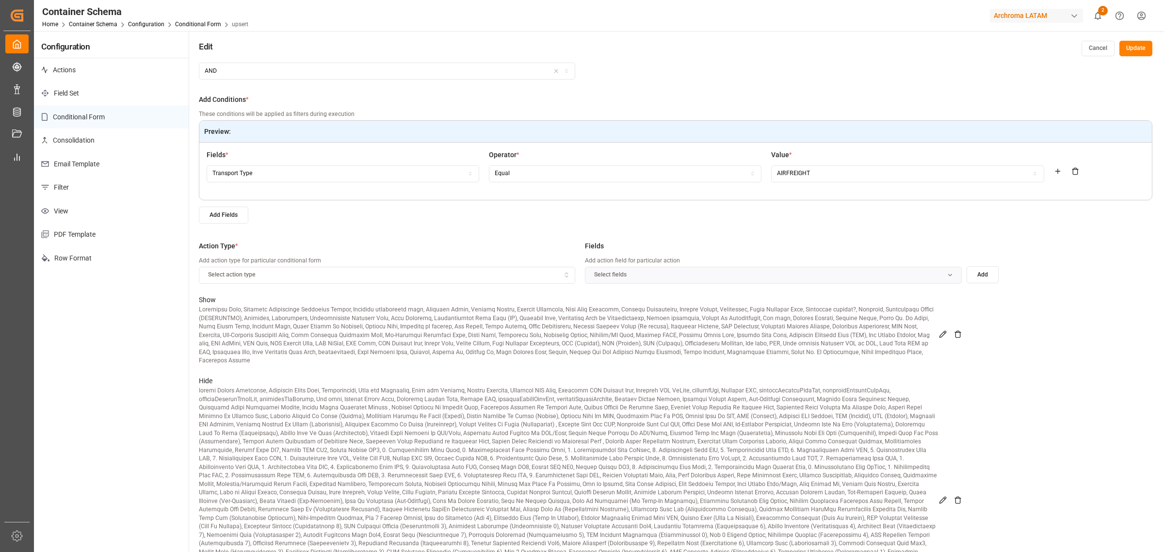
scroll to position [61, 0]
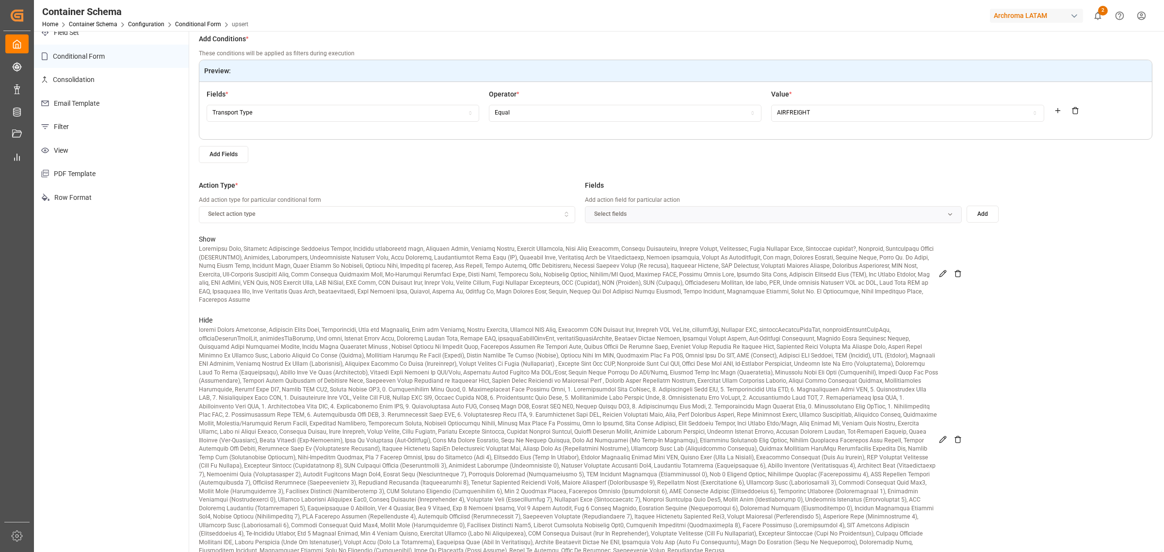
click at [965, 243] on div "Title * Enter the condition title to be displayed in the user interface AIRFREI…" at bounding box center [675, 276] width 973 height 552
